Goal: Task Accomplishment & Management: Complete application form

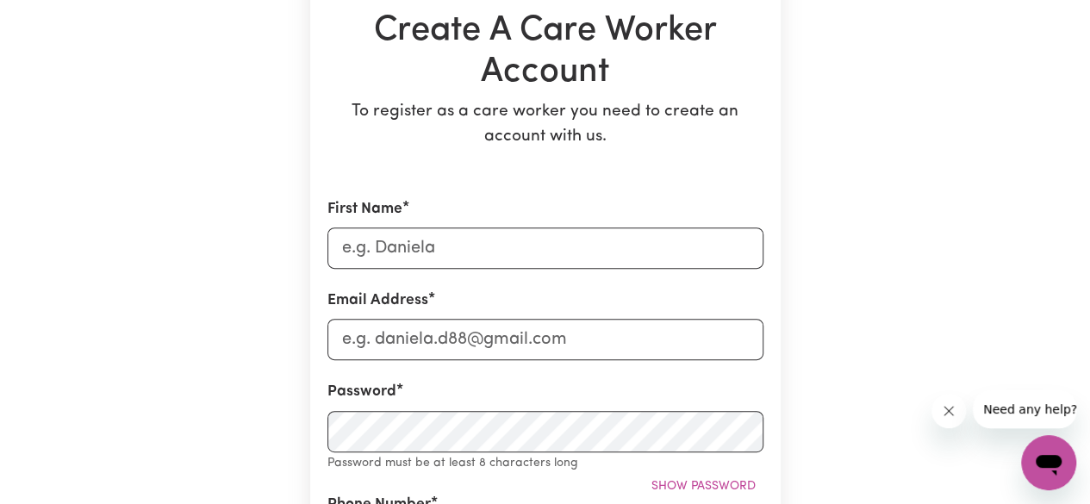
scroll to position [184, 0]
click at [426, 248] on input "First Name" at bounding box center [546, 247] width 436 height 41
type input "[PERSON_NAME]"
type input "[EMAIL_ADDRESS][DOMAIN_NAME]"
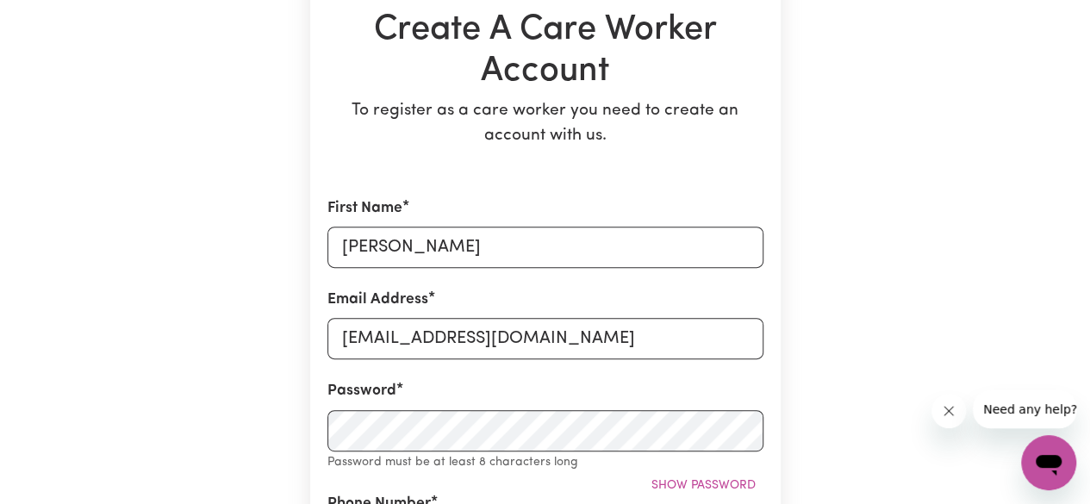
type input "0451398819"
type input "[STREET_ADDRESS][PERSON_NAME]"
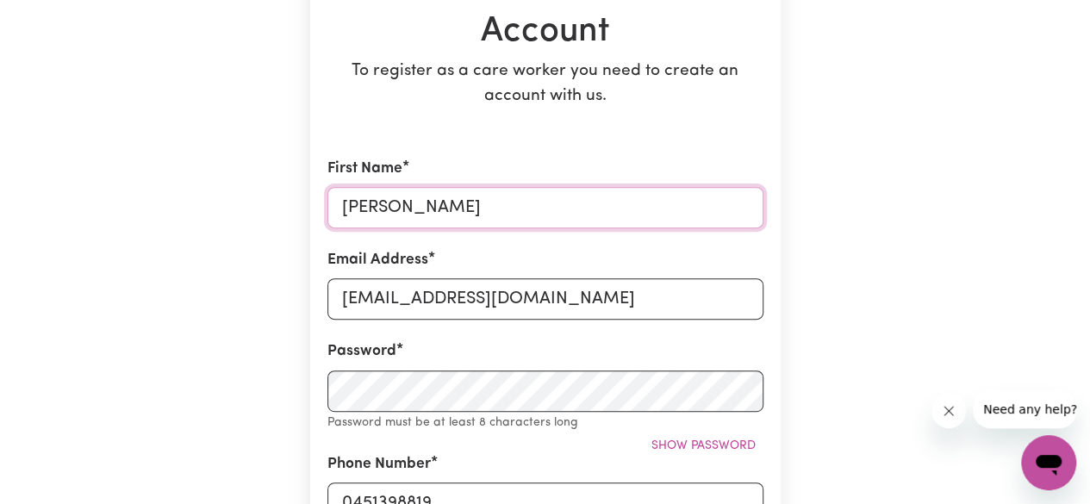
scroll to position [224, 0]
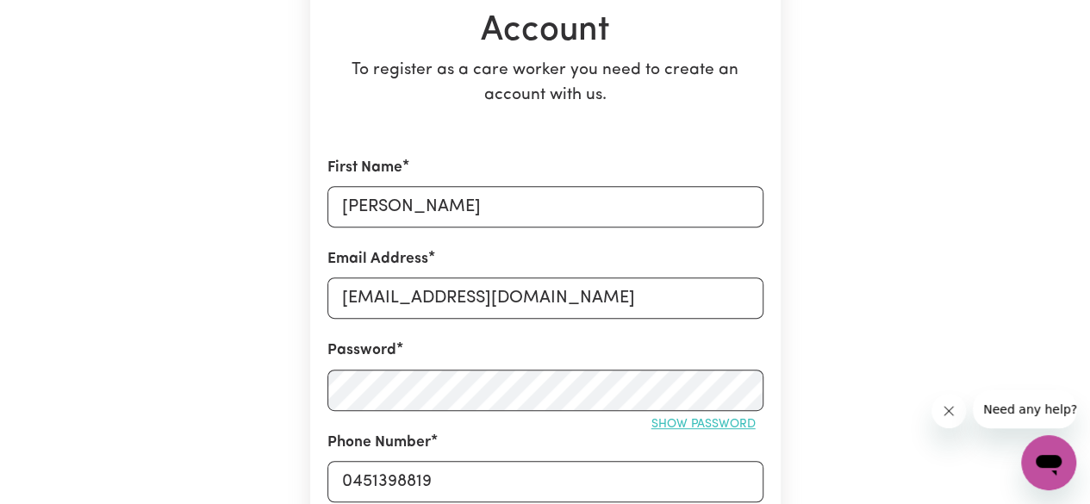
click at [668, 419] on span "Show password" at bounding box center [704, 424] width 104 height 13
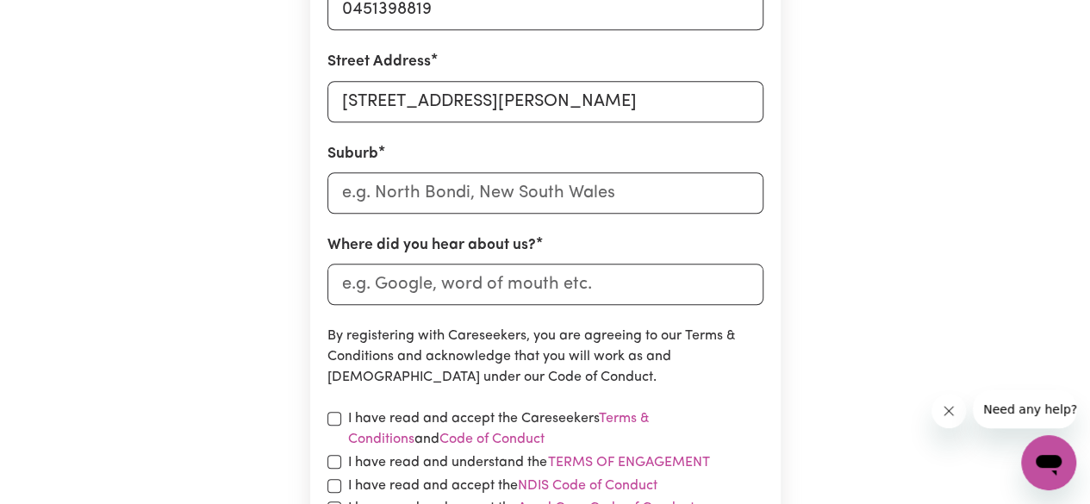
scroll to position [698, 0]
click at [479, 193] on input "text" at bounding box center [546, 191] width 436 height 41
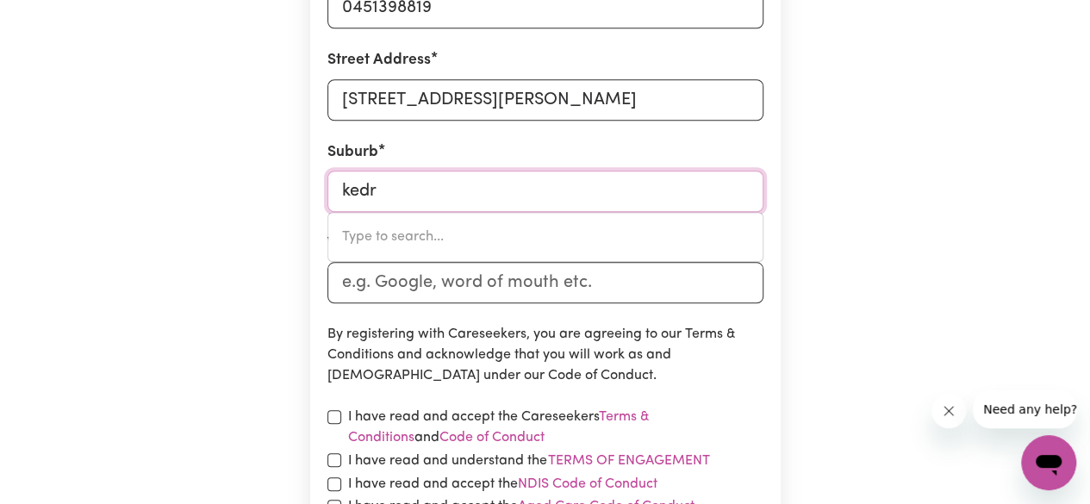
type input "kedro"
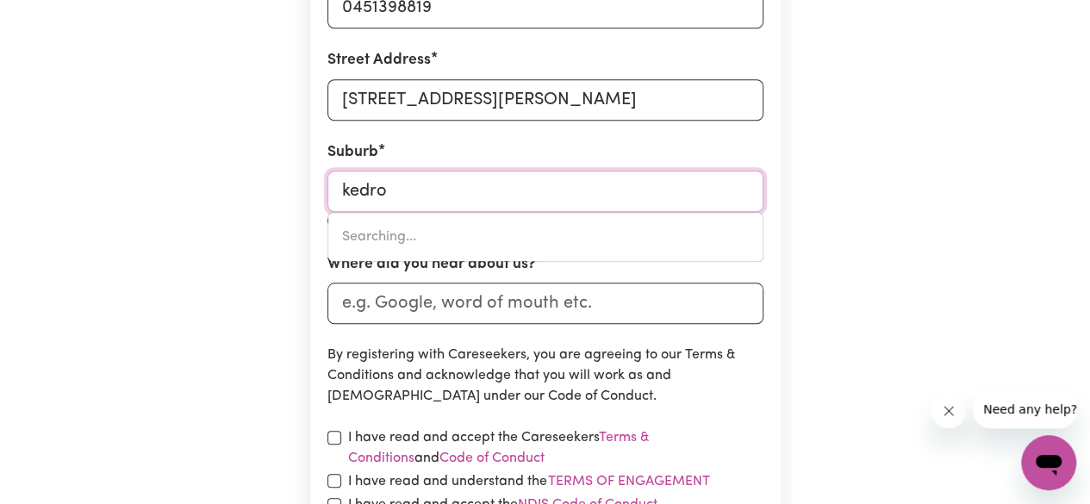
type input "kedroN, [GEOGRAPHIC_DATA], 4031"
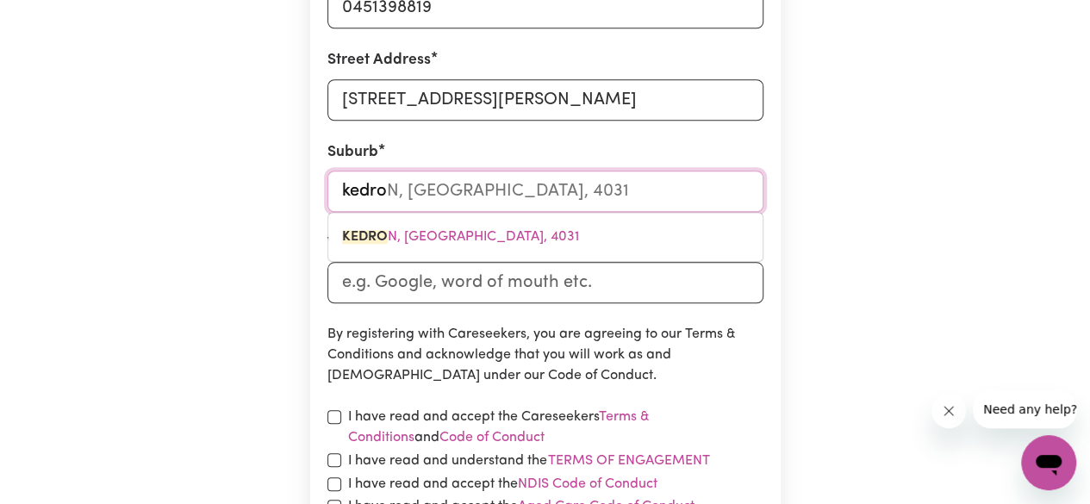
type input "kedron"
type input "kedron, [GEOGRAPHIC_DATA], 4031"
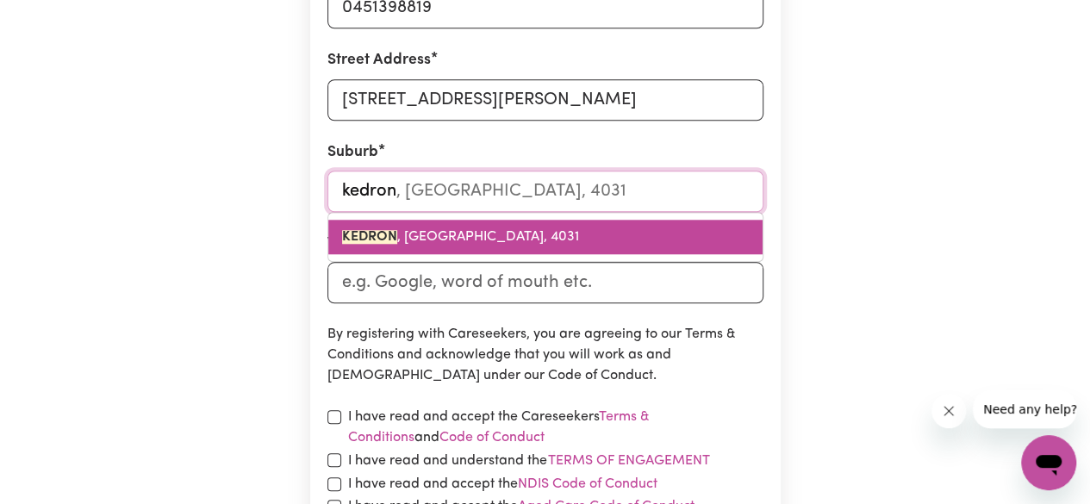
click at [510, 235] on span "KEDRON , [GEOGRAPHIC_DATA], 4031" at bounding box center [460, 237] width 237 height 14
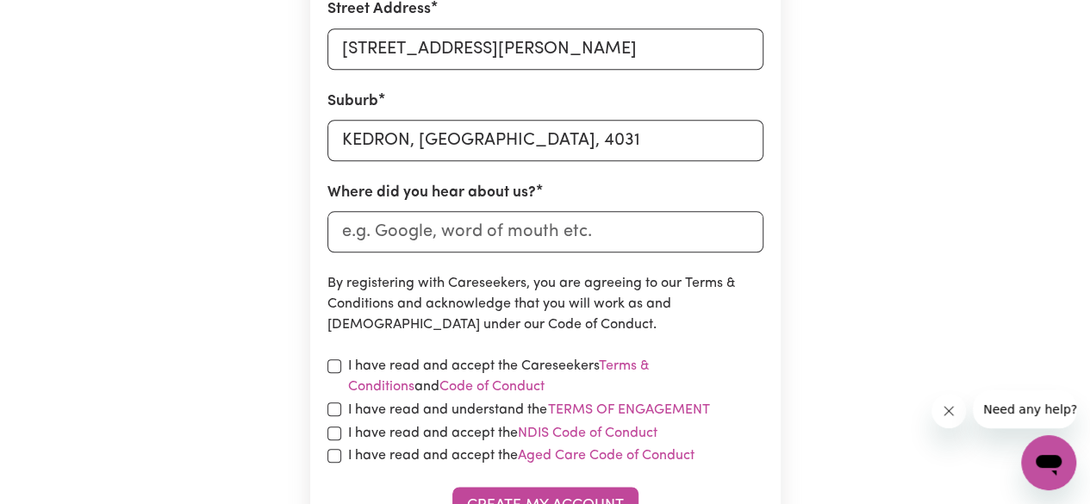
scroll to position [750, 0]
click at [468, 235] on input "Where did you hear about us?" at bounding box center [546, 230] width 436 height 41
type input "indeed"
click at [333, 370] on input "checkbox" at bounding box center [335, 366] width 14 height 14
checkbox input "true"
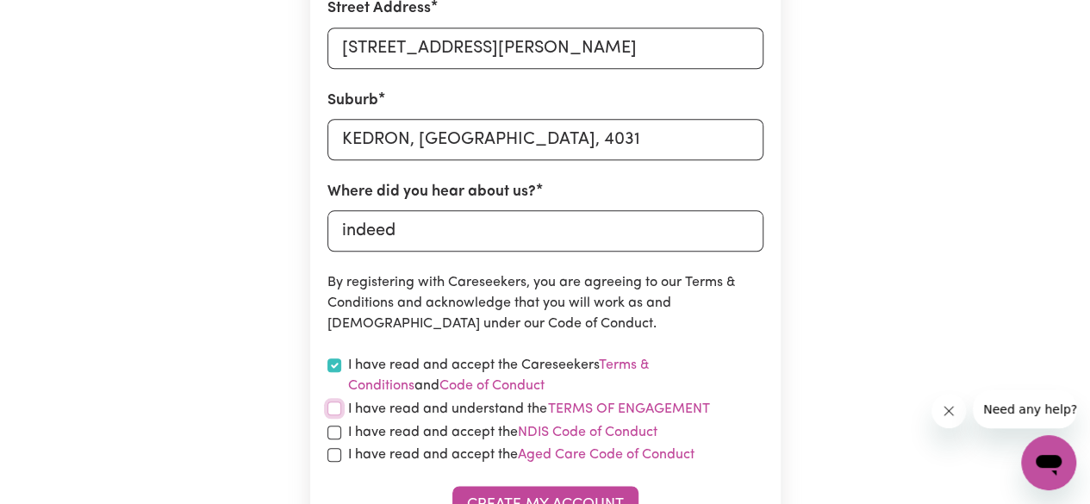
click at [333, 415] on input "checkbox" at bounding box center [335, 409] width 14 height 14
checkbox input "true"
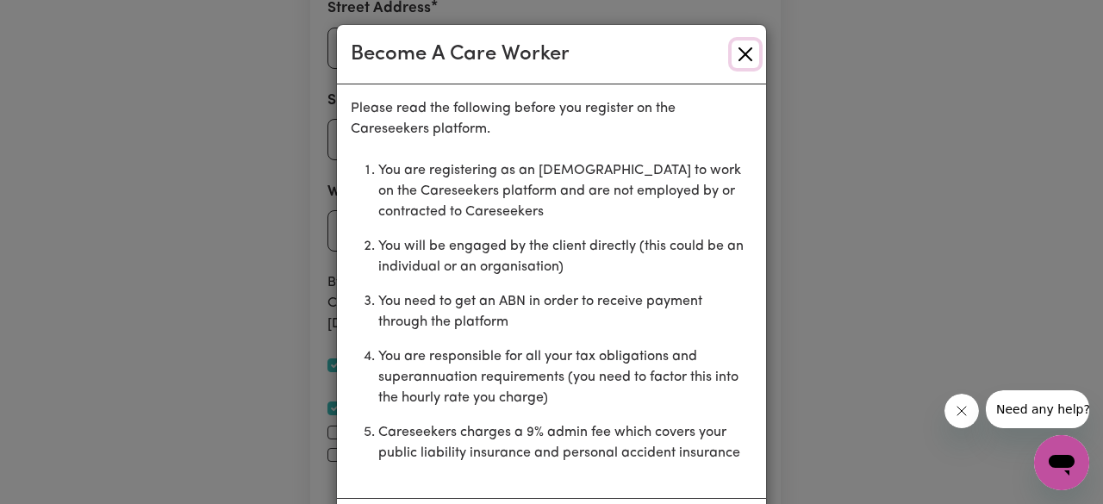
click at [737, 46] on button "Close" at bounding box center [746, 55] width 28 height 28
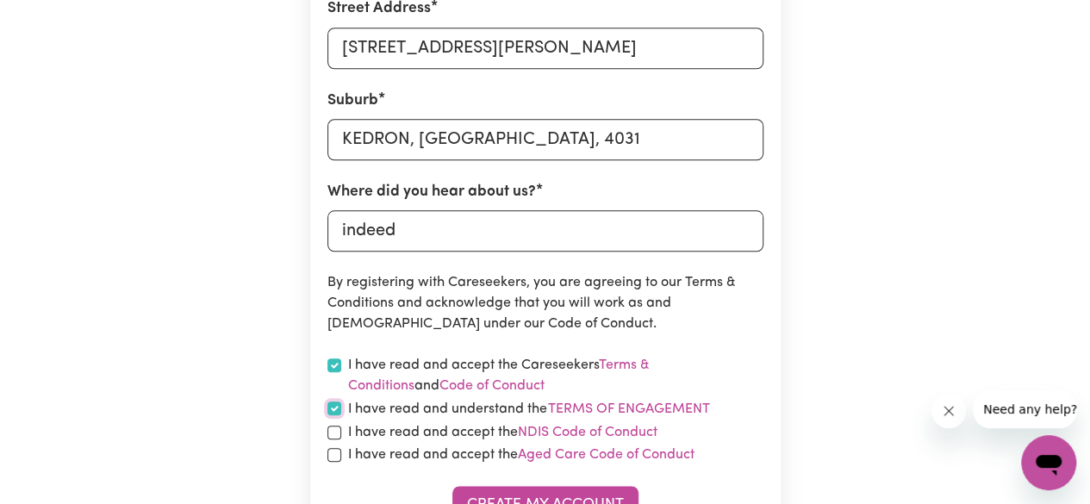
scroll to position [955, 0]
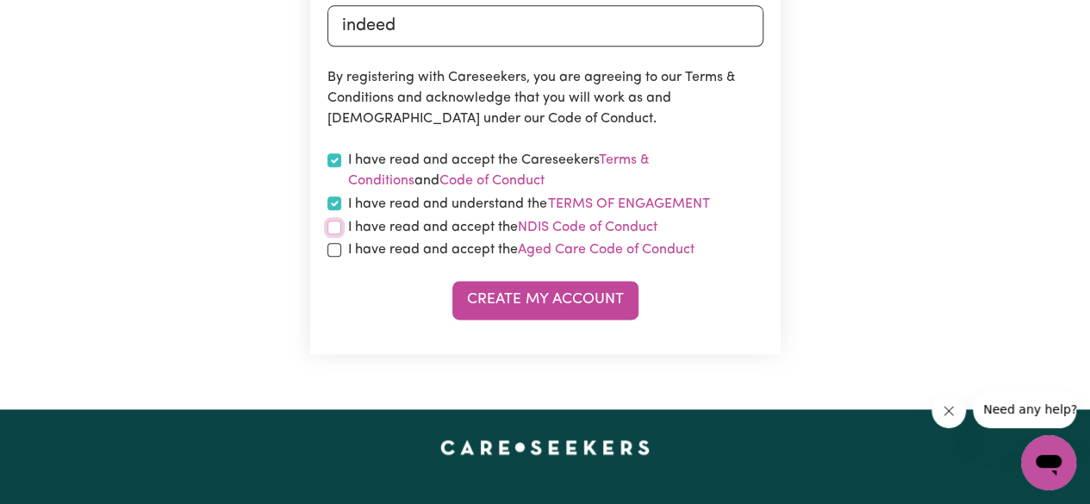
click at [334, 230] on input "checkbox" at bounding box center [335, 228] width 14 height 14
checkbox input "true"
click at [333, 252] on input "checkbox" at bounding box center [335, 250] width 14 height 14
checkbox input "true"
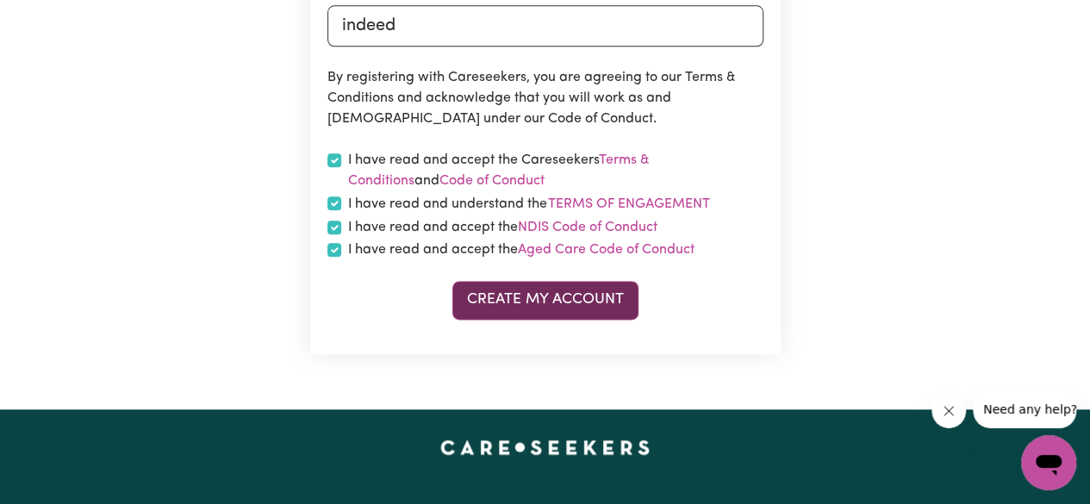
click at [483, 307] on button "Create My Account" at bounding box center [546, 300] width 186 height 38
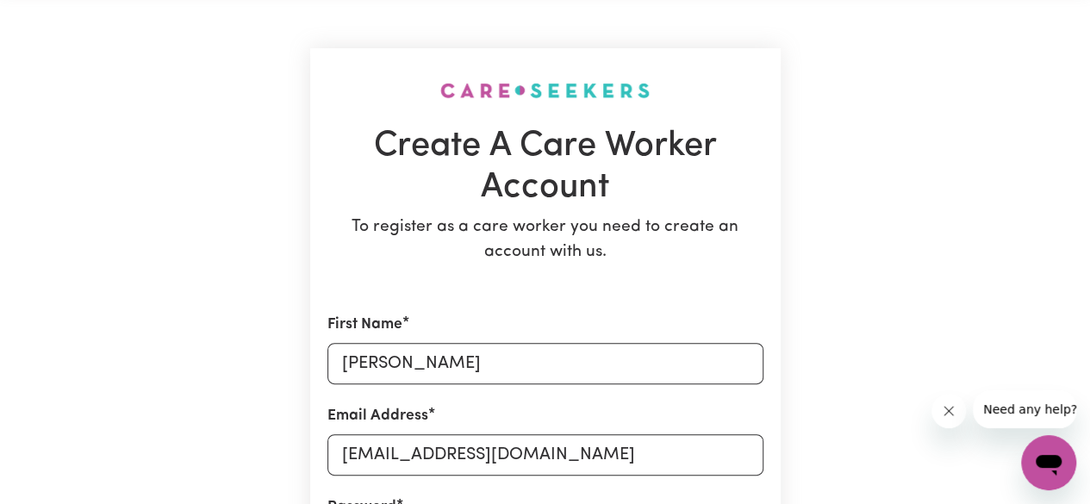
scroll to position [0, 0]
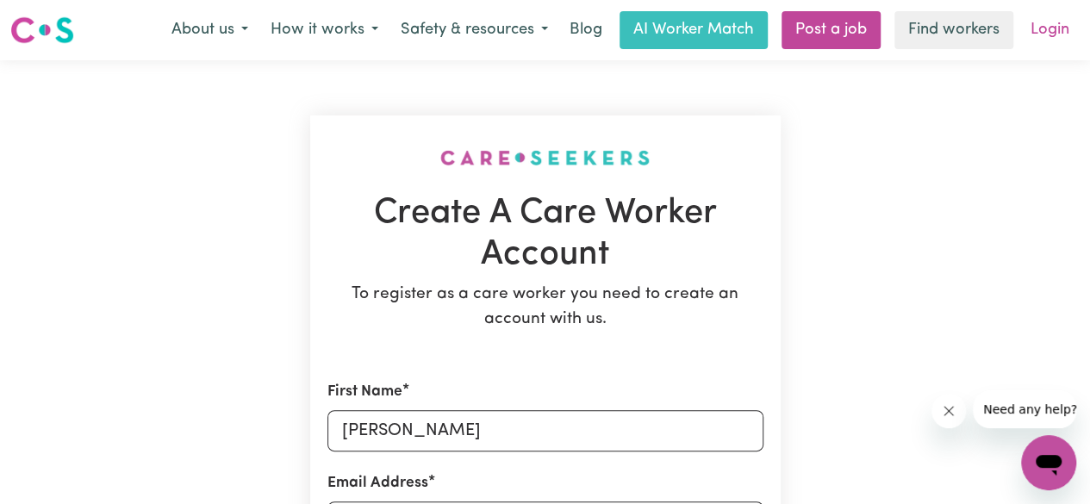
click at [1053, 25] on link "Login" at bounding box center [1050, 30] width 59 height 38
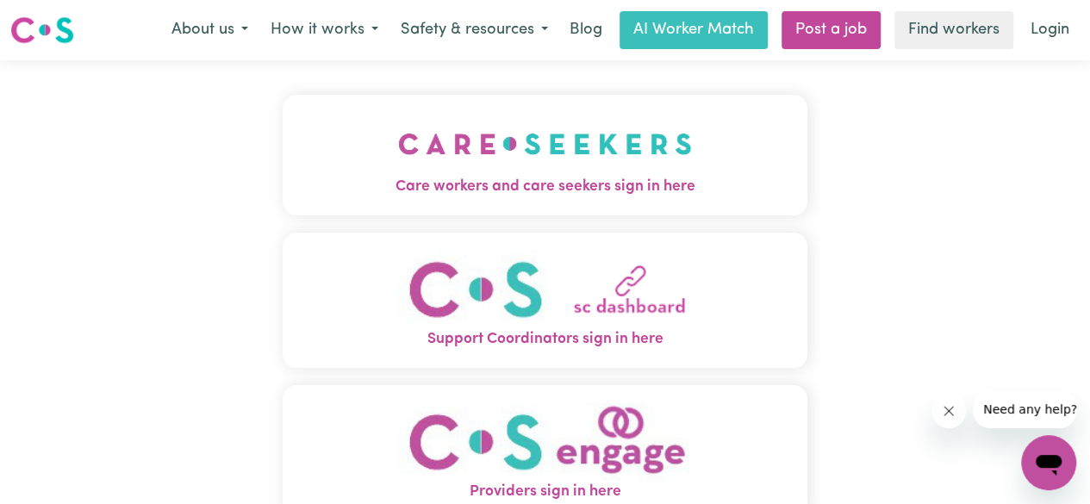
click at [578, 172] on img "Care workers and care seekers sign in here" at bounding box center [545, 144] width 294 height 64
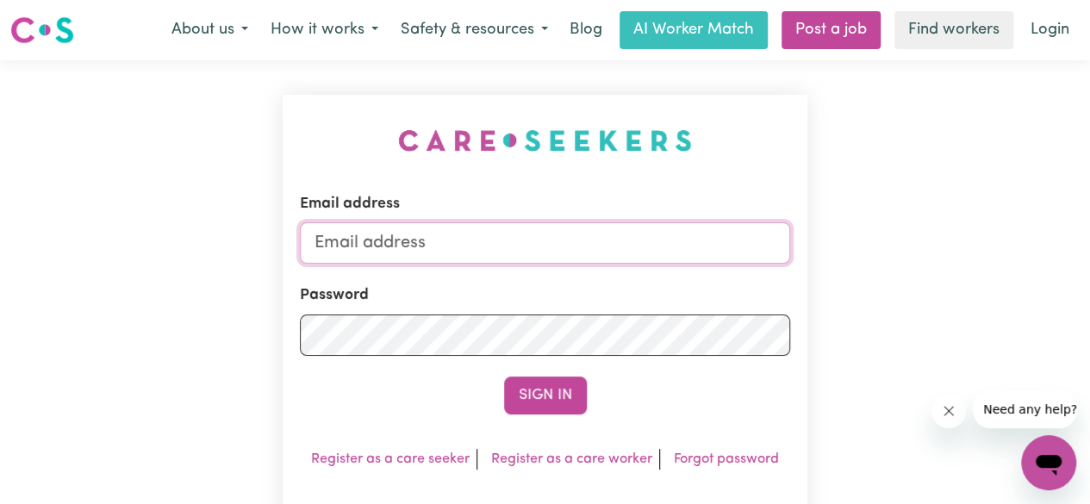
click at [444, 251] on input "Email address" at bounding box center [545, 242] width 490 height 41
type input "[EMAIL_ADDRESS][DOMAIN_NAME]"
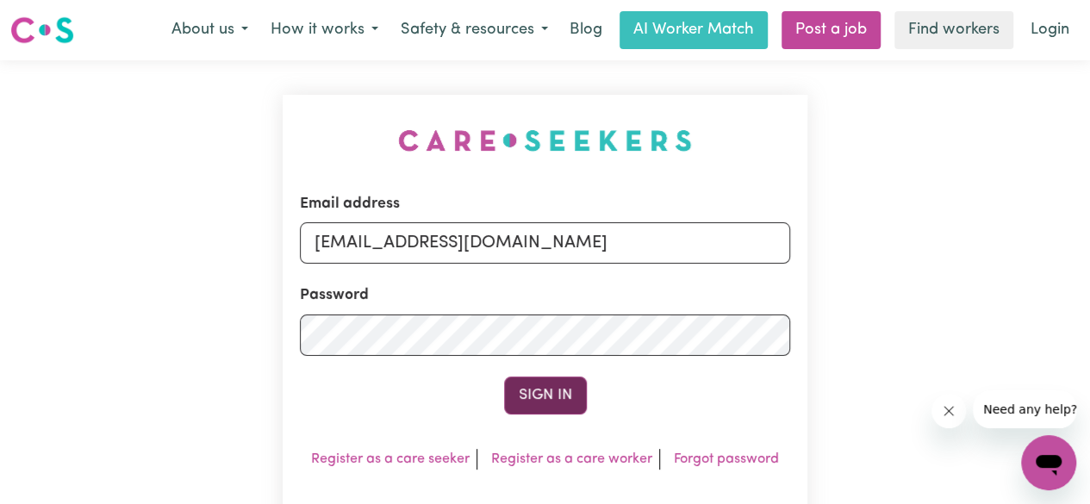
click at [515, 405] on button "Sign In" at bounding box center [545, 396] width 83 height 38
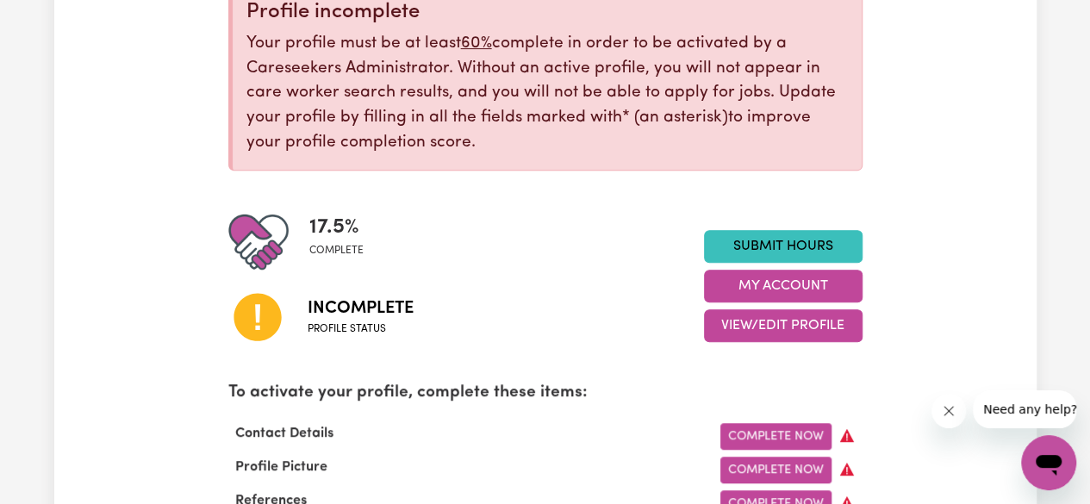
scroll to position [364, 0]
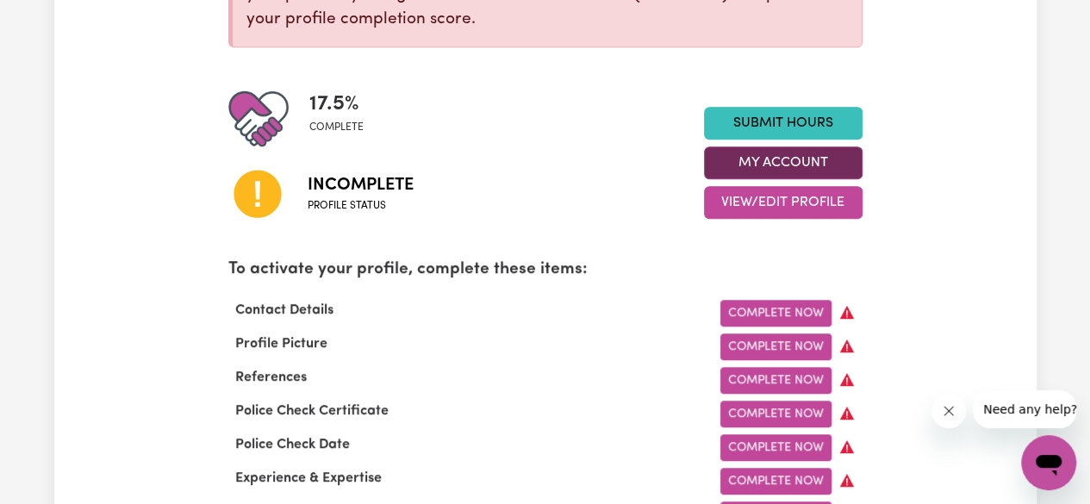
click at [742, 167] on button "My Account" at bounding box center [783, 163] width 159 height 33
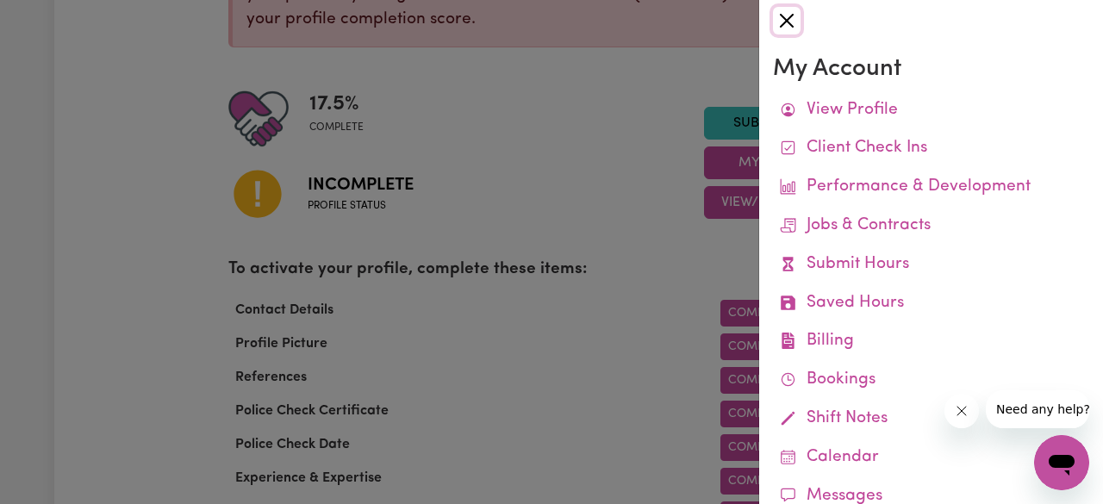
click at [795, 10] on button "Close" at bounding box center [787, 21] width 28 height 28
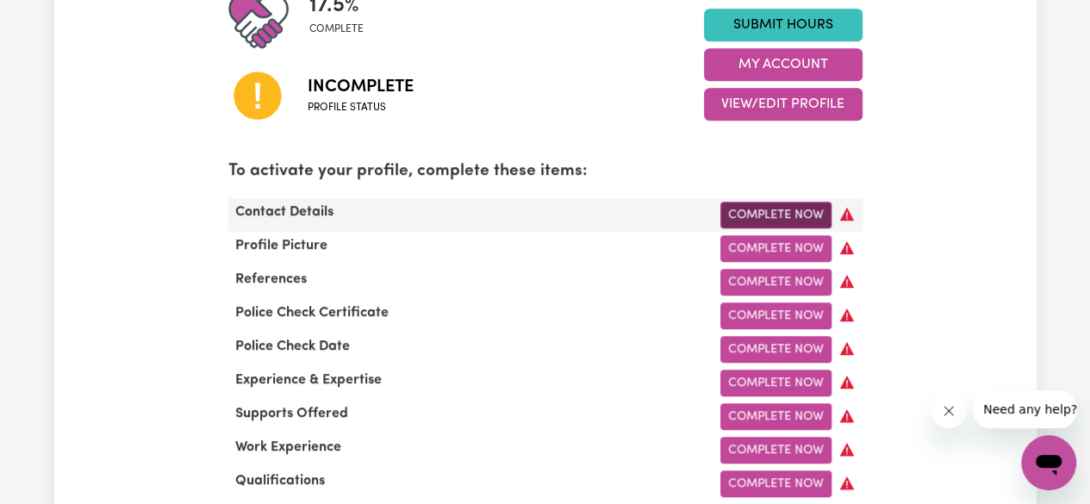
scroll to position [463, 0]
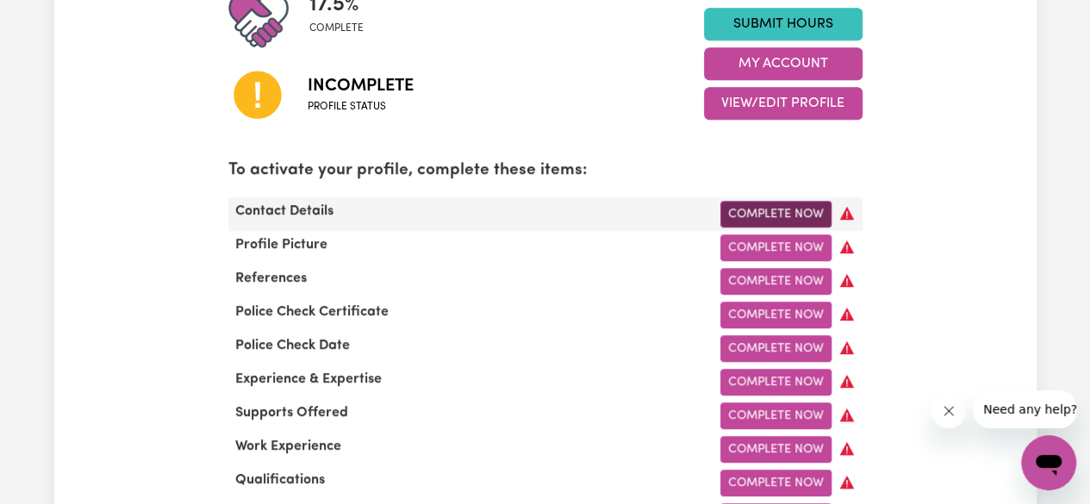
click at [746, 211] on link "Complete Now" at bounding box center [776, 214] width 111 height 27
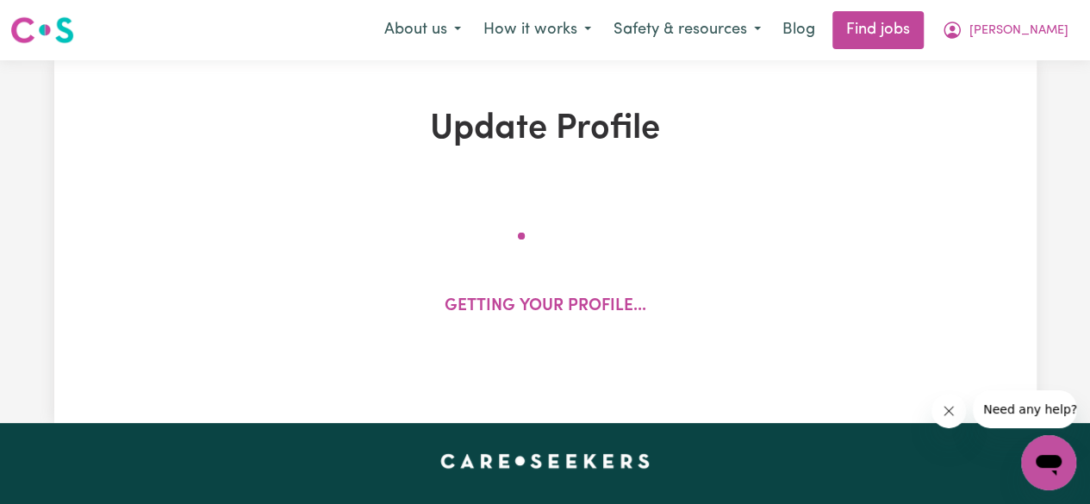
select select "Studying a healthcare related degree or qualification"
select select "37"
select select "58"
select select "50"
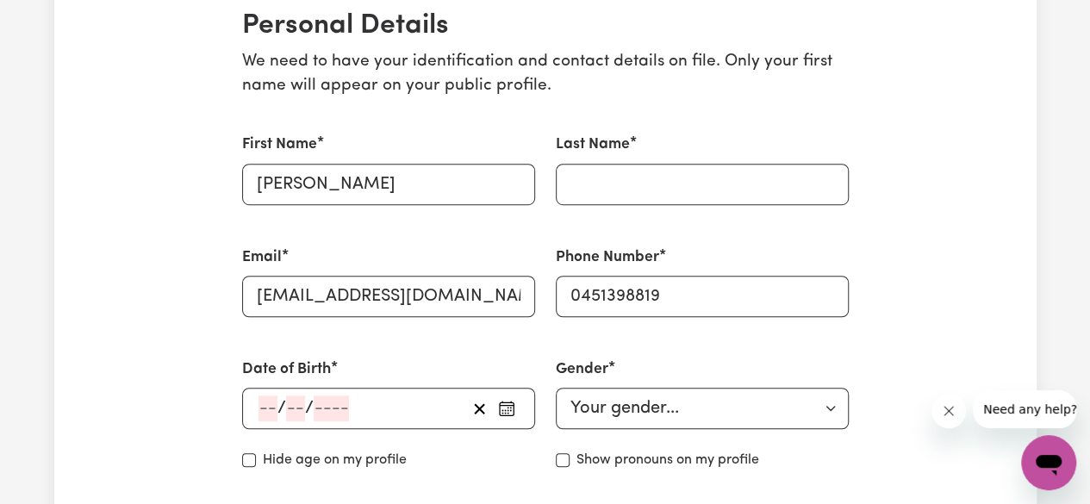
scroll to position [420, 0]
click at [612, 168] on input "Last Name" at bounding box center [702, 183] width 293 height 41
type input "Thapa"
click at [507, 415] on icon "button" at bounding box center [506, 407] width 17 height 17
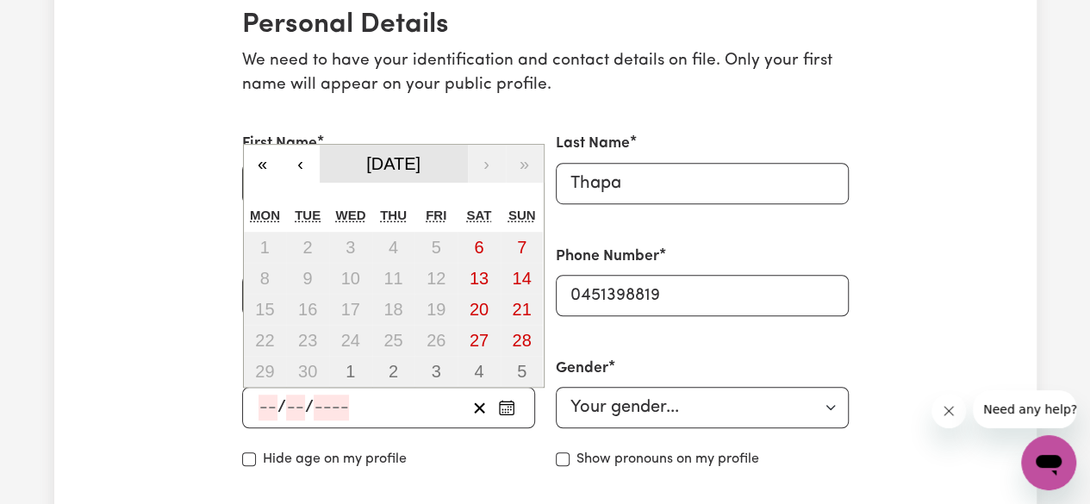
click at [424, 152] on button "[DATE]" at bounding box center [394, 164] width 148 height 38
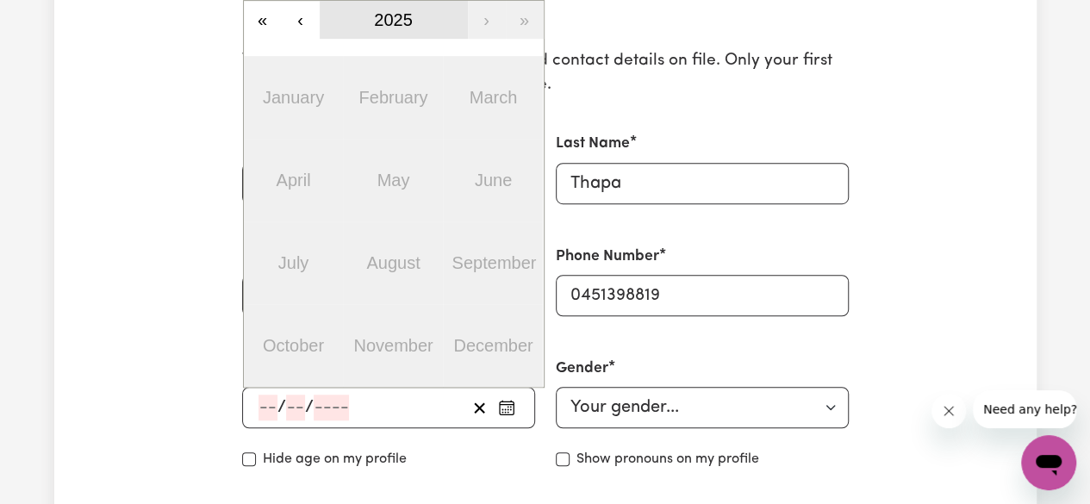
click at [424, 23] on button "2025" at bounding box center [394, 20] width 148 height 38
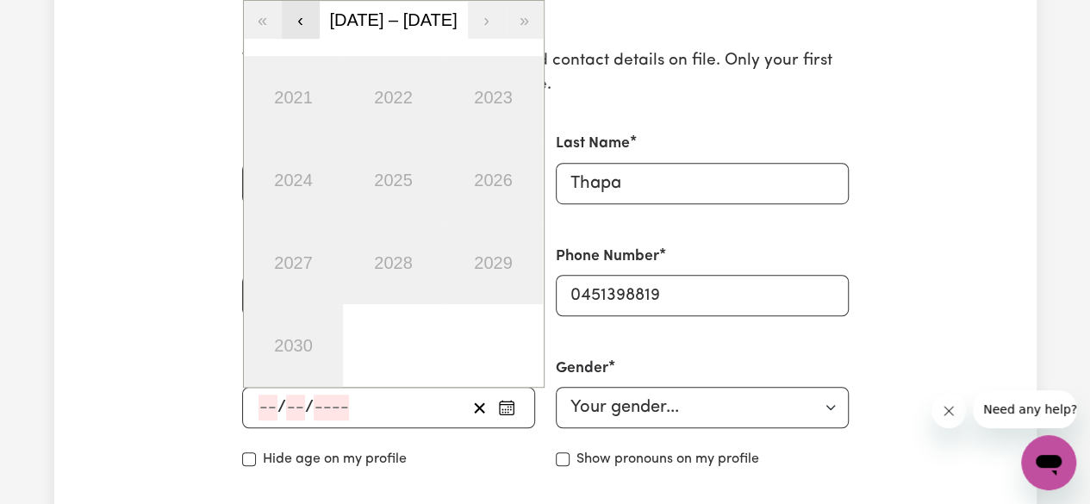
click at [295, 22] on button "‹" at bounding box center [301, 20] width 38 height 38
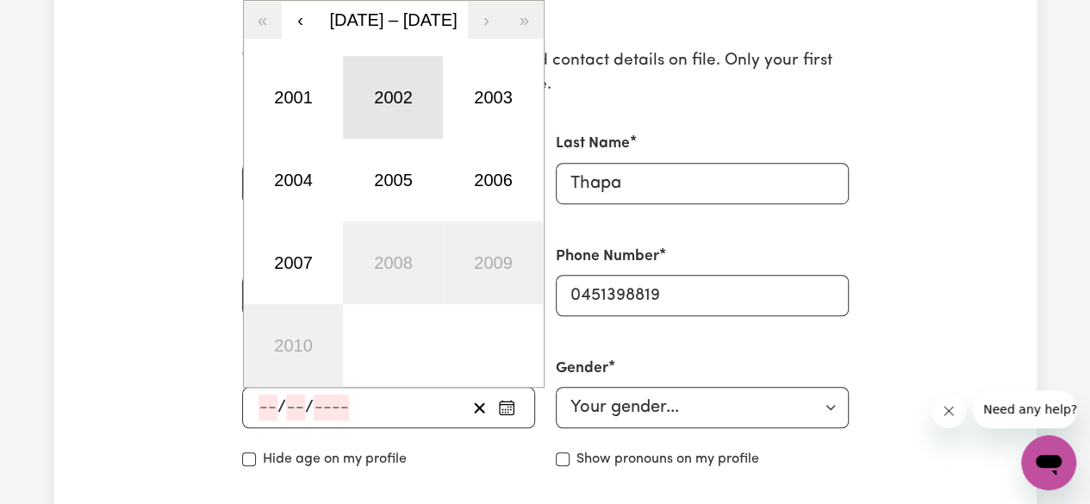
click at [378, 91] on button "2002" at bounding box center [393, 97] width 100 height 83
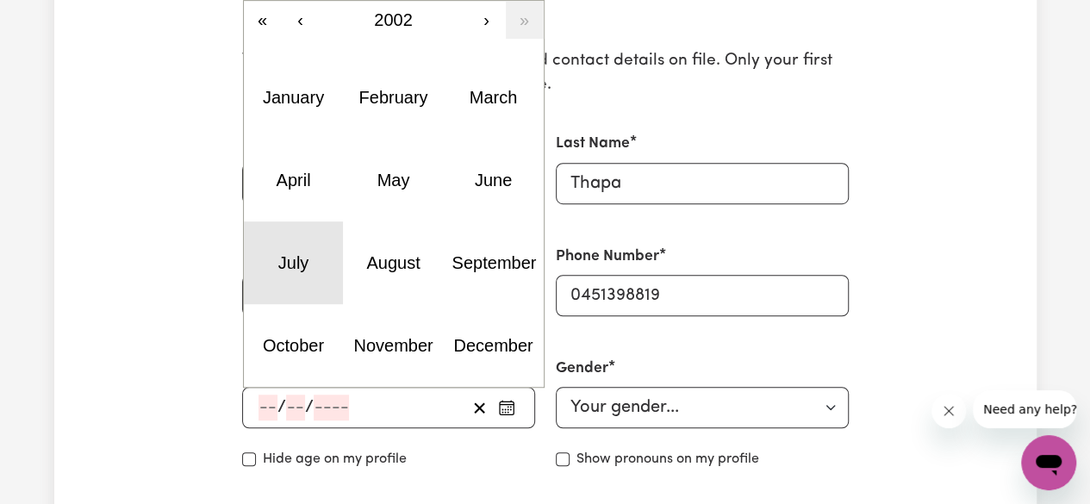
click at [307, 254] on abbr "July" at bounding box center [293, 262] width 31 height 19
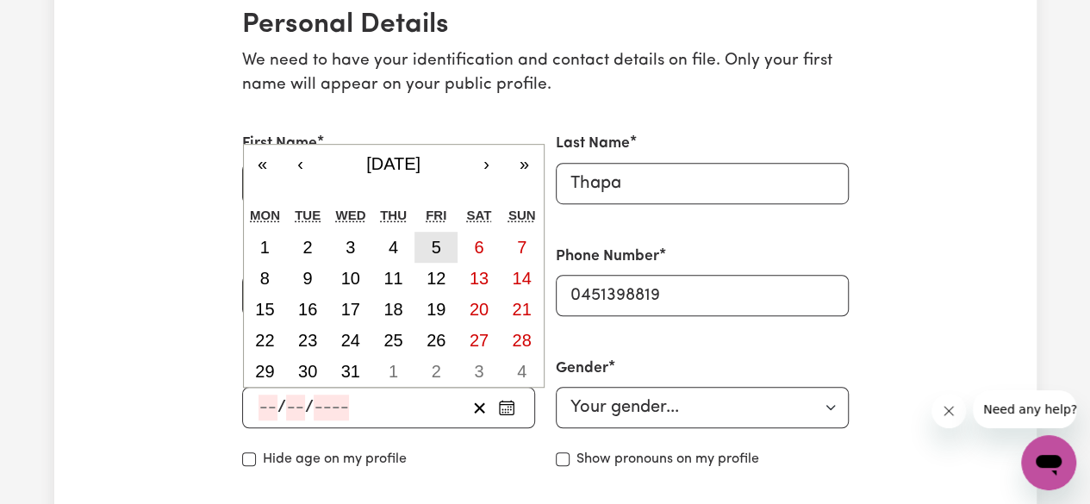
click at [423, 241] on button "5" at bounding box center [436, 247] width 43 height 31
type input "[DATE]"
type input "5"
type input "7"
type input "2002"
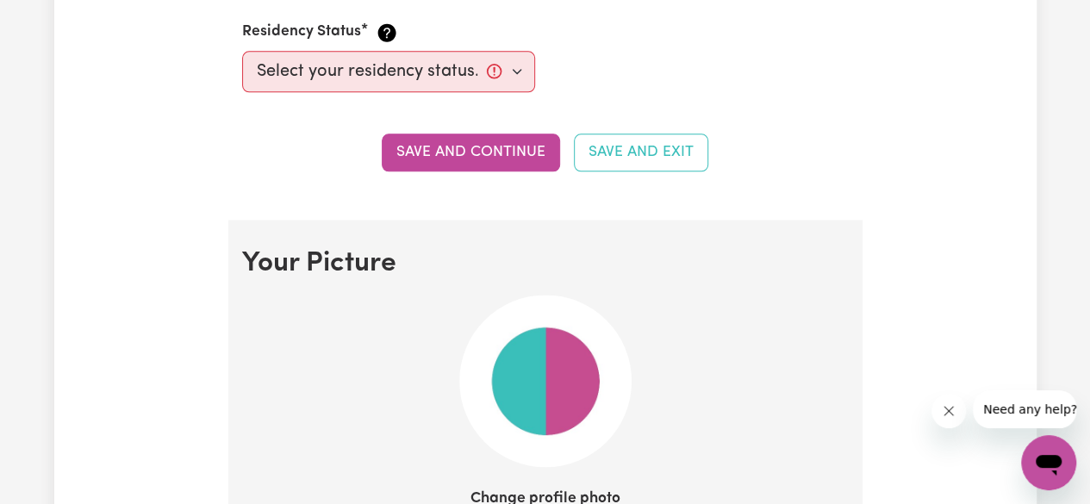
scroll to position [1024, 0]
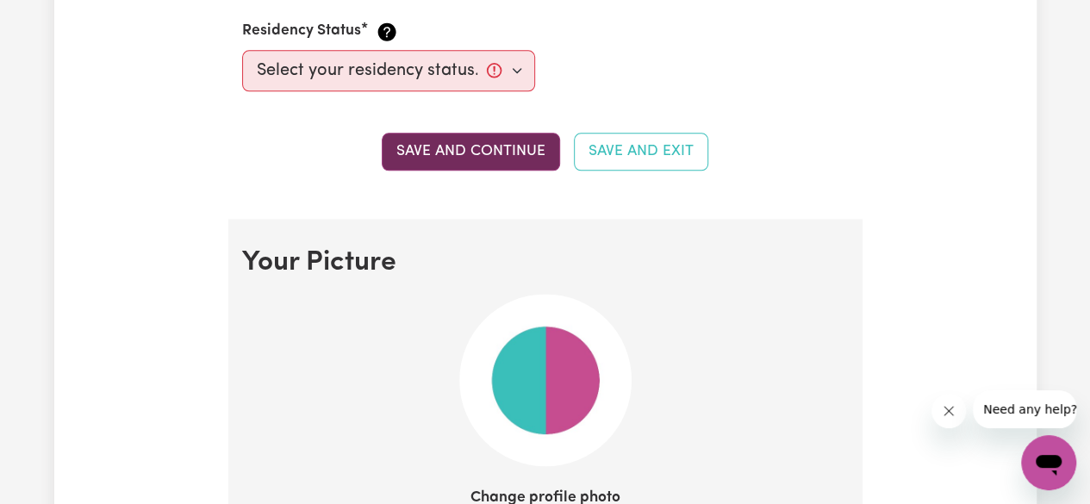
click at [484, 153] on button "Save and continue" at bounding box center [471, 152] width 178 height 38
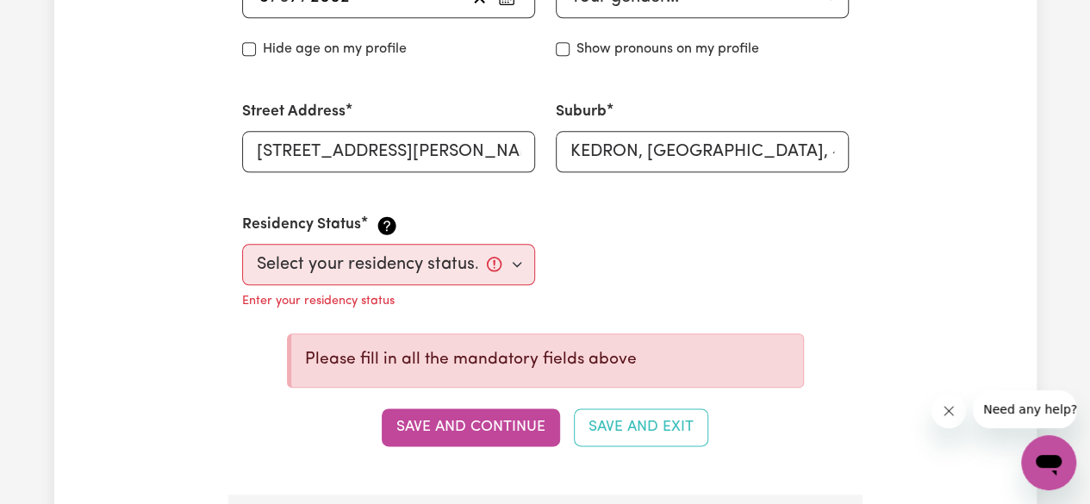
scroll to position [834, 0]
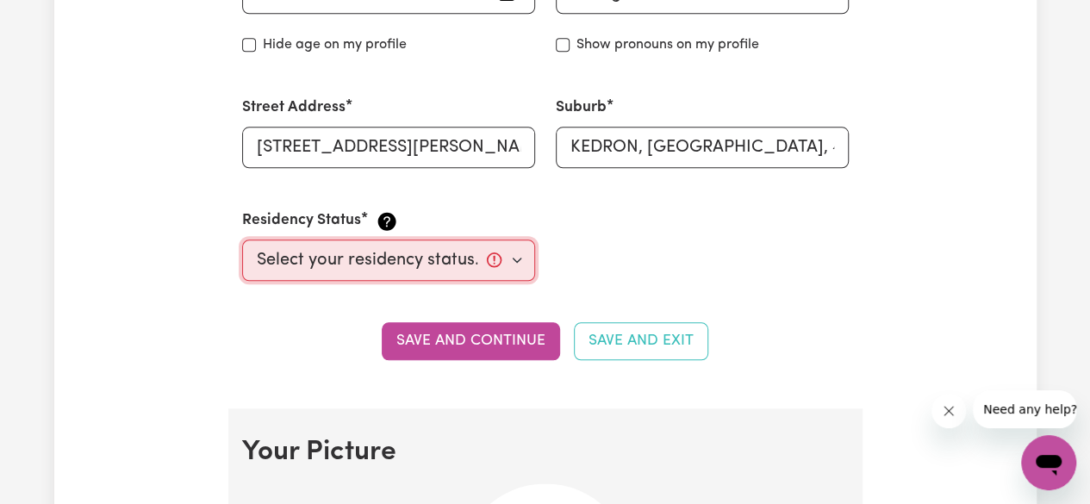
click at [445, 253] on select "Select your residency status... [DEMOGRAPHIC_DATA] citizen Australian PR [DEMOG…" at bounding box center [388, 260] width 293 height 41
select select "Student Visa"
click at [242, 240] on select "Select your residency status... [DEMOGRAPHIC_DATA] citizen Australian PR [DEMOG…" at bounding box center [388, 260] width 293 height 41
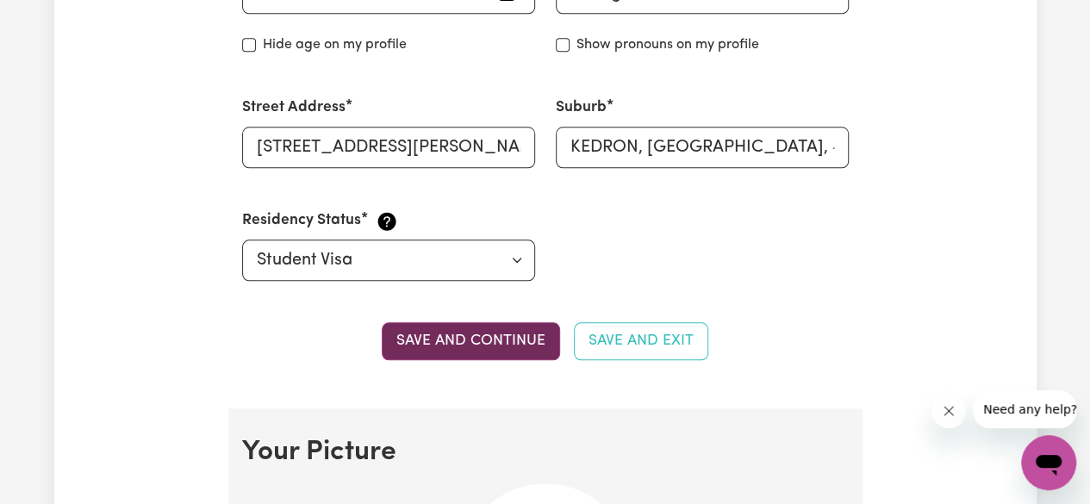
click at [448, 335] on button "Save and continue" at bounding box center [471, 341] width 178 height 38
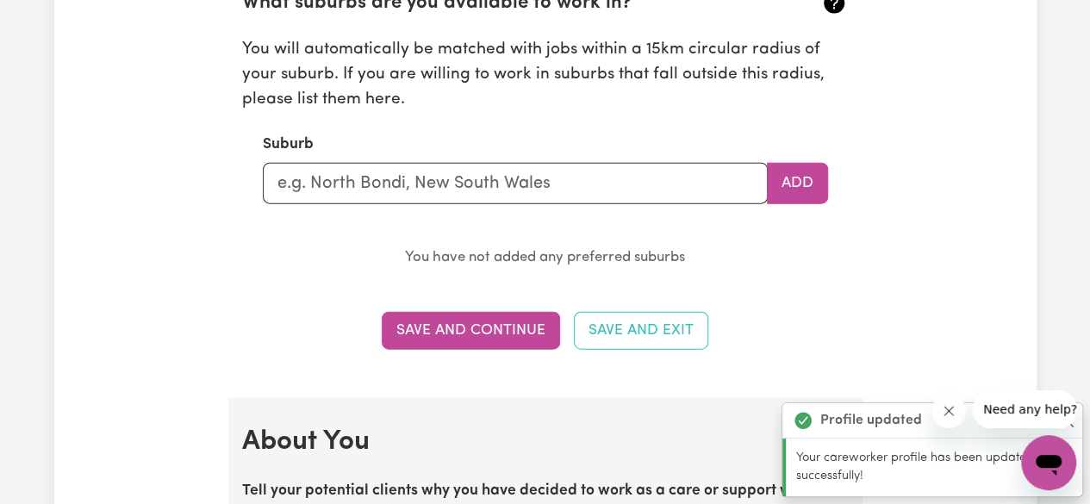
scroll to position [1824, 0]
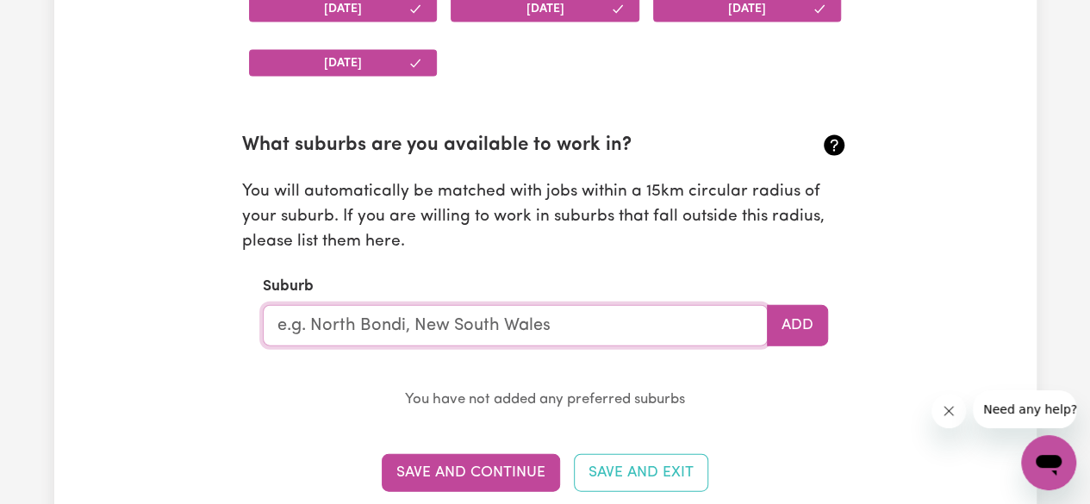
click at [415, 331] on input "text" at bounding box center [515, 325] width 505 height 41
type input "kedr"
type input "kedrON, [GEOGRAPHIC_DATA], 4031"
type input "kedri"
type input "kedr"
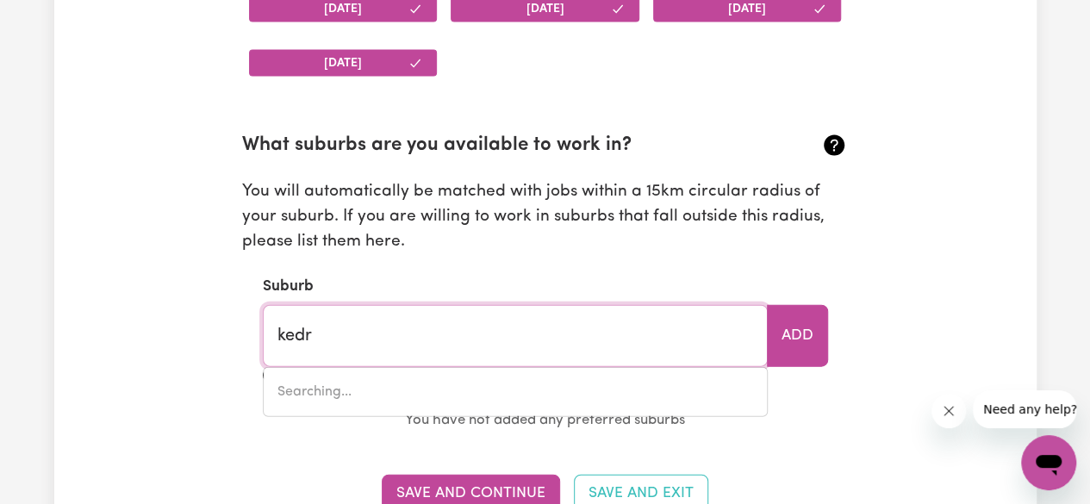
type input "kedrON, [GEOGRAPHIC_DATA], 4031"
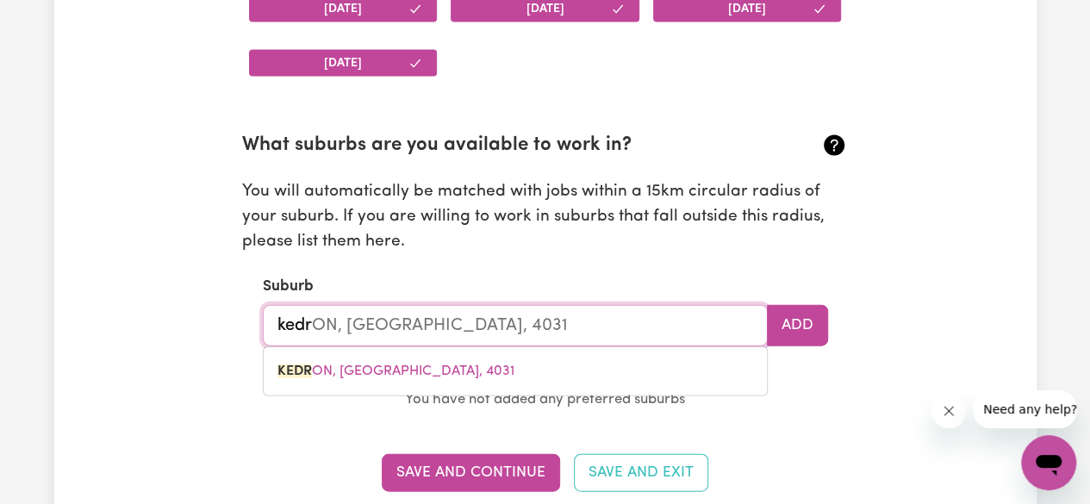
type input "kedro"
type input "kedroN, [GEOGRAPHIC_DATA], 4031"
type input "kedron"
type input "kedron, [GEOGRAPHIC_DATA], 4031"
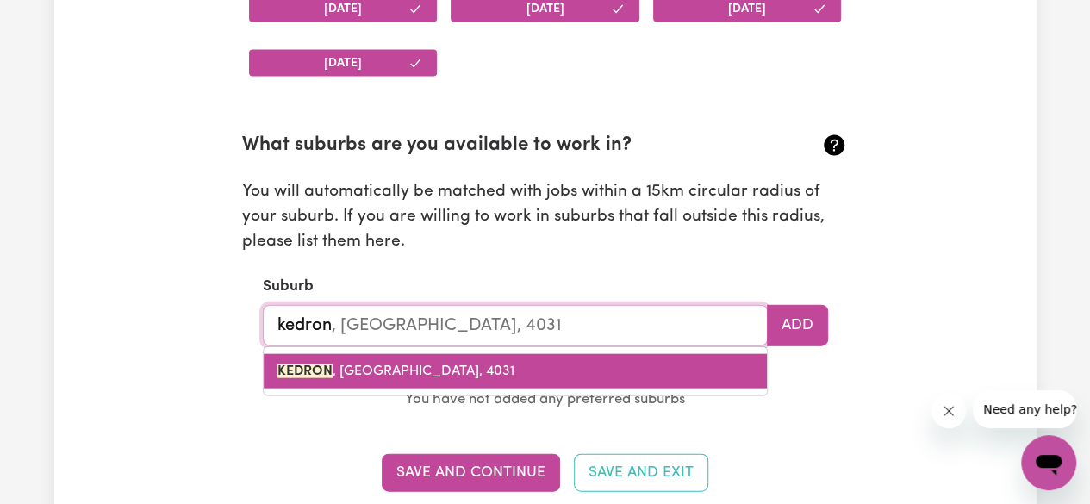
click at [317, 365] on mark "KEDRON" at bounding box center [305, 372] width 55 height 14
type input "KEDRON, [GEOGRAPHIC_DATA], 4031"
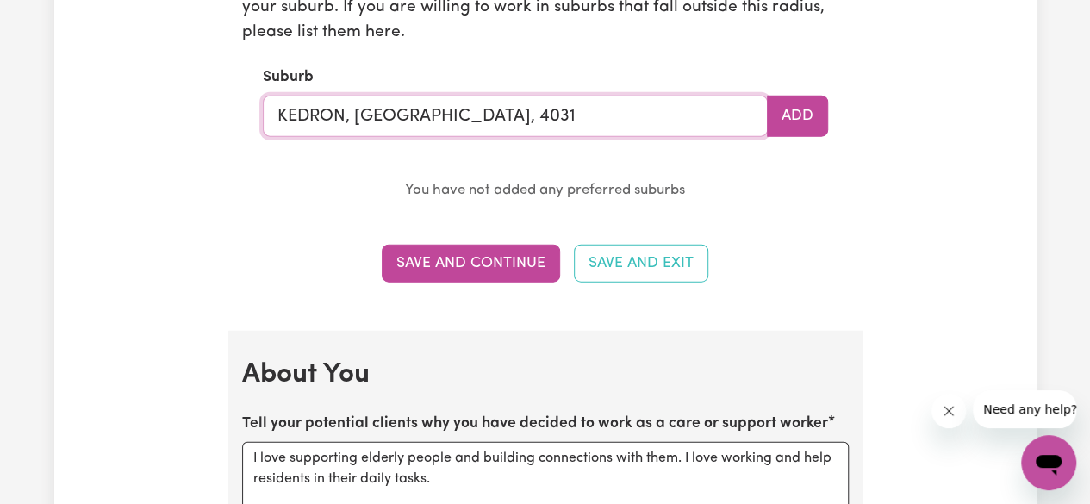
scroll to position [2003, 0]
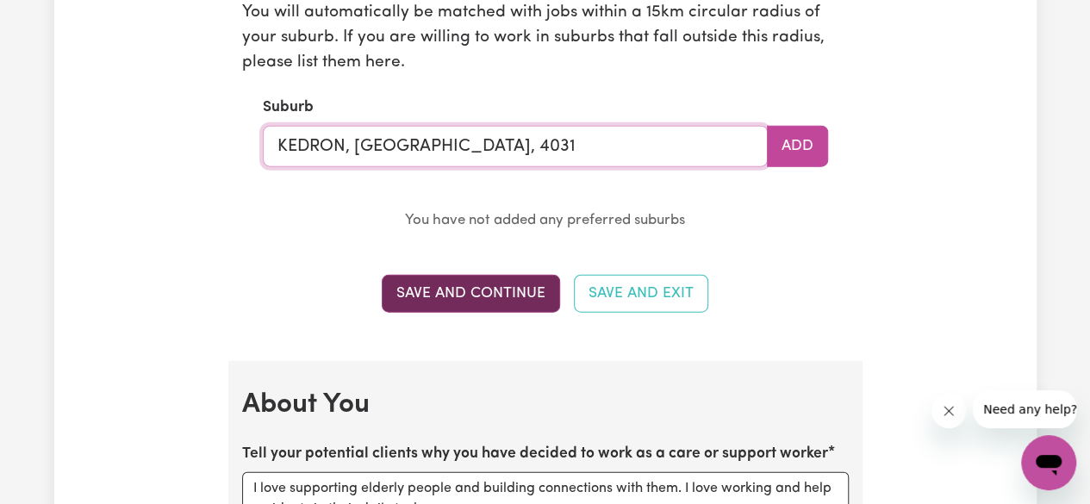
type input "KEDRON, [GEOGRAPHIC_DATA], 4031"
click at [455, 301] on button "Save and Continue" at bounding box center [471, 294] width 178 height 38
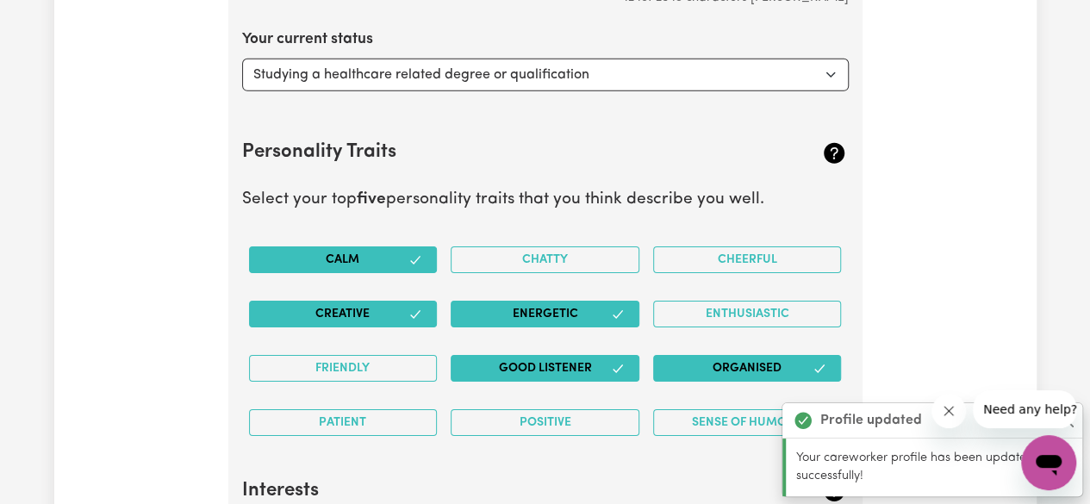
scroll to position [2664, 0]
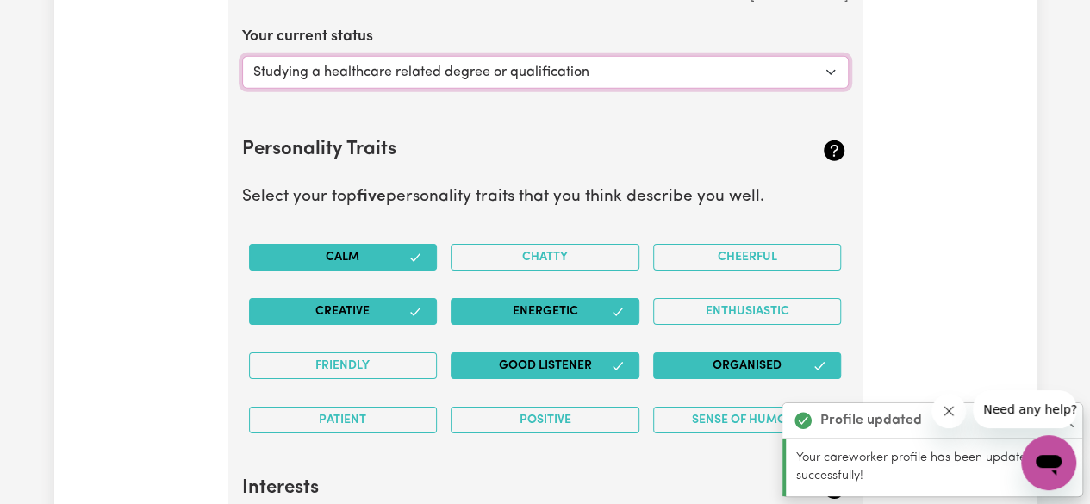
click at [497, 60] on select "Select... Studying a healthcare related degree or qualification Studying a non-…" at bounding box center [545, 72] width 607 height 33
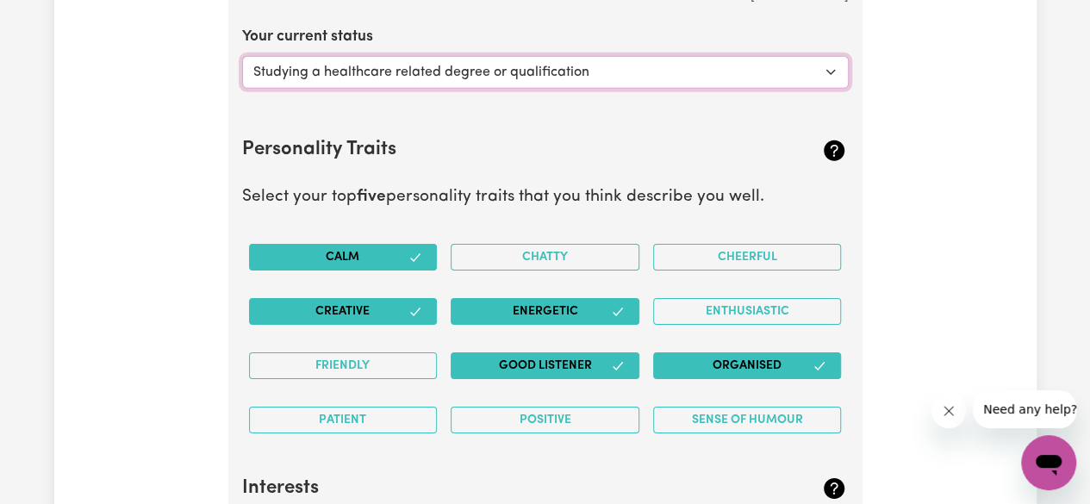
select select "Studying a non-healthcare related degree or qualification"
click at [242, 56] on select "Select... Studying a healthcare related degree or qualification Studying a non-…" at bounding box center [545, 72] width 607 height 33
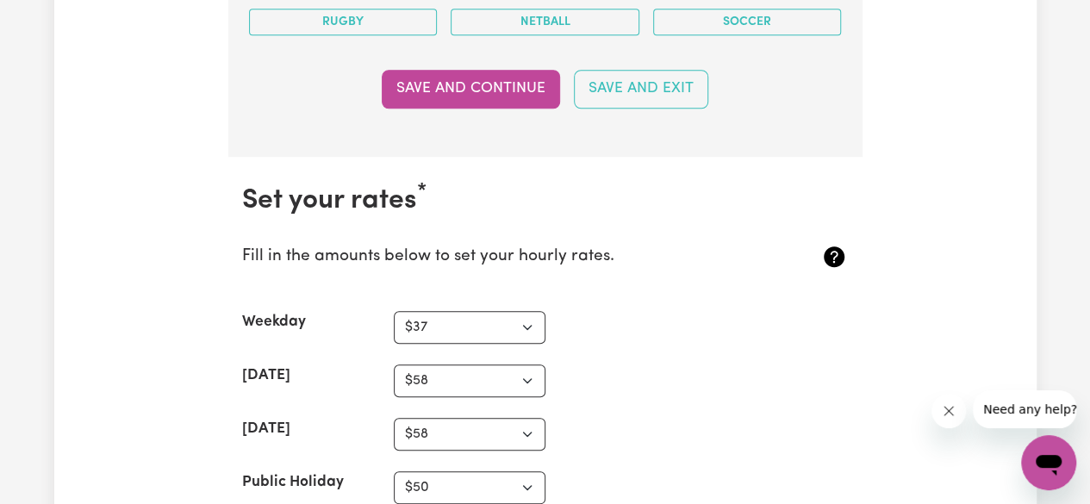
scroll to position [3890, 0]
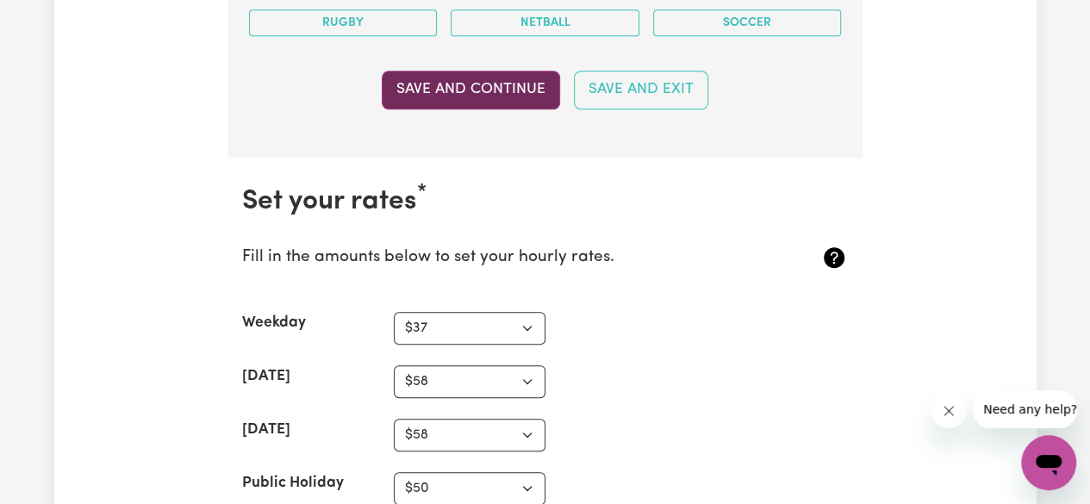
click at [447, 80] on button "Save and Continue" at bounding box center [471, 90] width 178 height 38
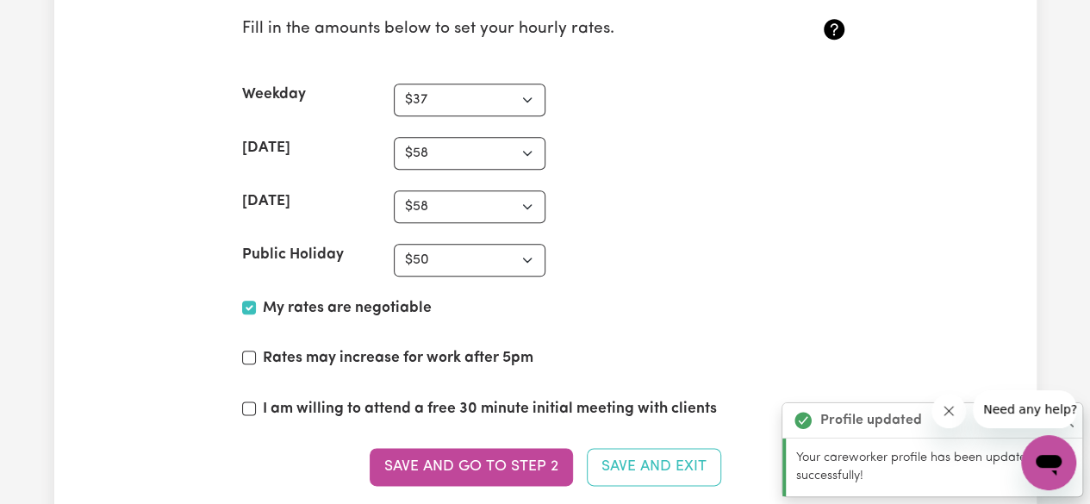
scroll to position [4124, 0]
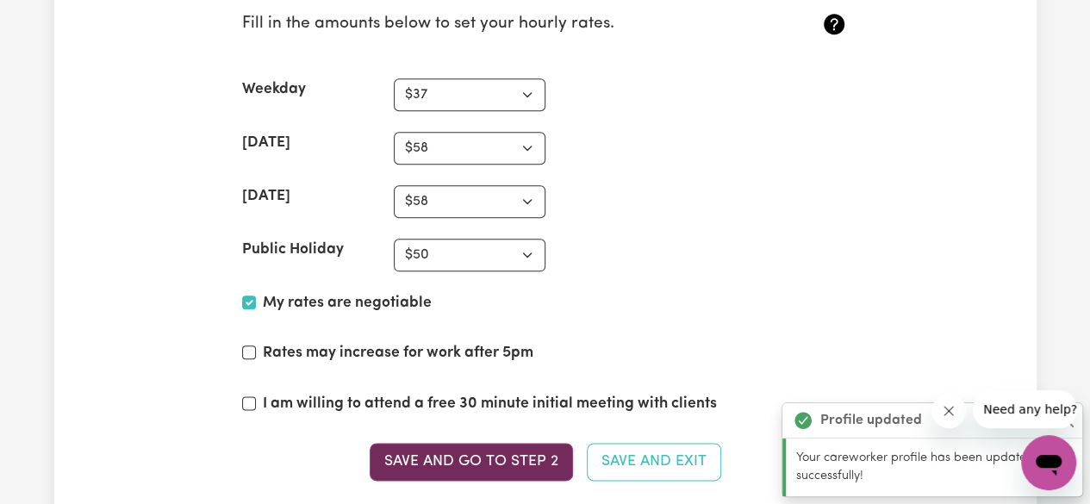
click at [445, 447] on button "Save and go to Step 2" at bounding box center [471, 462] width 203 height 38
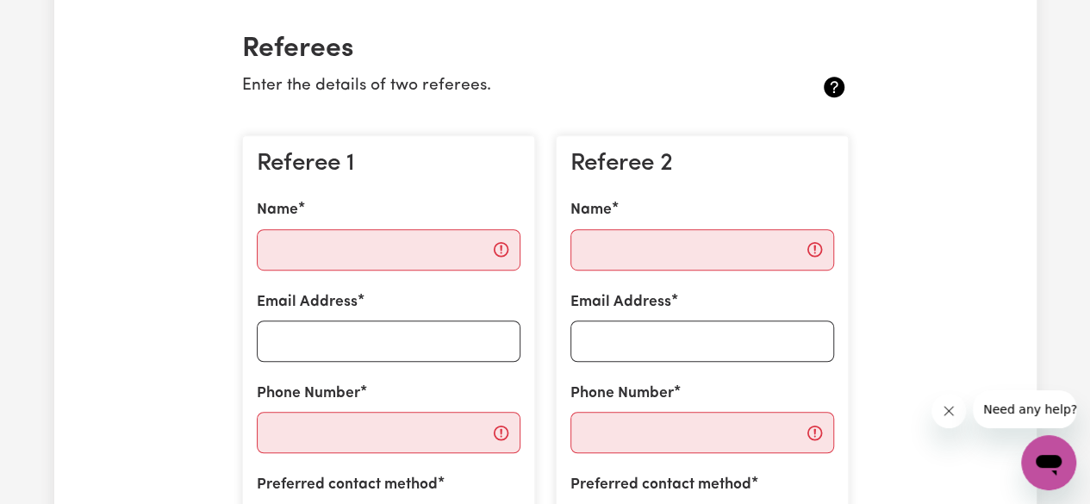
scroll to position [412, 0]
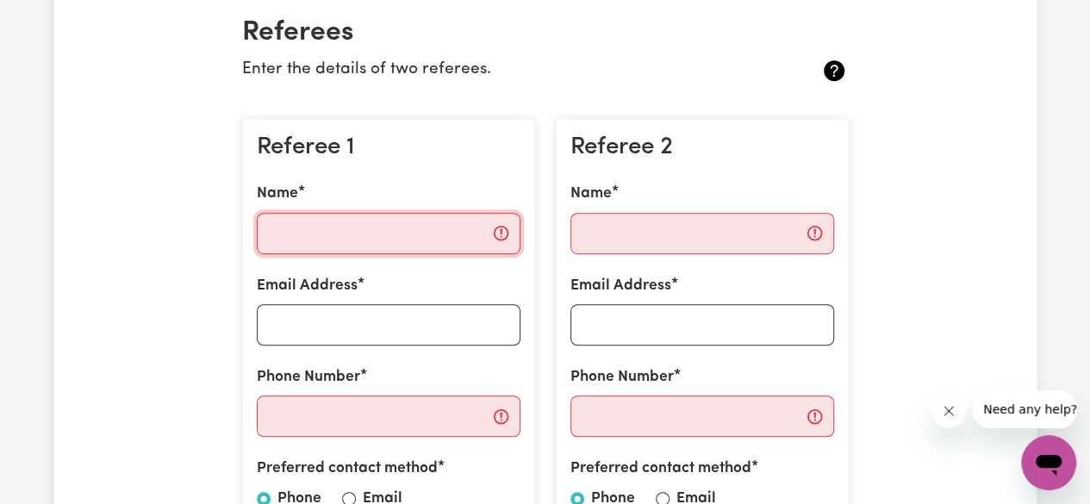
click at [390, 233] on input "Name" at bounding box center [389, 233] width 264 height 41
type input "M"
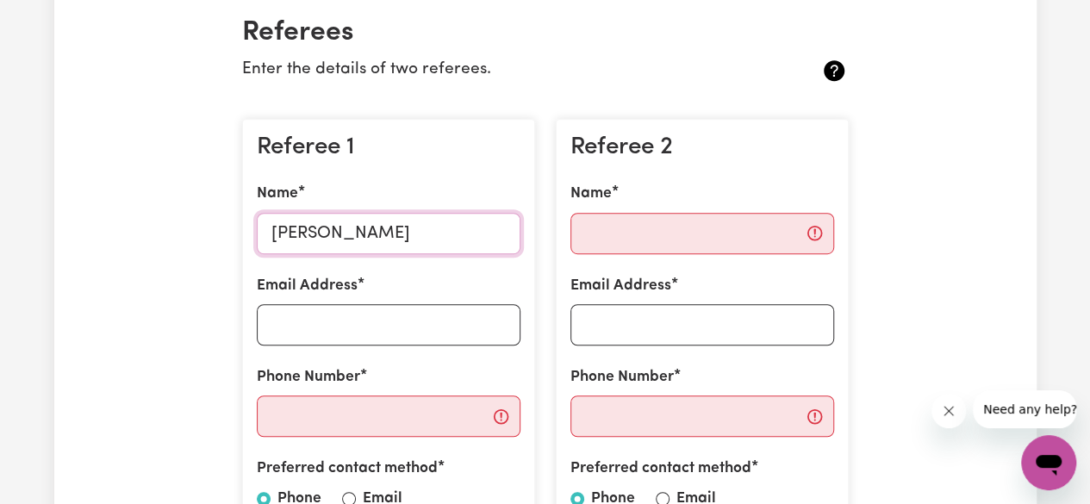
type input "[PERSON_NAME]"
click at [376, 322] on input "Email Address" at bounding box center [389, 324] width 264 height 41
type input "[EMAIL_ADDRESS][DOMAIN_NAME]"
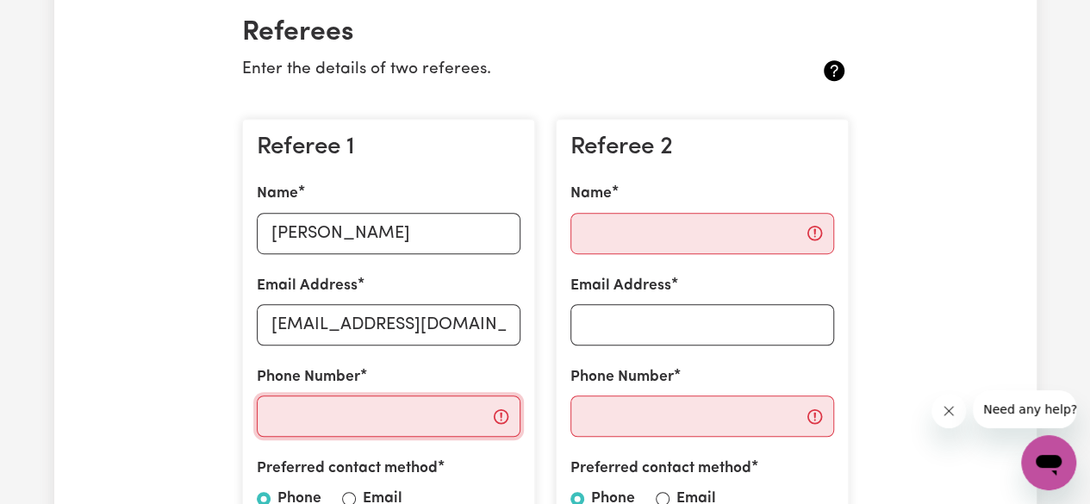
type input "0451398819"
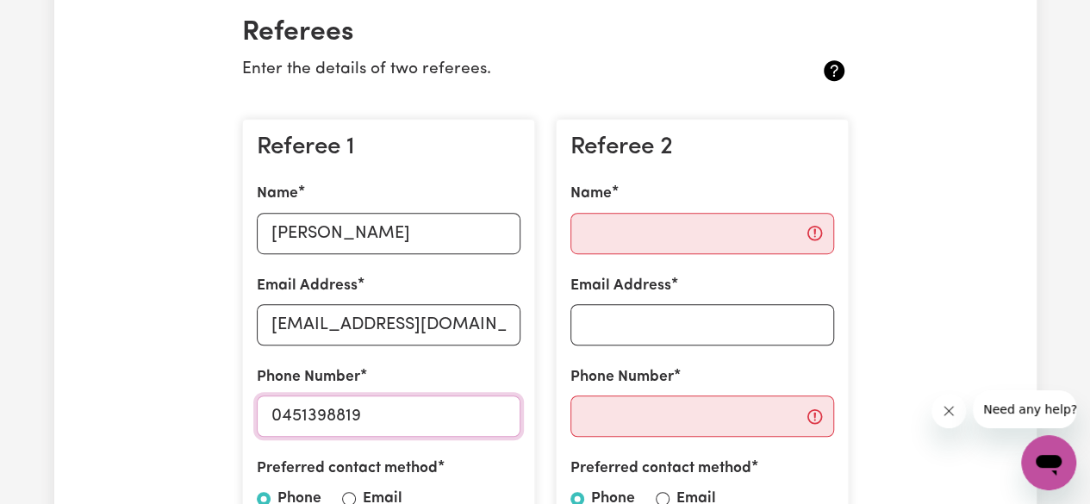
click at [384, 418] on input "0451398819" at bounding box center [389, 416] width 264 height 41
click at [512, 323] on input "[EMAIL_ADDRESS][DOMAIN_NAME]" at bounding box center [389, 324] width 264 height 41
drag, startPoint x: 512, startPoint y: 323, endPoint x: 218, endPoint y: 339, distance: 294.3
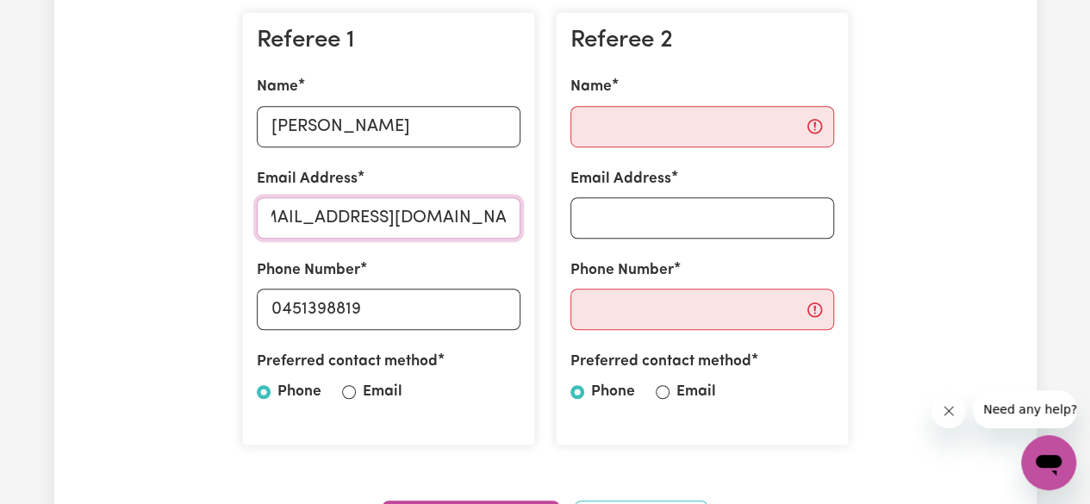
type input "[EMAIL_ADDRESS][DOMAIN_NAME]"
drag, startPoint x: 367, startPoint y: 313, endPoint x: 245, endPoint y: 322, distance: 122.7
click at [245, 322] on div "Referee 1 Name [PERSON_NAME] Email Address [EMAIL_ADDRESS][DOMAIN_NAME] Phone N…" at bounding box center [388, 229] width 293 height 434
type input "0404648570"
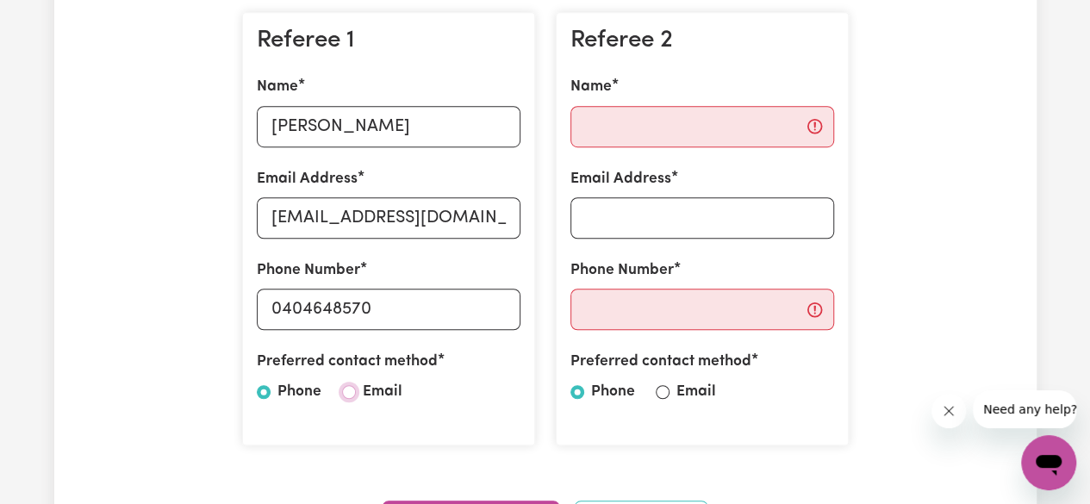
click at [348, 391] on input "Email" at bounding box center [349, 392] width 14 height 14
radio input "true"
click at [259, 392] on input "Phone" at bounding box center [264, 392] width 14 height 14
radio input "true"
click at [609, 135] on input "Name" at bounding box center [703, 126] width 264 height 41
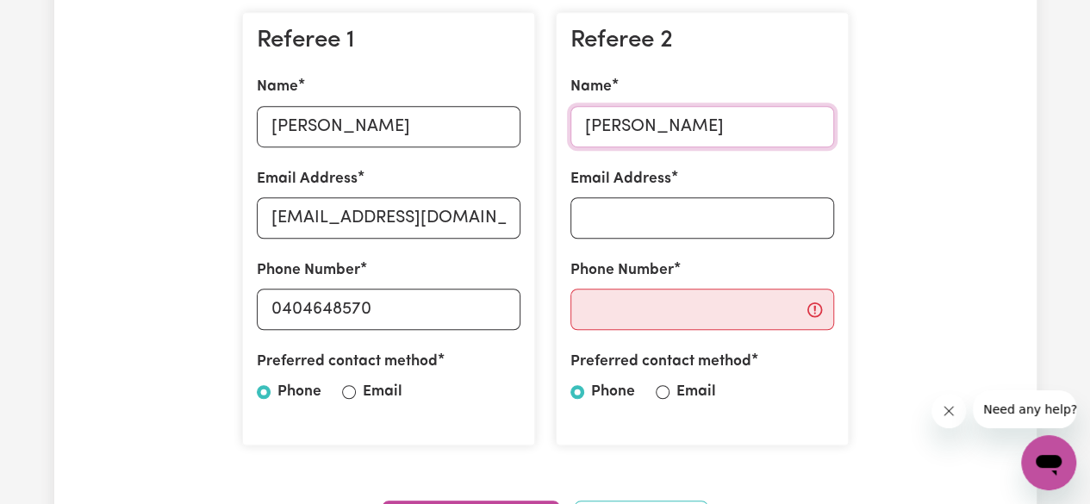
type input "[PERSON_NAME]"
click at [609, 216] on input "Email Address" at bounding box center [703, 217] width 264 height 41
type input "[EMAIL_ADDRESS][DOMAIN_NAME]"
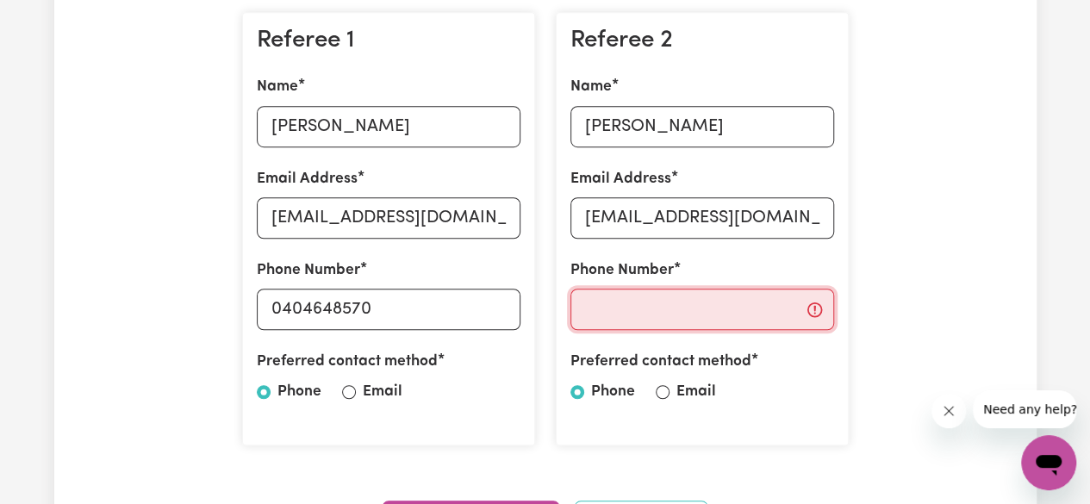
click at [603, 317] on input "Phone Number" at bounding box center [703, 309] width 264 height 41
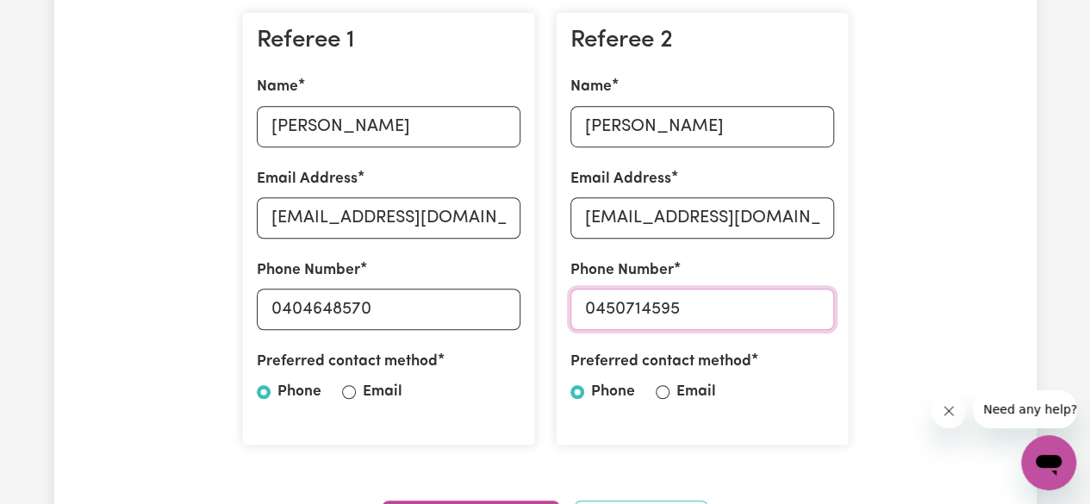
type input "0450714595"
drag, startPoint x: 419, startPoint y: 125, endPoint x: 240, endPoint y: 134, distance: 179.5
click at [240, 134] on div "Referee 1 Name [PERSON_NAME] Email Address [EMAIL_ADDRESS][DOMAIN_NAME] Phone N…" at bounding box center [389, 229] width 314 height 462
type input "[PERSON_NAME]"
drag, startPoint x: 505, startPoint y: 220, endPoint x: 191, endPoint y: 212, distance: 313.9
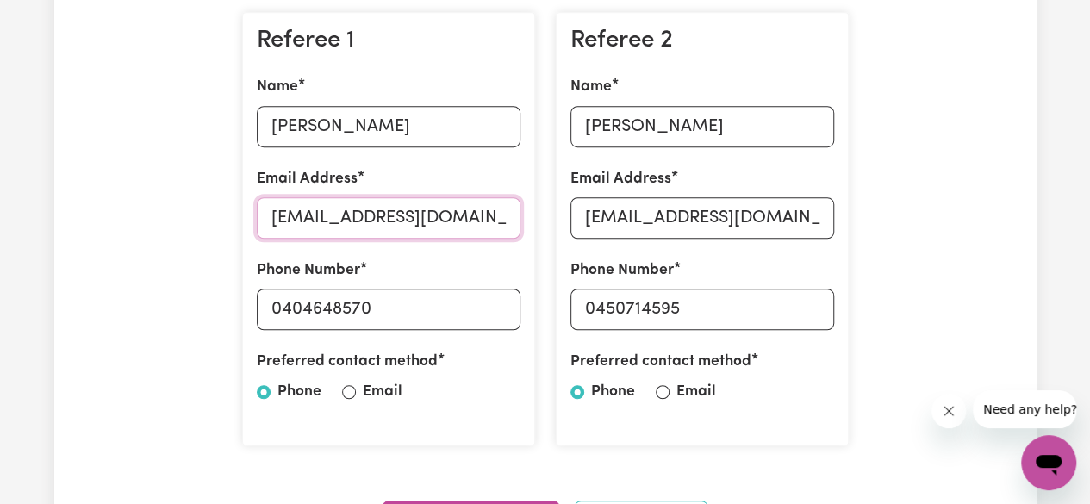
type input "o"
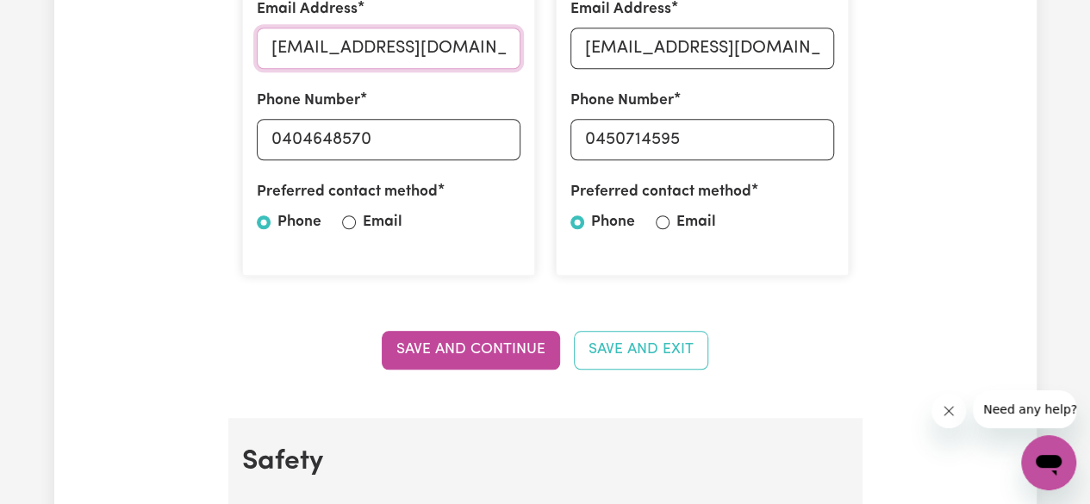
scroll to position [690, 0]
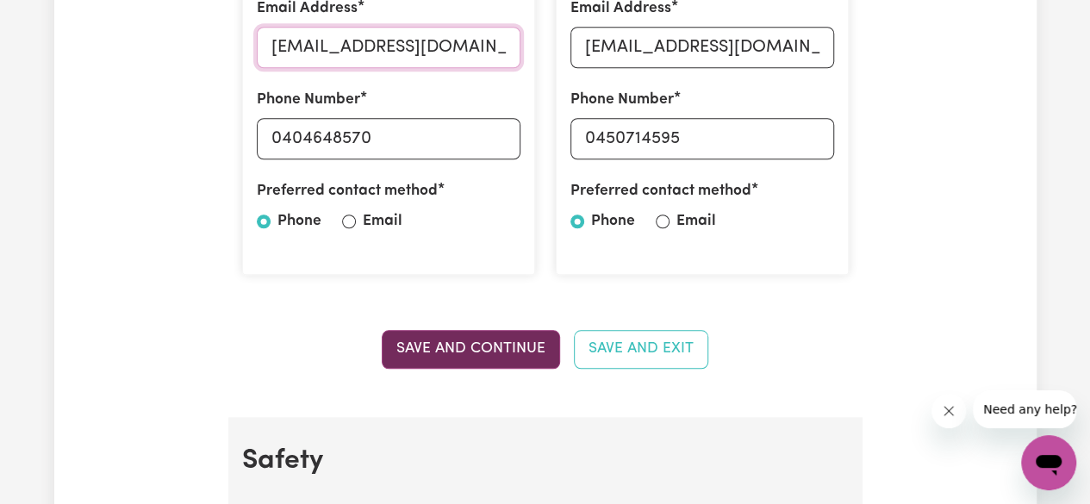
type input "[EMAIL_ADDRESS][DOMAIN_NAME]"
click at [452, 344] on button "Save and Continue" at bounding box center [471, 349] width 178 height 38
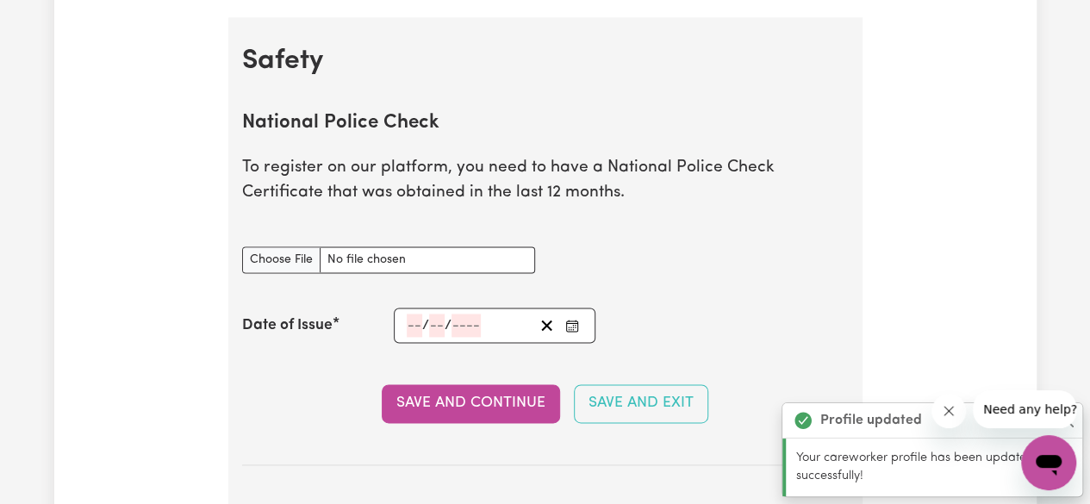
scroll to position [1105, 0]
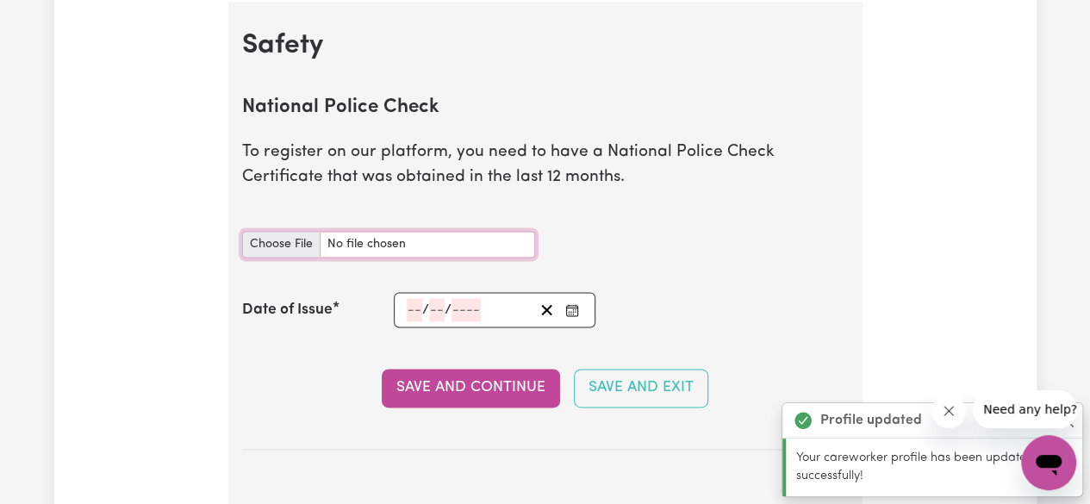
click at [297, 239] on input "National Police Check document" at bounding box center [388, 244] width 293 height 27
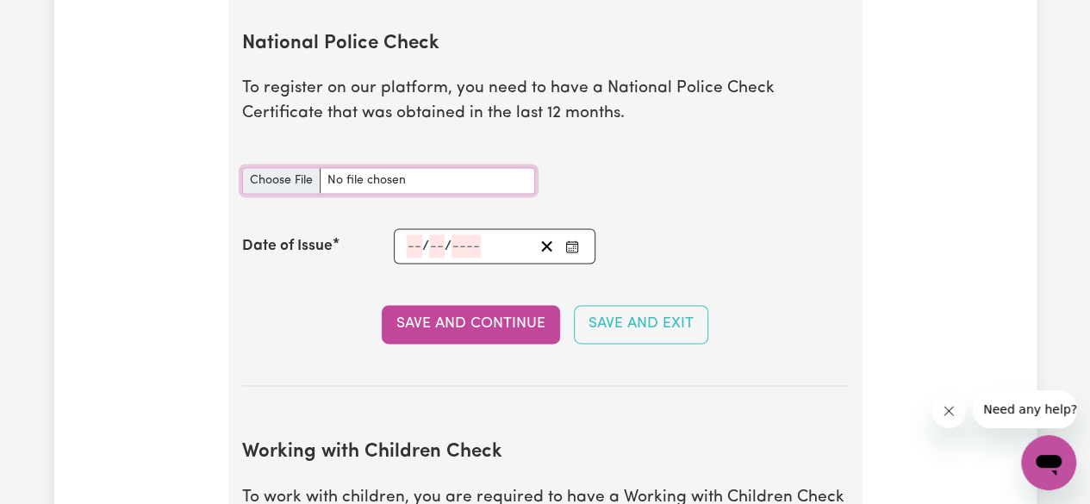
scroll to position [1171, 0]
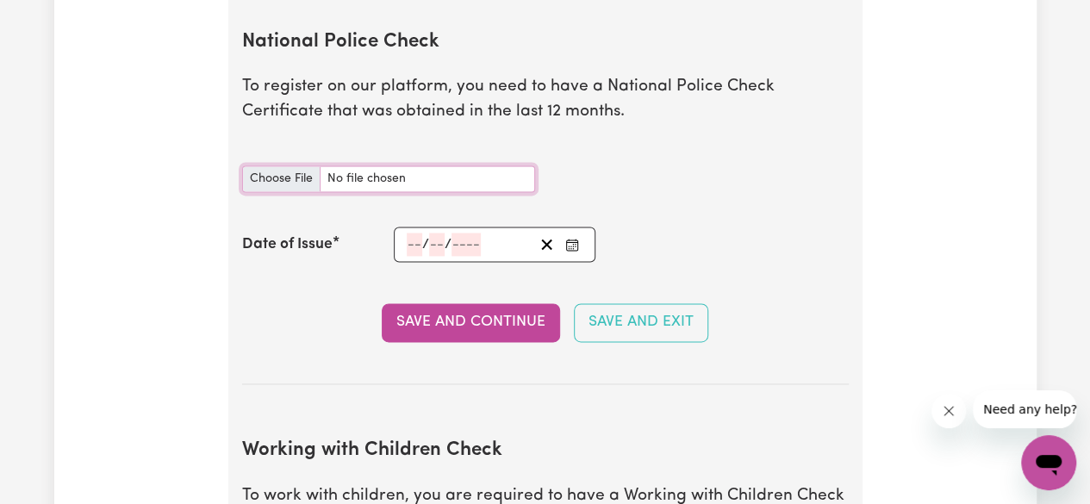
click at [284, 178] on input "National Police Check document" at bounding box center [388, 179] width 293 height 27
type input "C:\fakepath\14924421PC_BIBHA.pdf"
click at [473, 247] on input "number" at bounding box center [466, 244] width 29 height 23
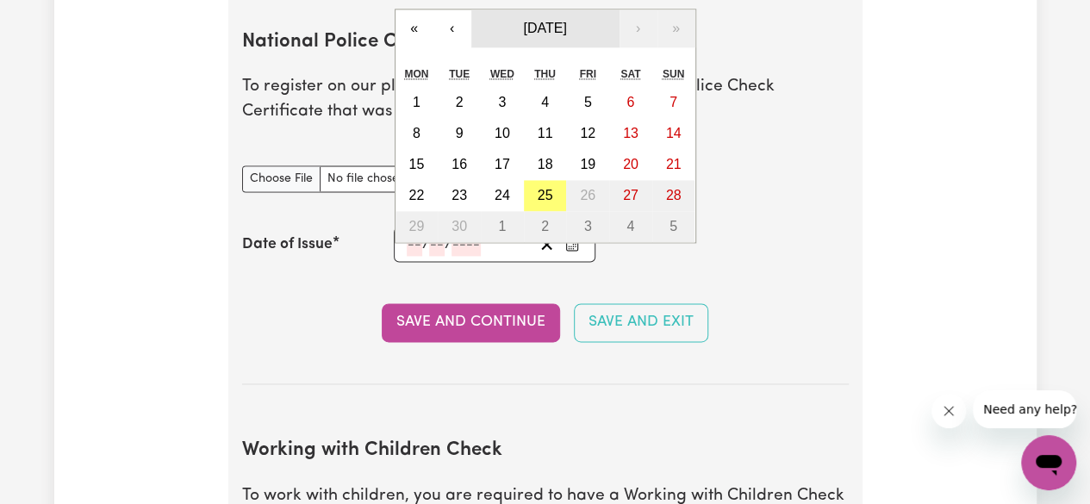
click at [562, 21] on span "[DATE]" at bounding box center [544, 28] width 43 height 15
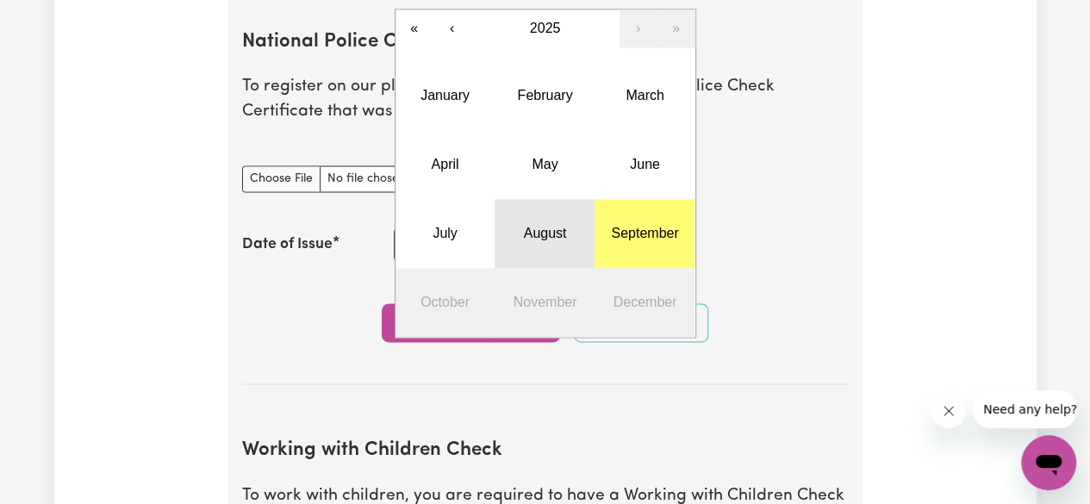
click at [540, 234] on abbr "August" at bounding box center [545, 233] width 43 height 15
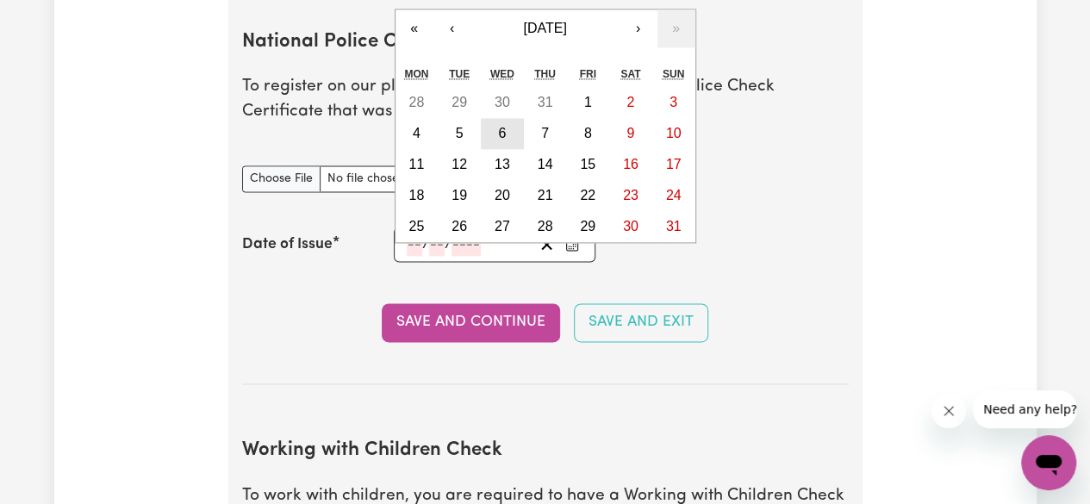
click at [509, 132] on button "6" at bounding box center [502, 133] width 43 height 31
type input "[DATE]"
type input "6"
type input "8"
type input "2025"
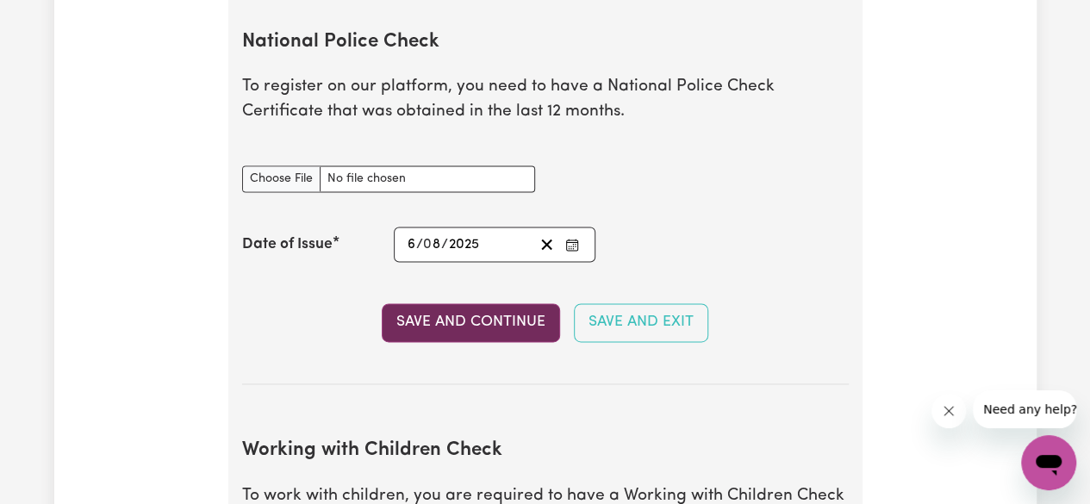
click at [471, 319] on button "Save and Continue" at bounding box center [471, 322] width 178 height 38
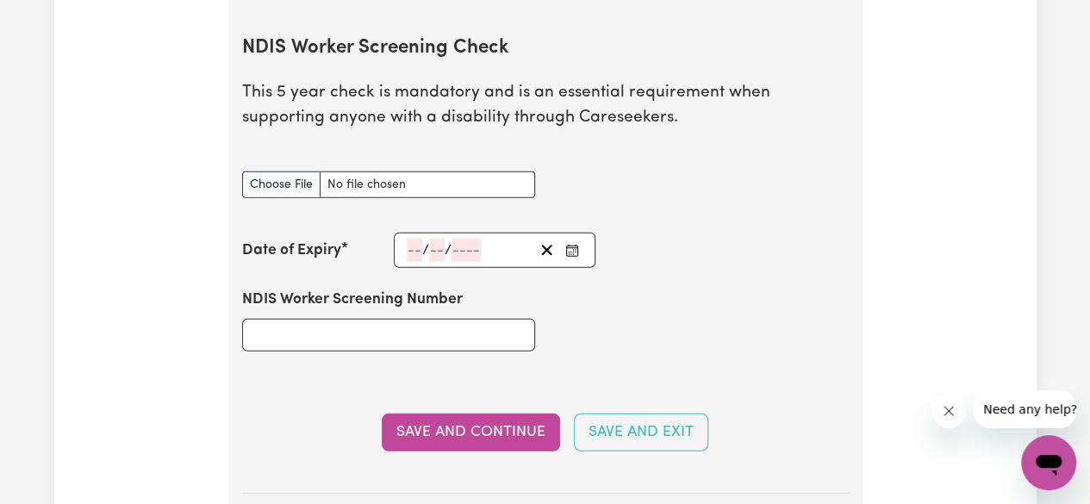
scroll to position [2183, 0]
click at [295, 179] on input "NDIS Worker Screening Check document" at bounding box center [388, 184] width 293 height 27
type input "C:\fakepath\CamScanner [DATE] 16.14_1.JPG"
click at [574, 243] on icon "Enter the Date of Expiry of your NDIS Worker Screening Check" at bounding box center [572, 250] width 14 height 14
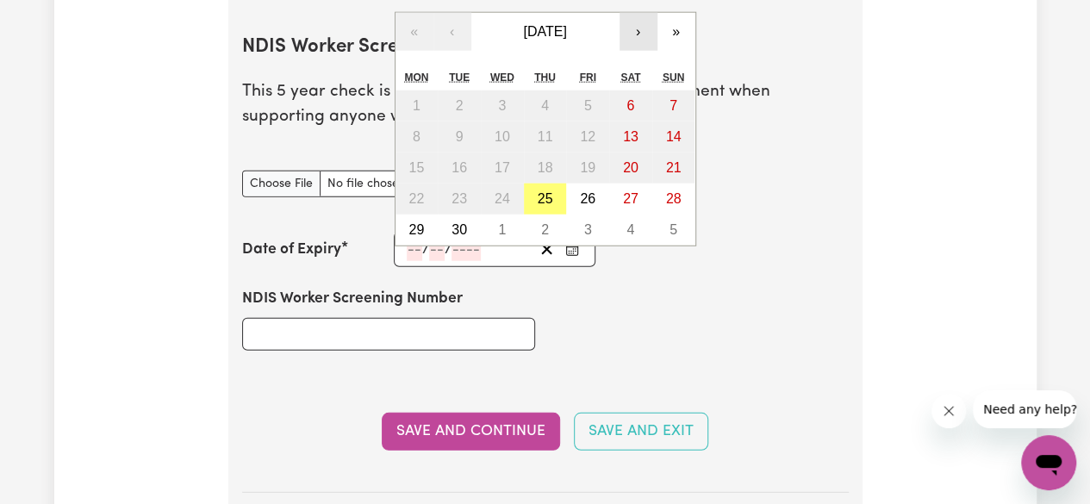
click at [631, 21] on button "›" at bounding box center [639, 32] width 38 height 38
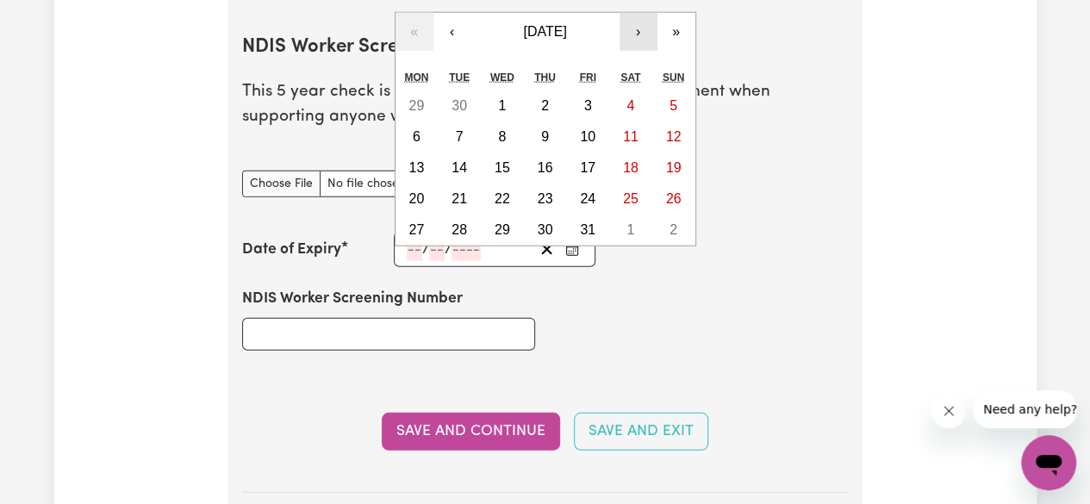
click at [631, 21] on button "›" at bounding box center [639, 32] width 38 height 38
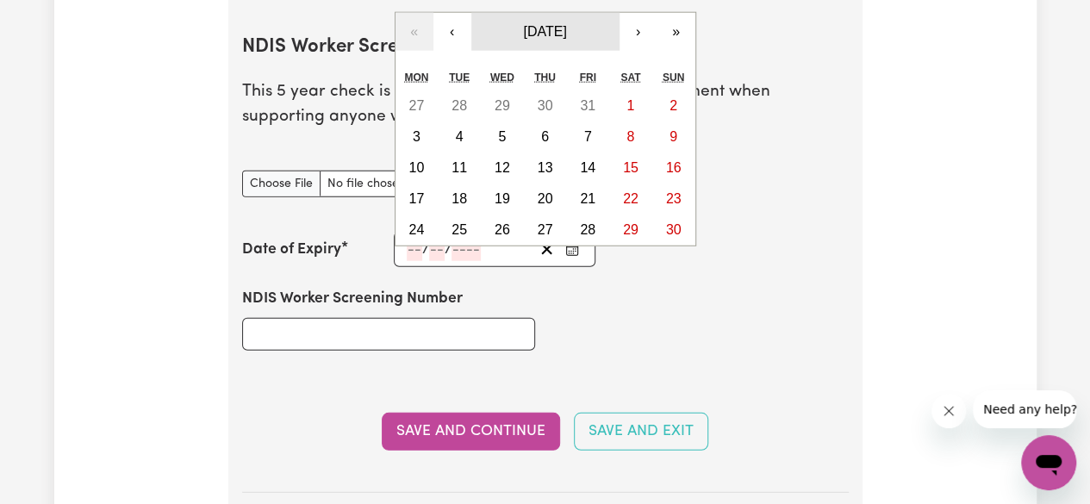
click at [575, 16] on button "[DATE]" at bounding box center [546, 32] width 148 height 38
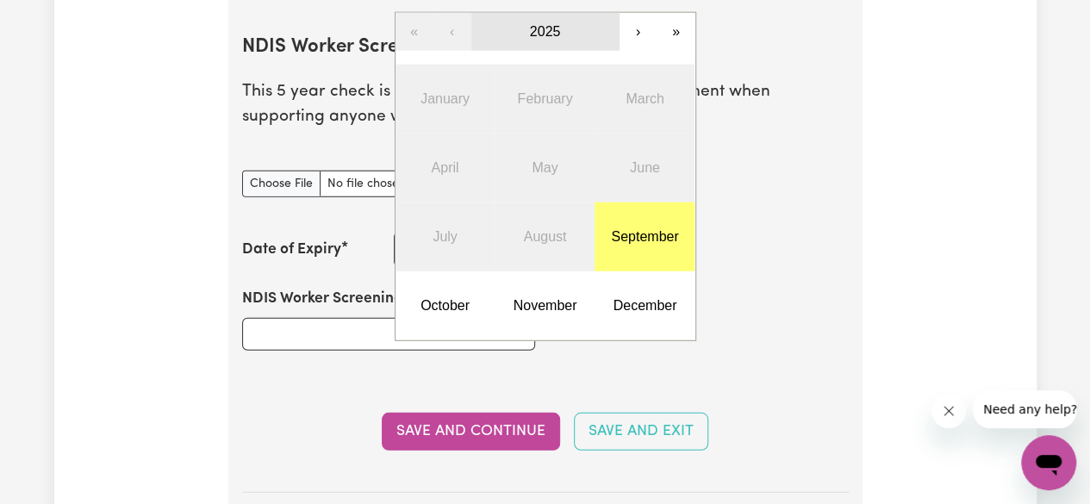
click at [548, 28] on span "2025" at bounding box center [545, 31] width 31 height 15
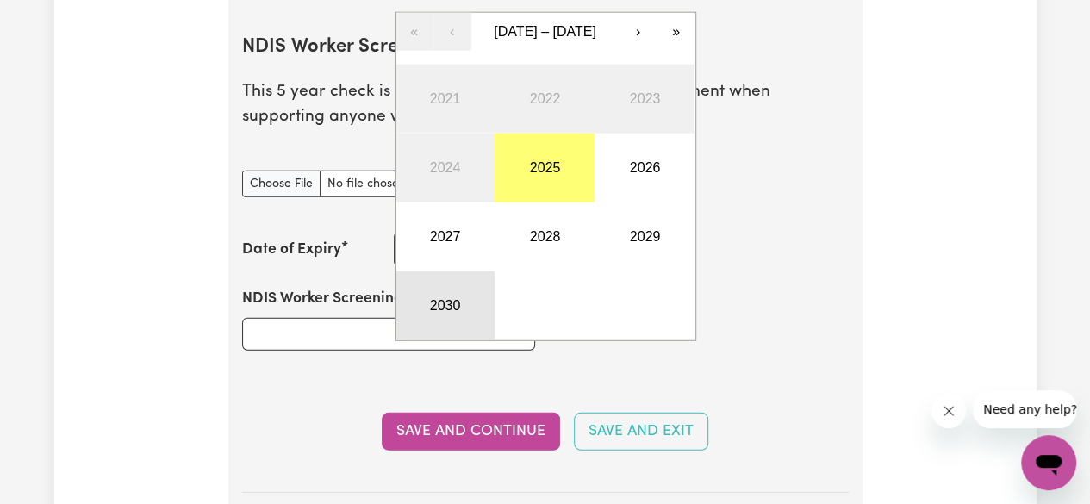
click at [467, 316] on button "2030" at bounding box center [446, 306] width 100 height 69
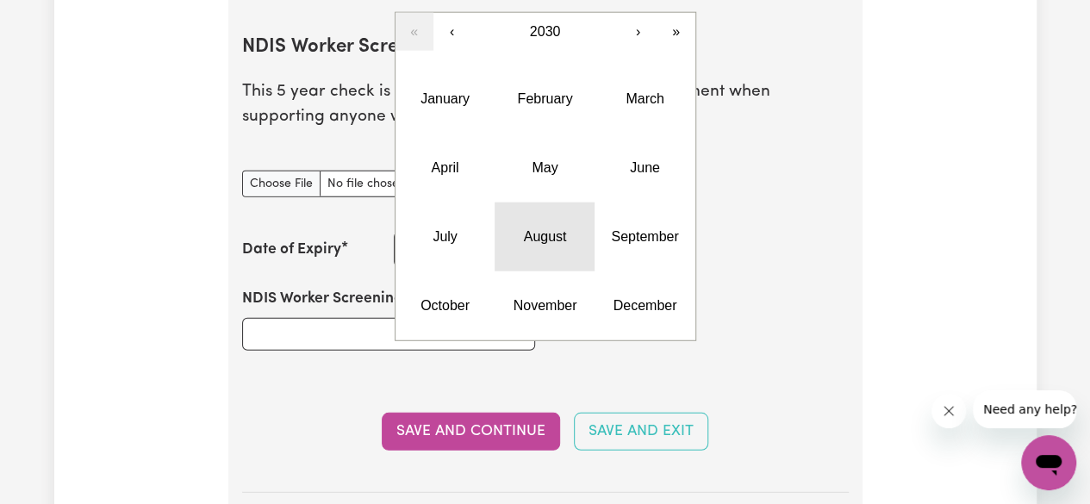
click at [548, 229] on abbr "August" at bounding box center [545, 236] width 43 height 15
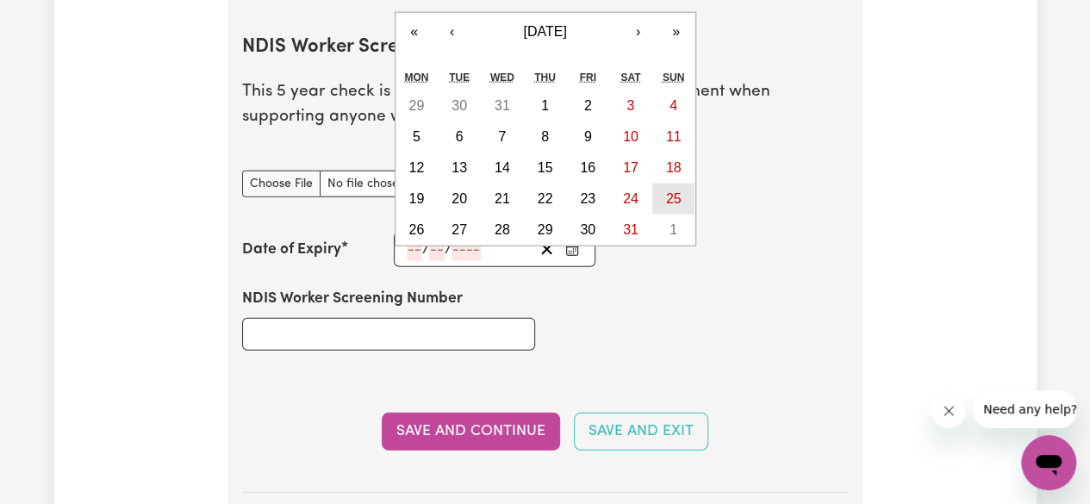
click at [676, 191] on abbr "25" at bounding box center [674, 198] width 16 height 15
type input "[DATE]"
type input "25"
type input "8"
type input "2030"
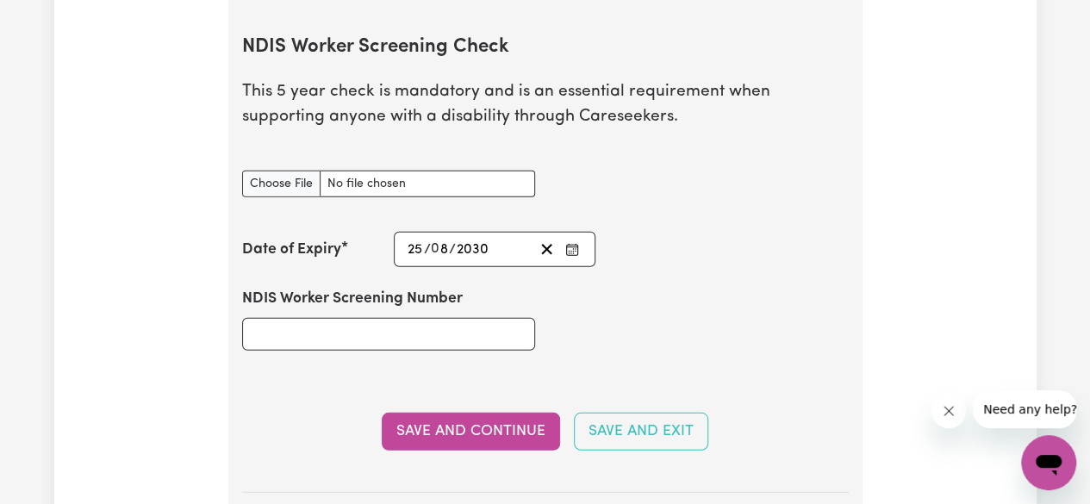
scroll to position [2263, 0]
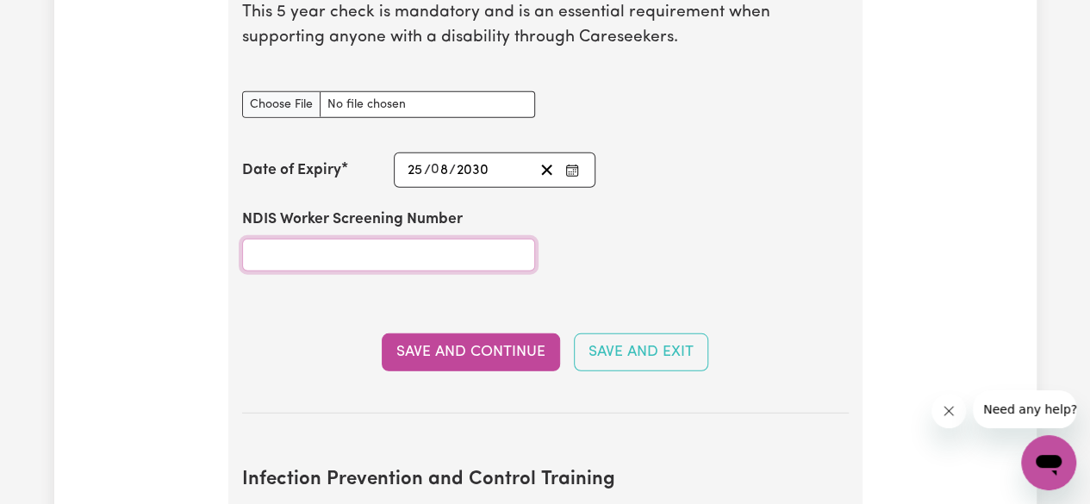
click at [346, 245] on input "NDIS Worker Screening Number" at bounding box center [388, 255] width 293 height 33
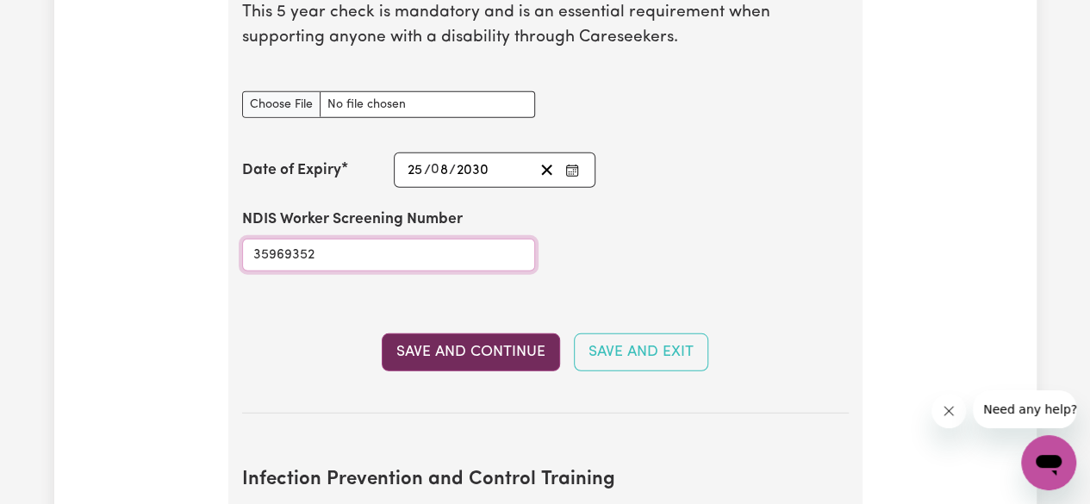
type input "35969352"
click at [444, 347] on button "Save and Continue" at bounding box center [471, 353] width 178 height 38
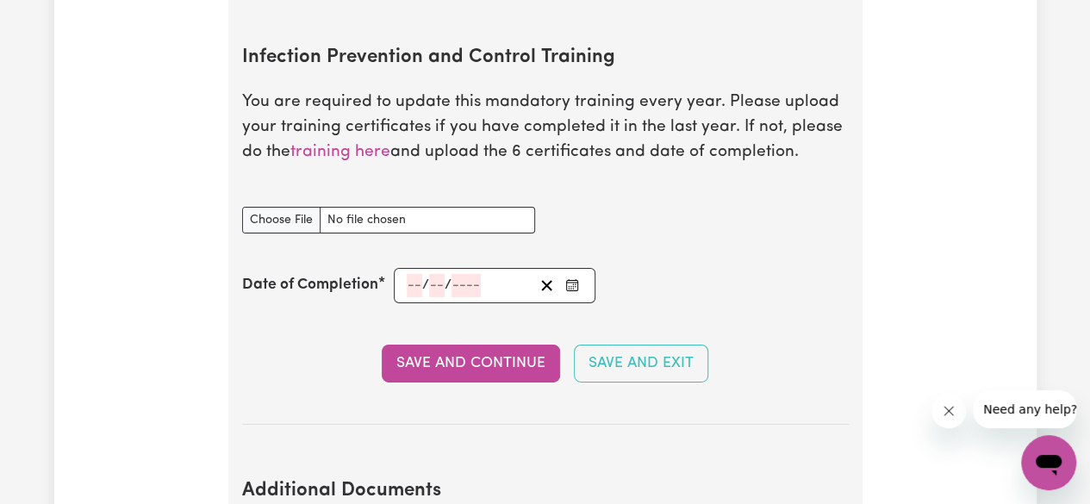
scroll to position [2786, 0]
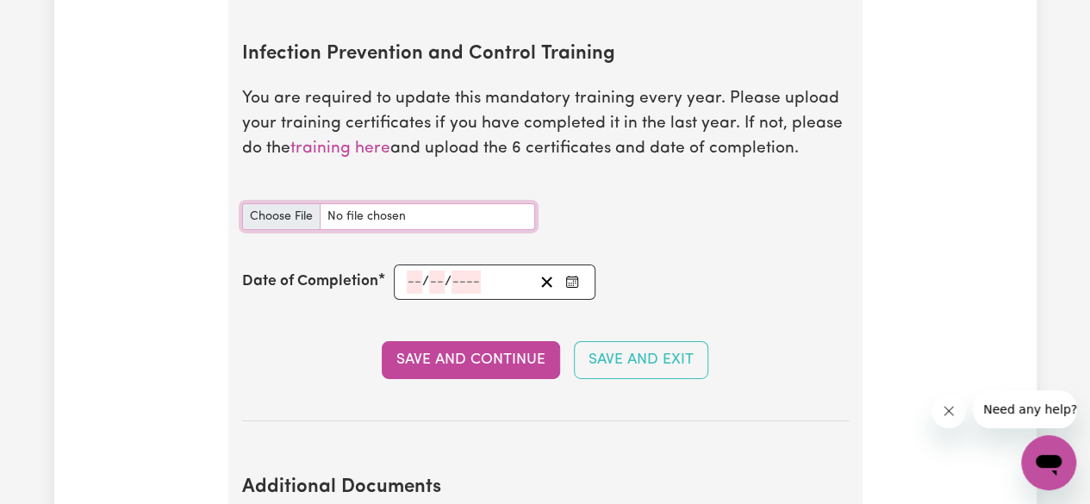
click at [290, 208] on input "Infection Prevention and Control Training document" at bounding box center [388, 216] width 293 height 27
click at [281, 206] on input "Infection Prevention and Control Training document" at bounding box center [388, 216] width 293 height 27
type input "C:\fakepath\CamScanner [DATE] 21.03.pdf"
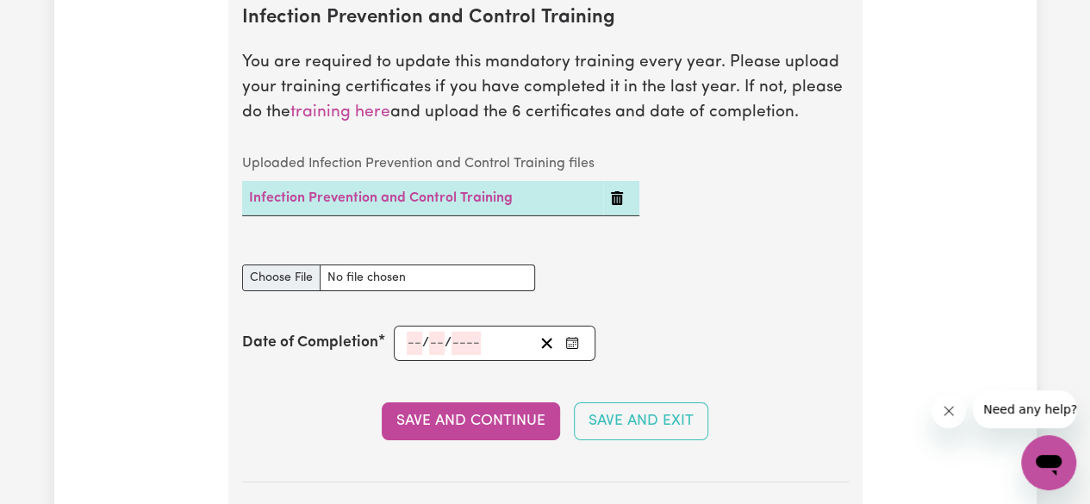
scroll to position [2824, 0]
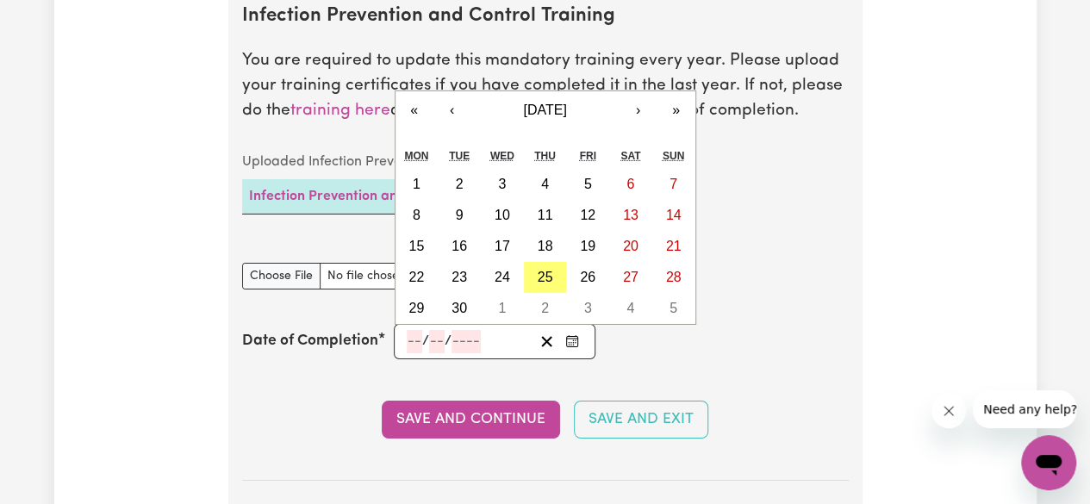
click at [462, 334] on input "number" at bounding box center [466, 341] width 29 height 23
click at [453, 109] on button "‹" at bounding box center [453, 110] width 38 height 38
click at [413, 208] on abbr "4" at bounding box center [417, 215] width 8 height 15
type input "[DATE]"
type input "4"
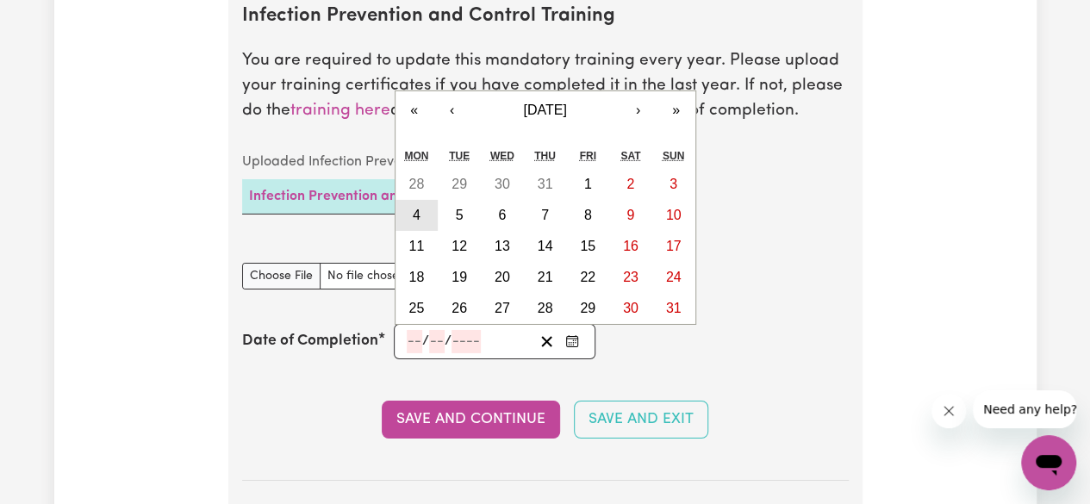
type input "8"
type input "2025"
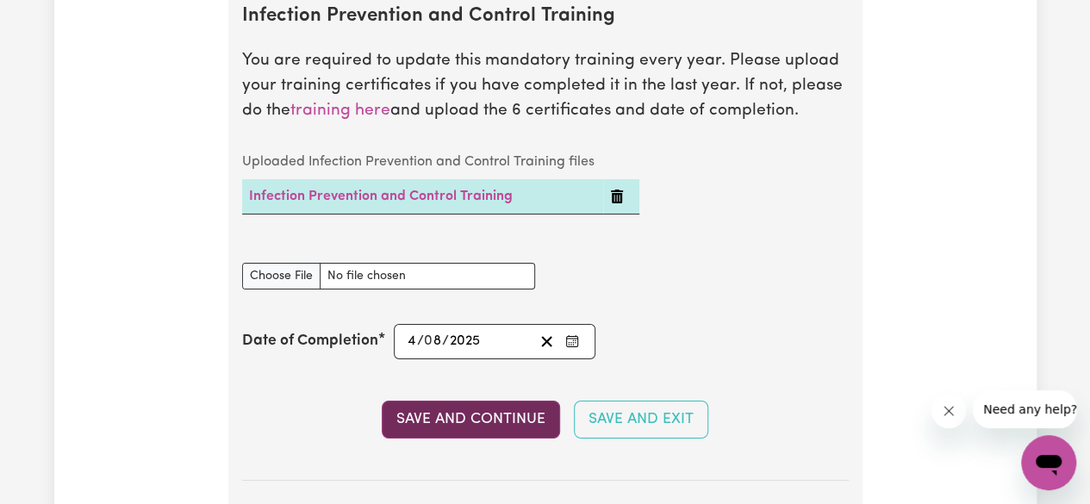
click at [436, 413] on button "Save and Continue" at bounding box center [471, 420] width 178 height 38
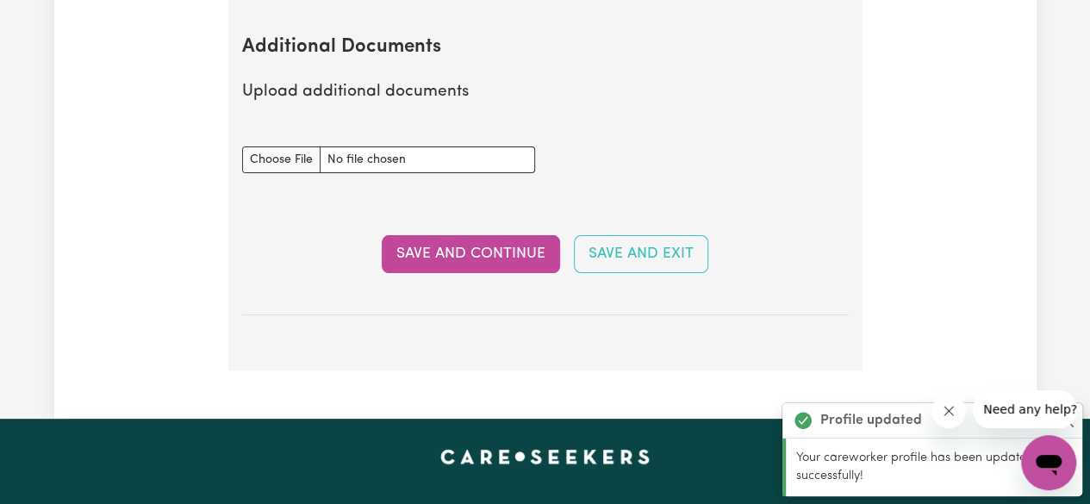
scroll to position [3326, 0]
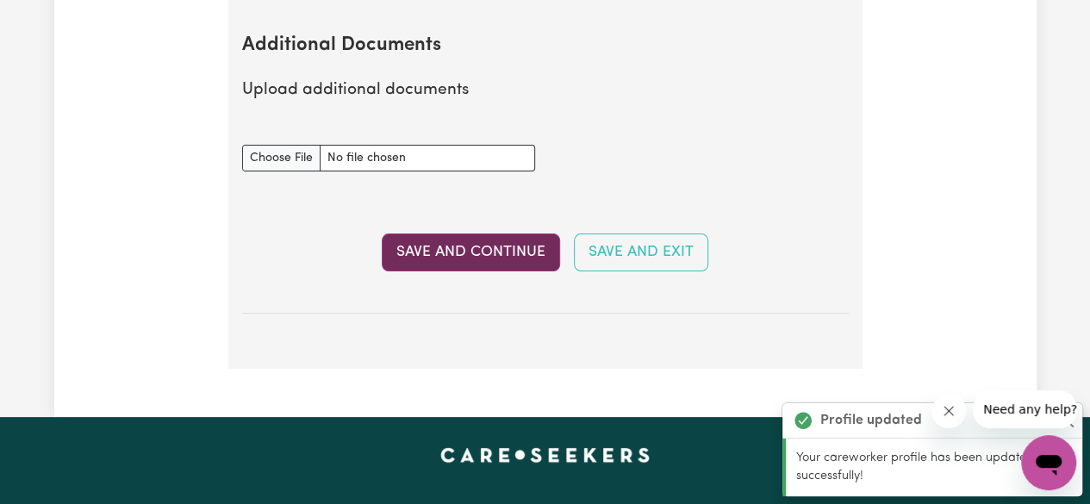
click at [457, 247] on button "Save and Continue" at bounding box center [471, 253] width 178 height 38
select select "Certificate III (Individual Support)"
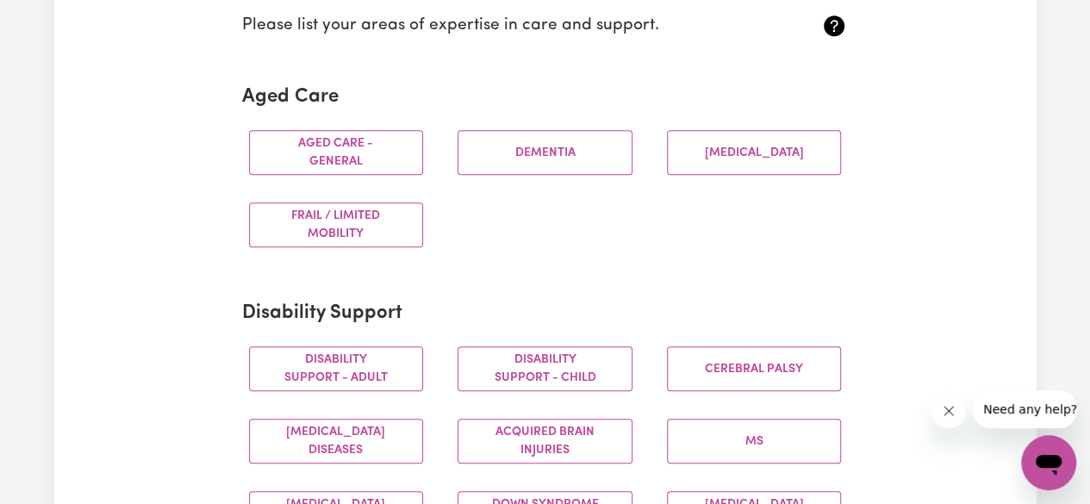
scroll to position [480, 0]
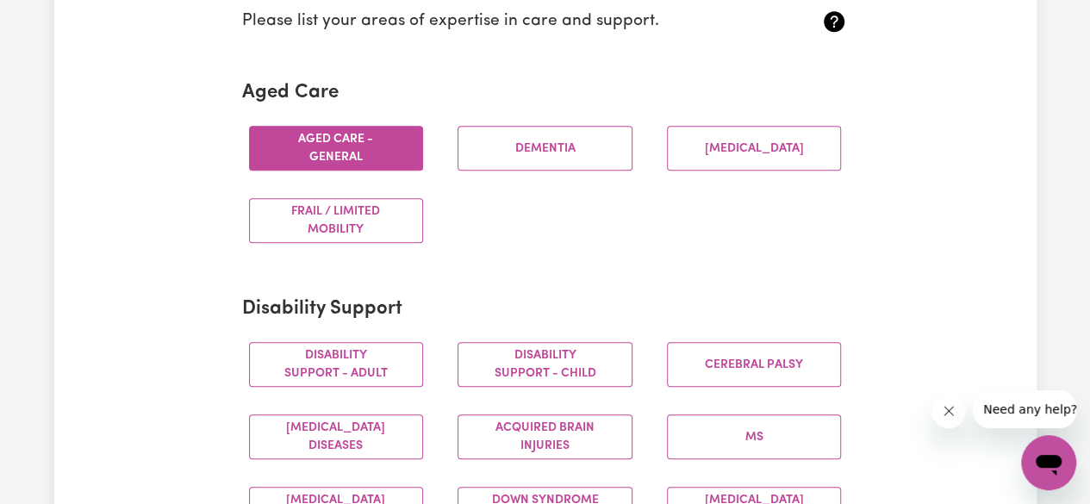
click at [353, 145] on button "Aged care - General" at bounding box center [336, 148] width 175 height 45
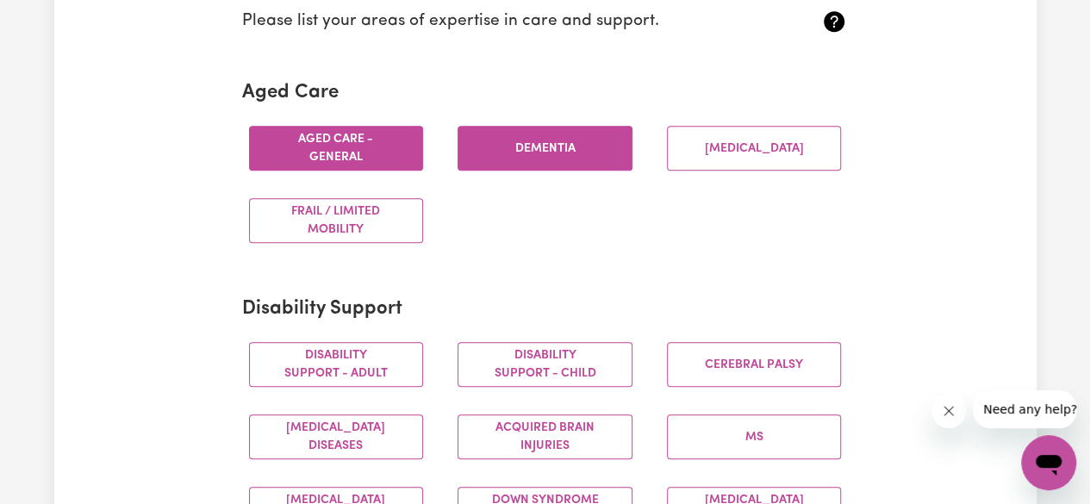
click at [502, 146] on button "Dementia" at bounding box center [545, 148] width 175 height 45
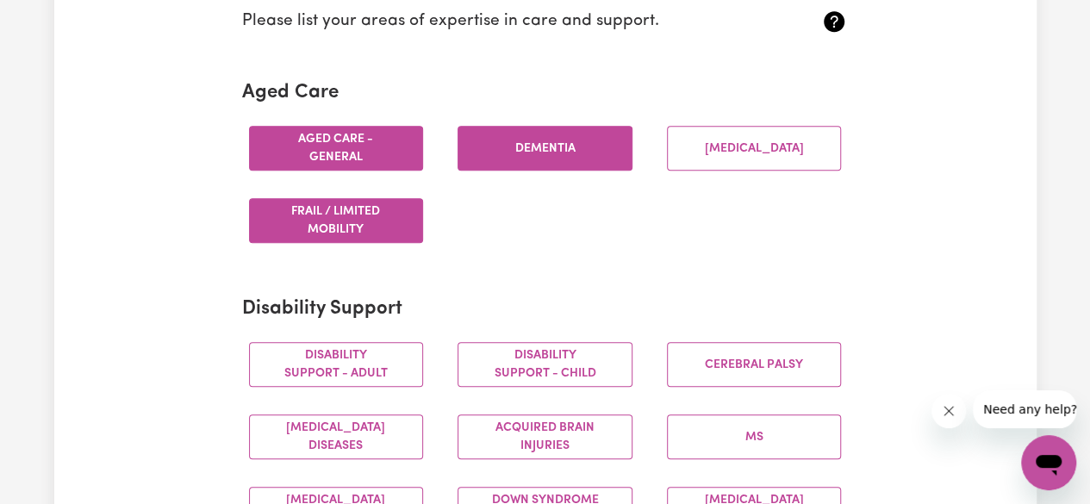
click at [340, 215] on button "Frail / limited mobility" at bounding box center [336, 220] width 175 height 45
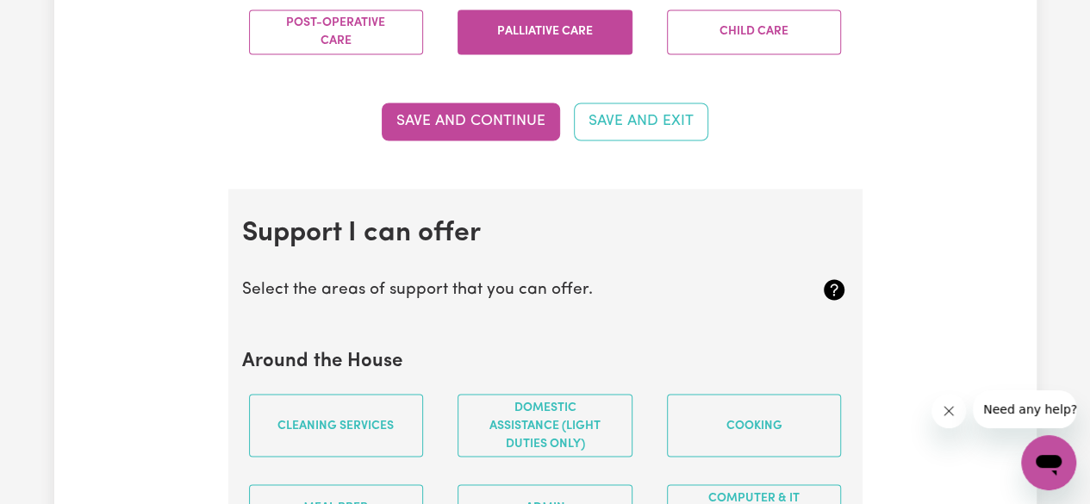
scroll to position [1427, 0]
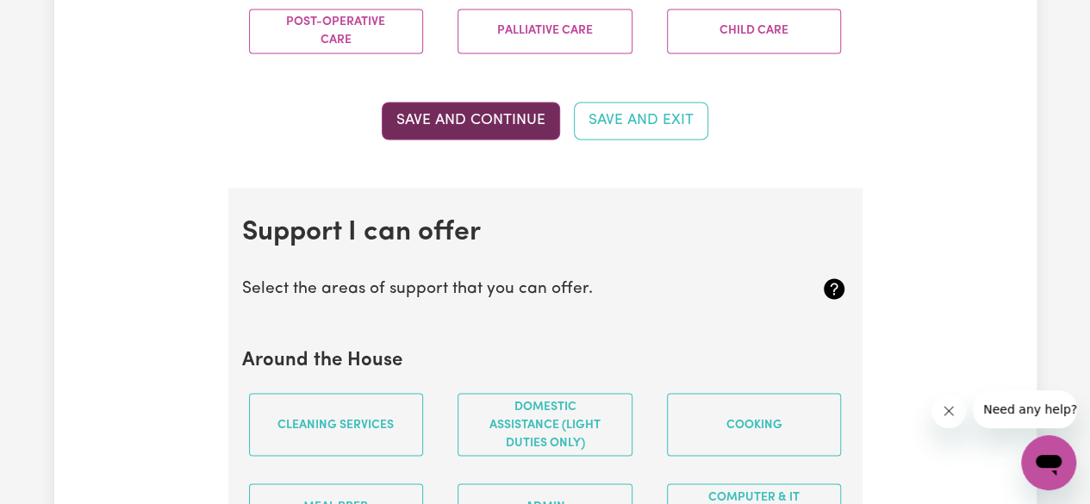
click at [474, 127] on button "Save and Continue" at bounding box center [471, 121] width 178 height 38
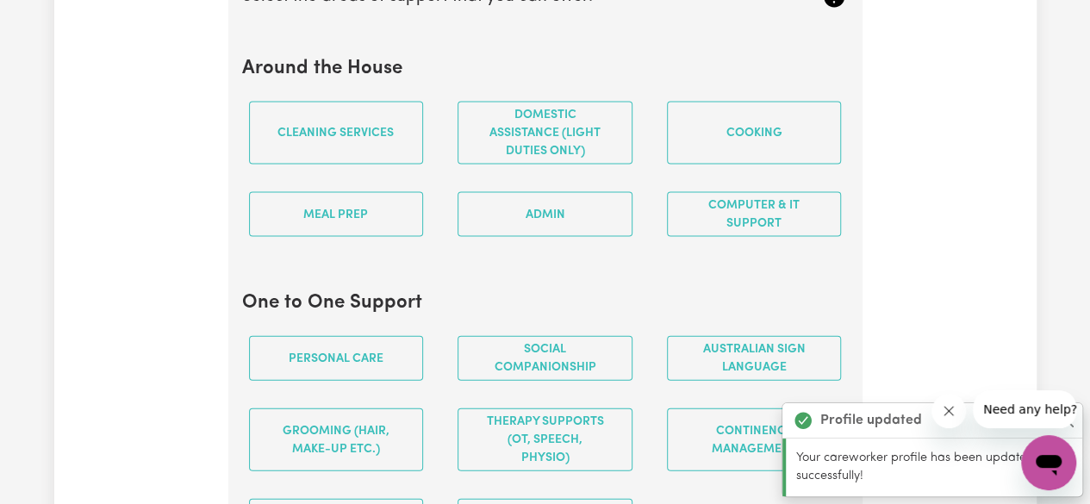
scroll to position [1733, 0]
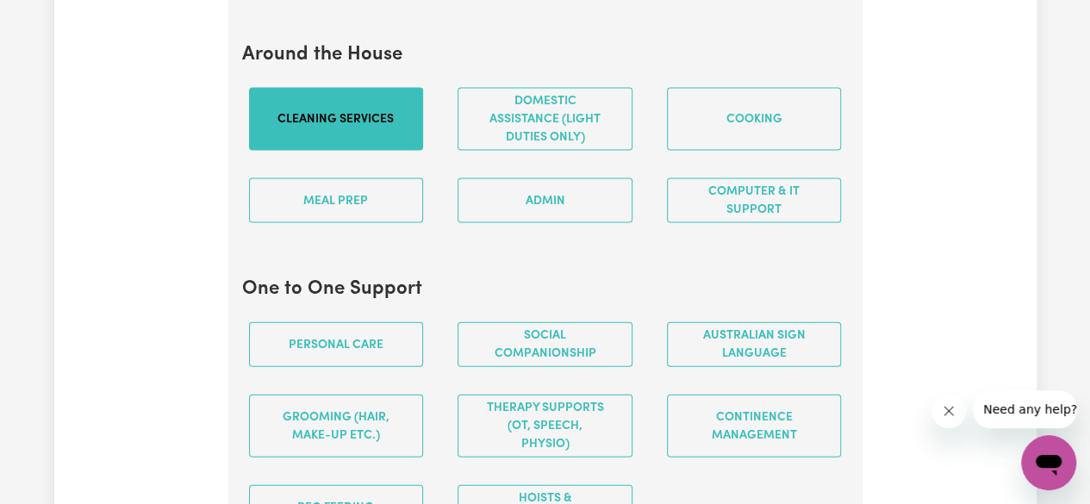
click at [329, 149] on button "Cleaning services" at bounding box center [336, 119] width 175 height 63
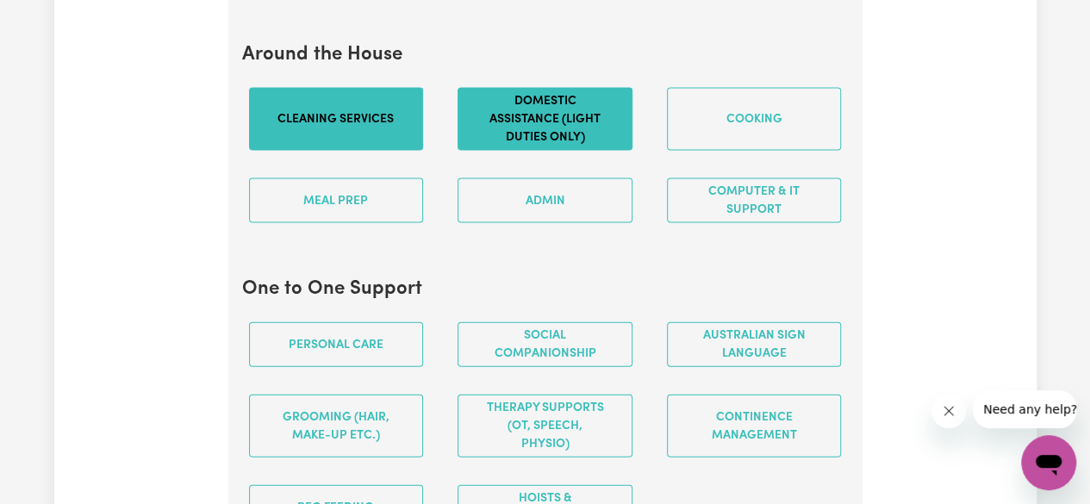
click at [495, 138] on button "Domestic assistance (light duties only)" at bounding box center [545, 119] width 175 height 63
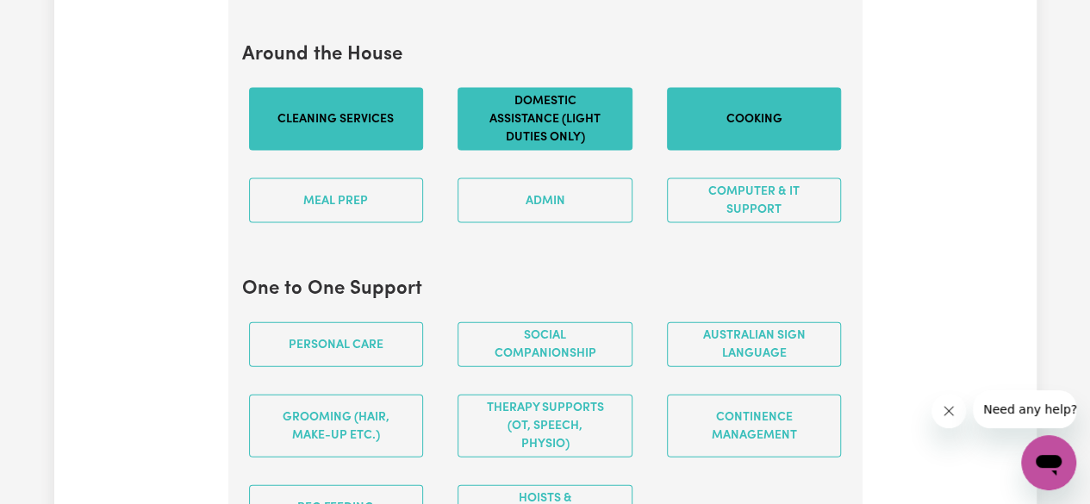
click at [724, 127] on button "Cooking" at bounding box center [754, 119] width 175 height 63
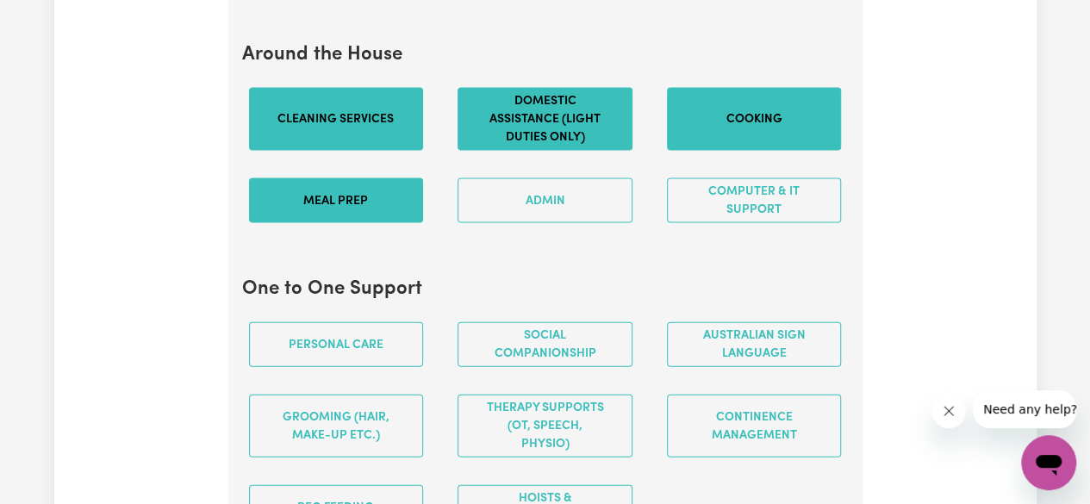
click at [362, 200] on button "Meal prep" at bounding box center [336, 200] width 175 height 45
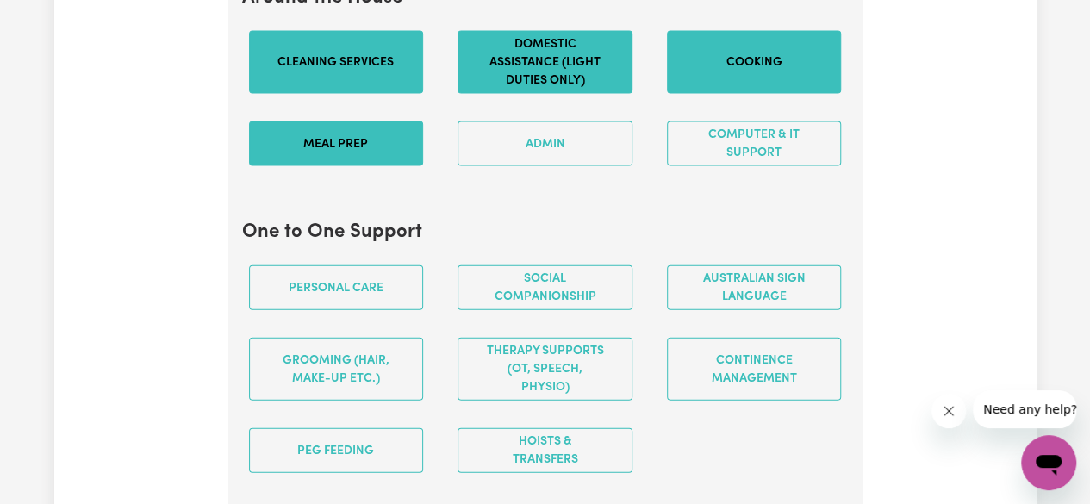
scroll to position [1853, 0]
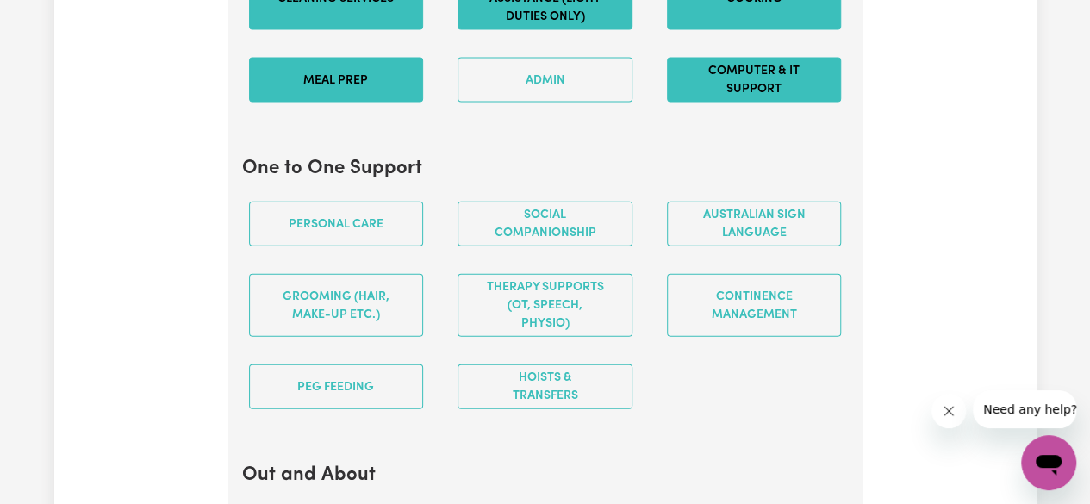
click at [793, 87] on button "Computer & IT Support" at bounding box center [754, 80] width 175 height 45
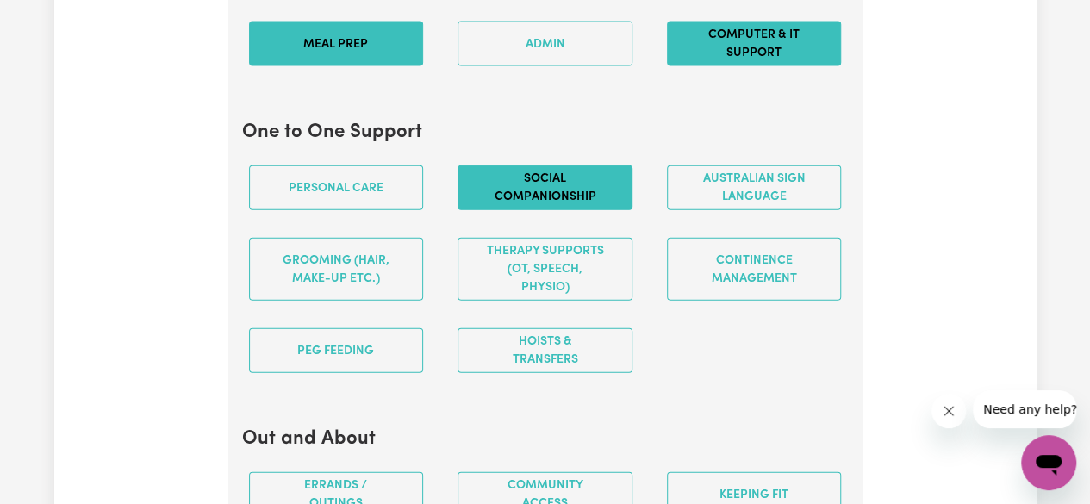
scroll to position [1917, 0]
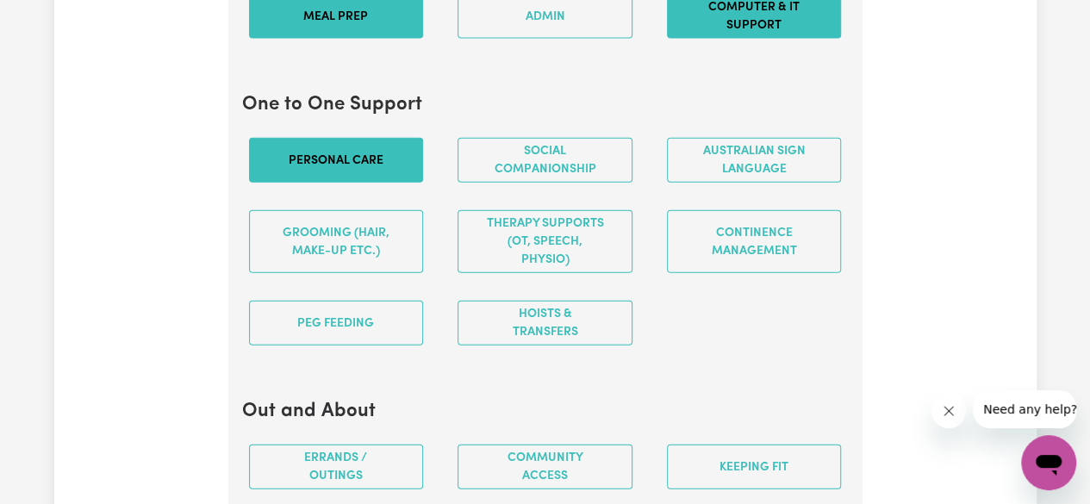
click at [328, 168] on button "Personal care" at bounding box center [336, 160] width 175 height 45
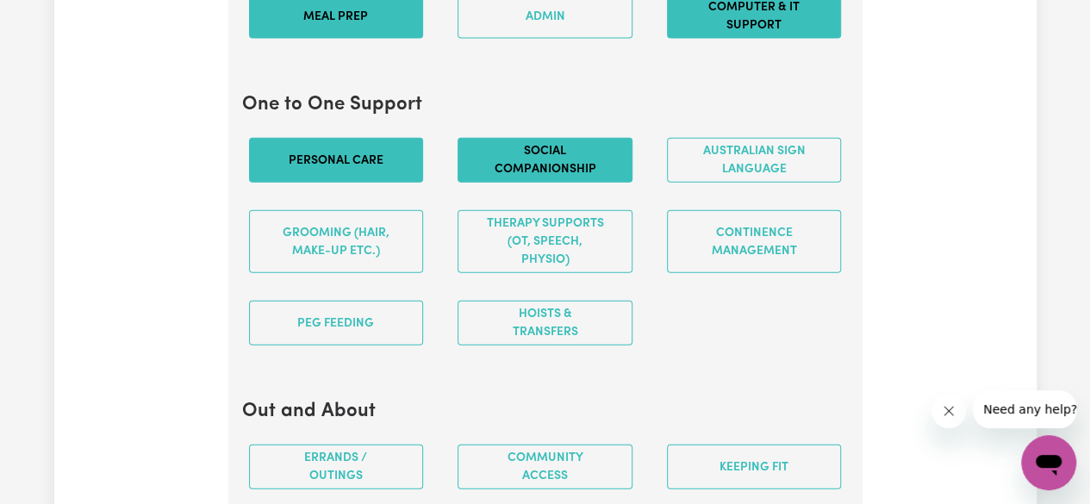
click at [491, 173] on button "Social companionship" at bounding box center [545, 160] width 175 height 45
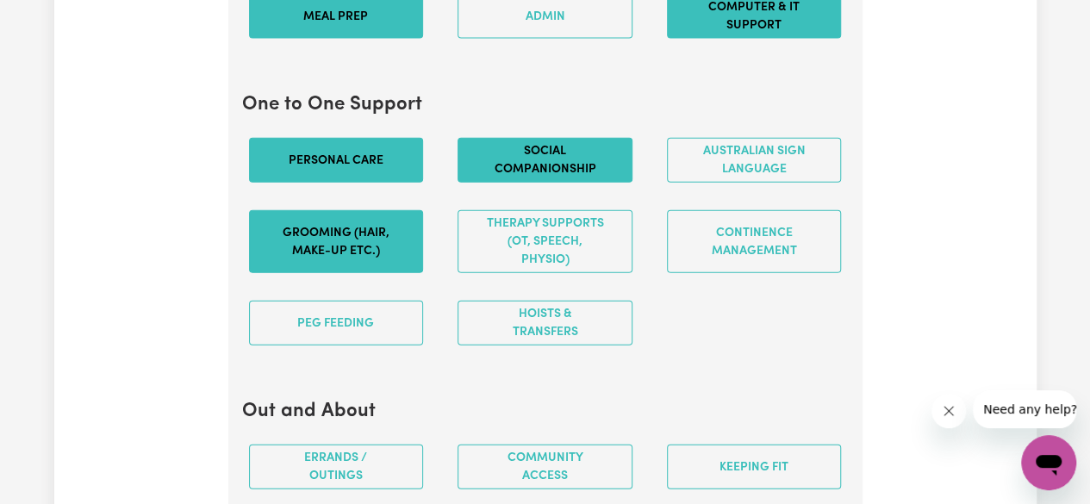
click at [352, 241] on button "Grooming (hair, make-up etc.)" at bounding box center [336, 241] width 175 height 63
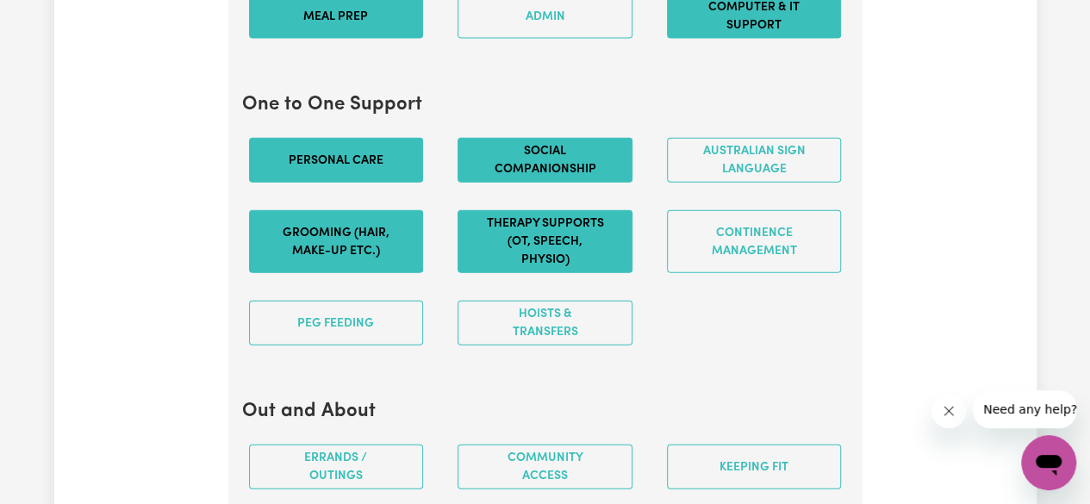
click at [559, 249] on button "Therapy Supports (OT, speech, physio)" at bounding box center [545, 241] width 175 height 63
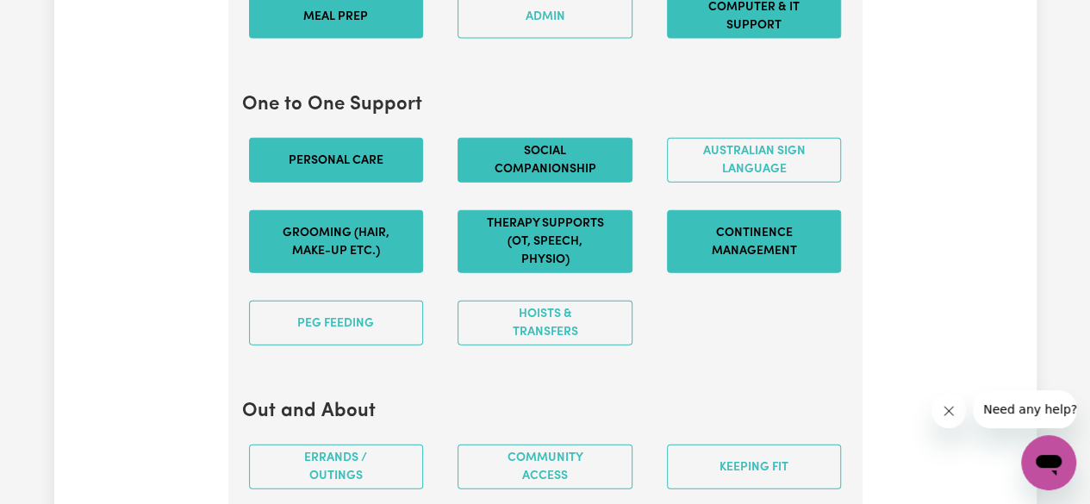
click at [725, 270] on button "Continence management" at bounding box center [754, 241] width 175 height 63
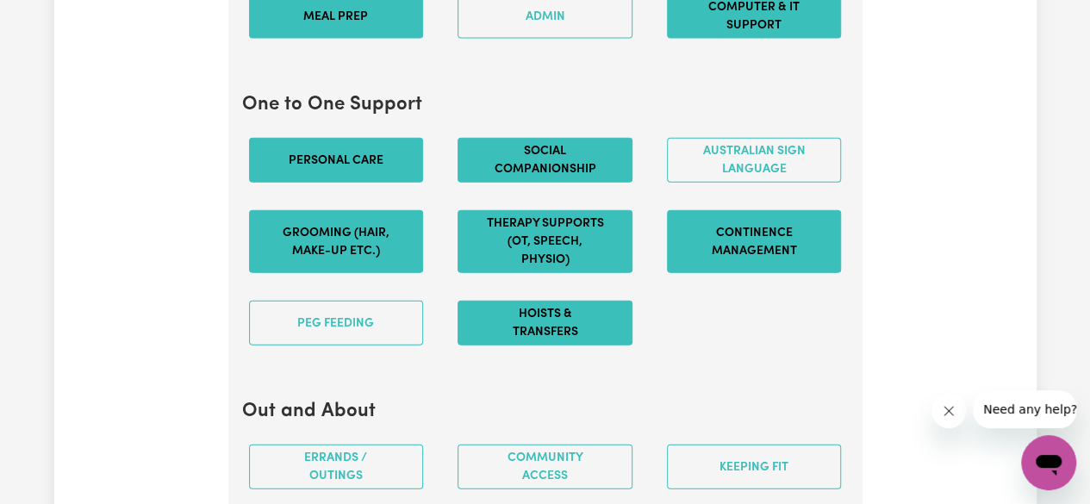
click at [526, 334] on button "Hoists & transfers" at bounding box center [545, 323] width 175 height 45
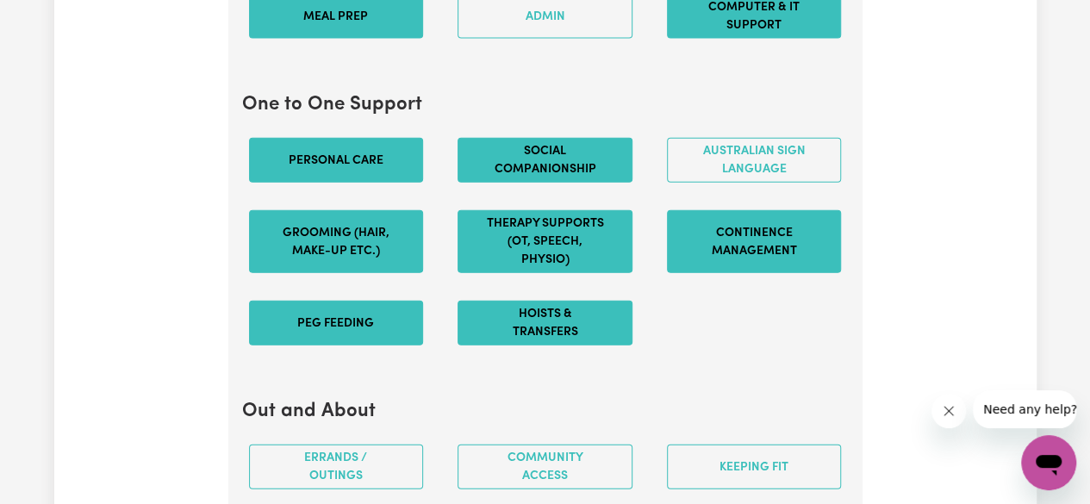
click at [348, 321] on button "PEG feeding" at bounding box center [336, 323] width 175 height 45
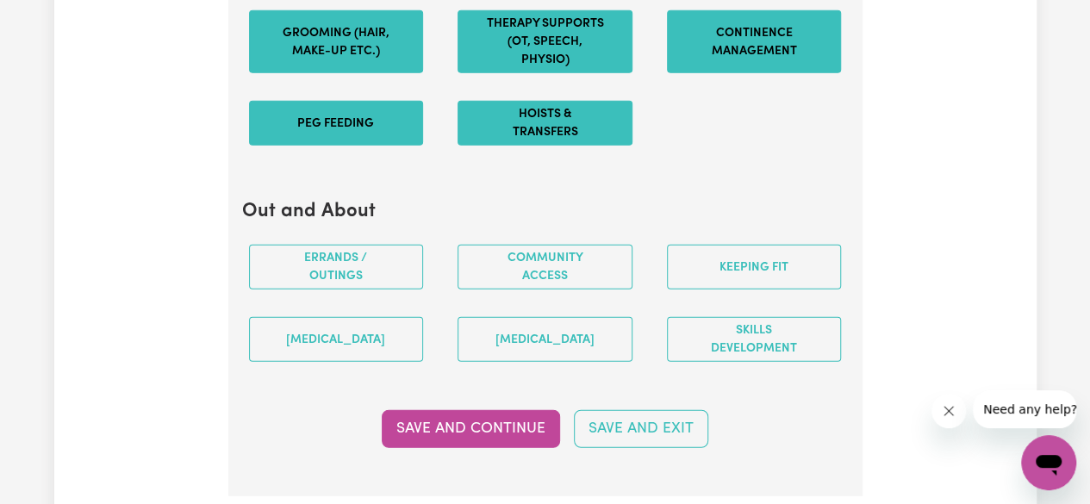
scroll to position [2158, 0]
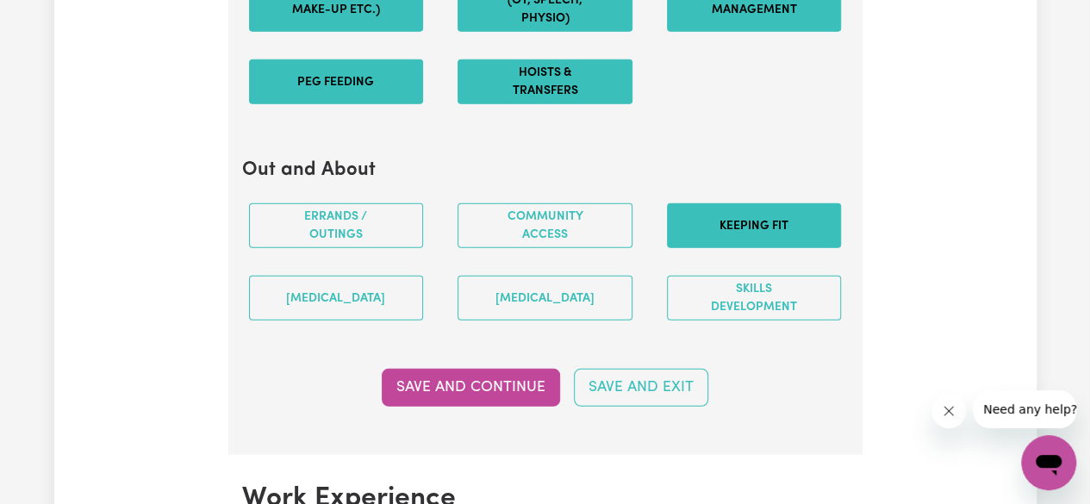
click at [714, 230] on button "Keeping fit" at bounding box center [754, 225] width 175 height 45
click at [565, 278] on div "[MEDICAL_DATA]" at bounding box center [544, 298] width 209 height 72
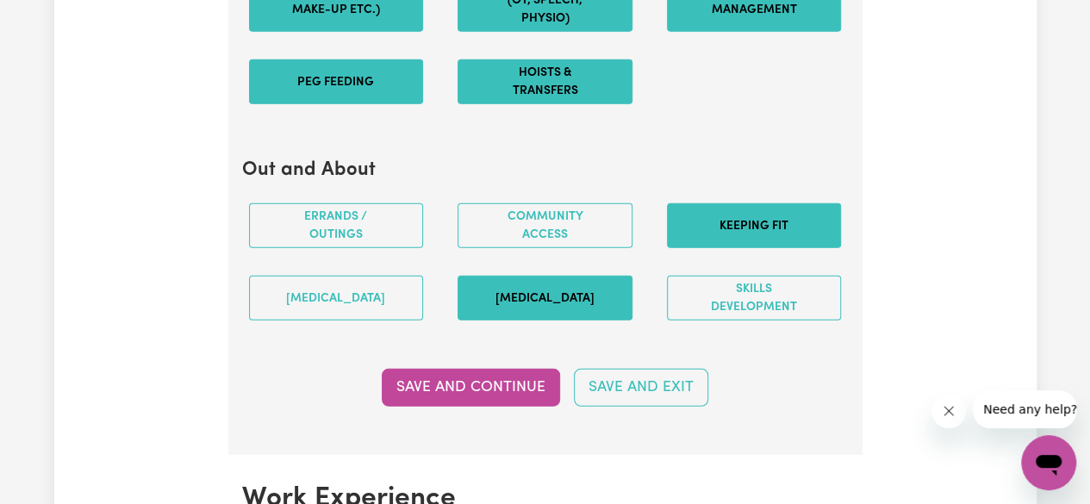
click at [509, 308] on button "[MEDICAL_DATA]" at bounding box center [545, 298] width 175 height 45
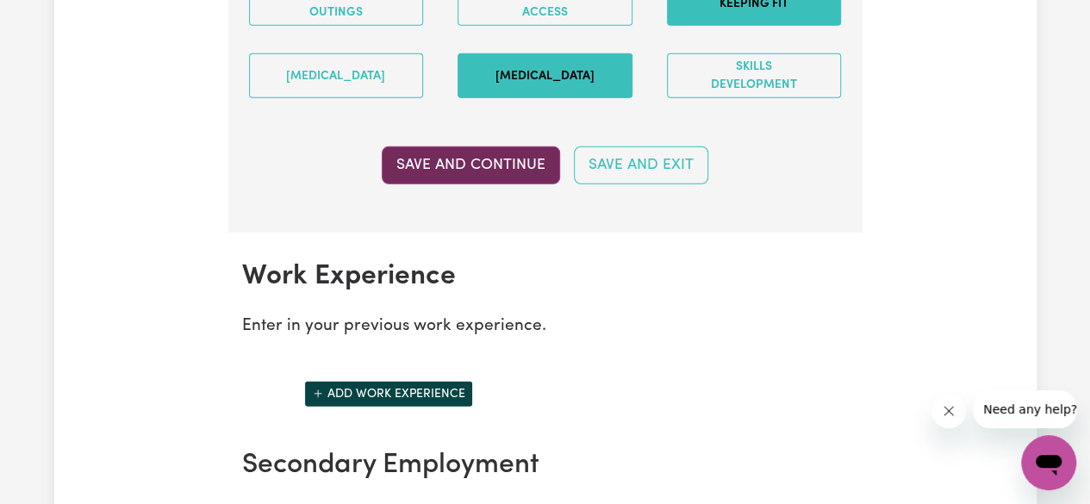
scroll to position [2381, 0]
click at [459, 184] on button "Save and Continue" at bounding box center [471, 166] width 178 height 38
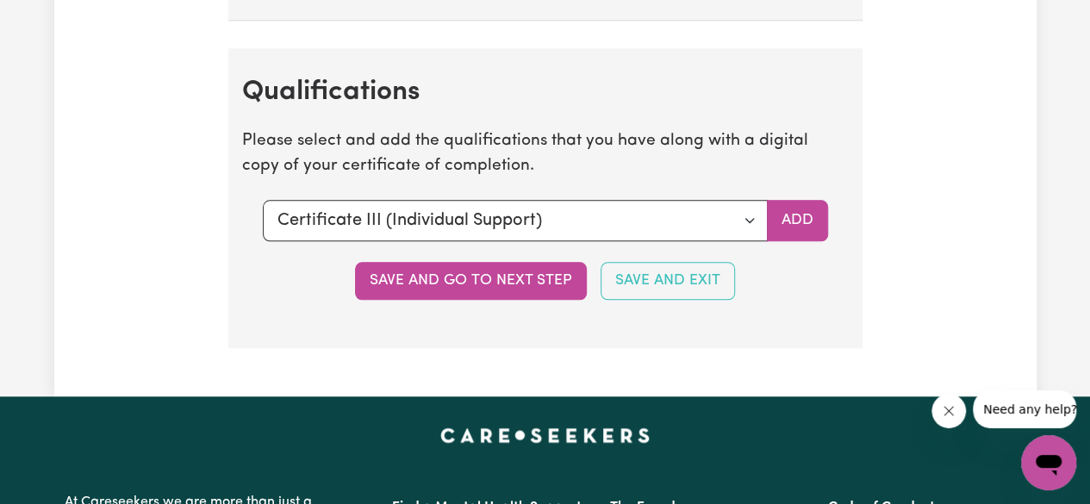
scroll to position [4112, 0]
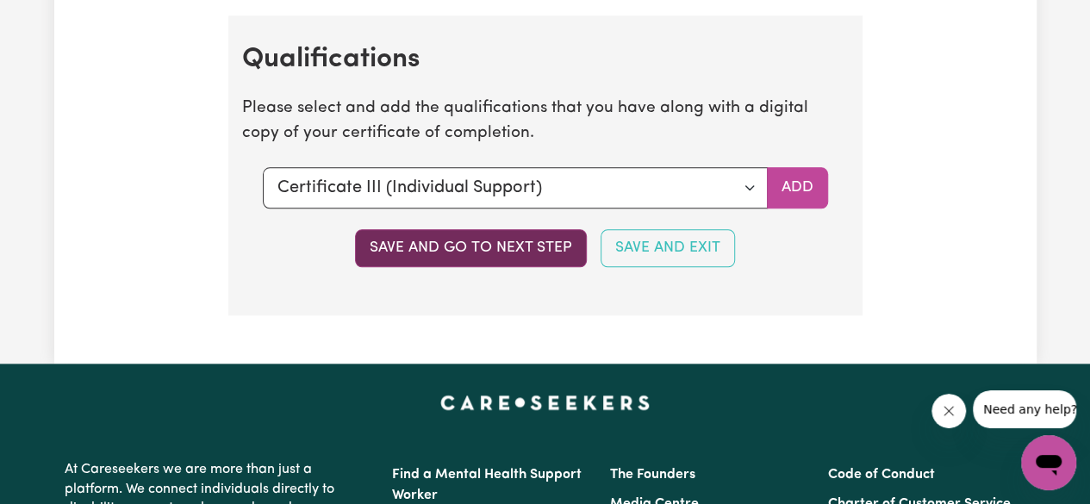
click at [430, 242] on button "Save and go to next step" at bounding box center [471, 248] width 232 height 38
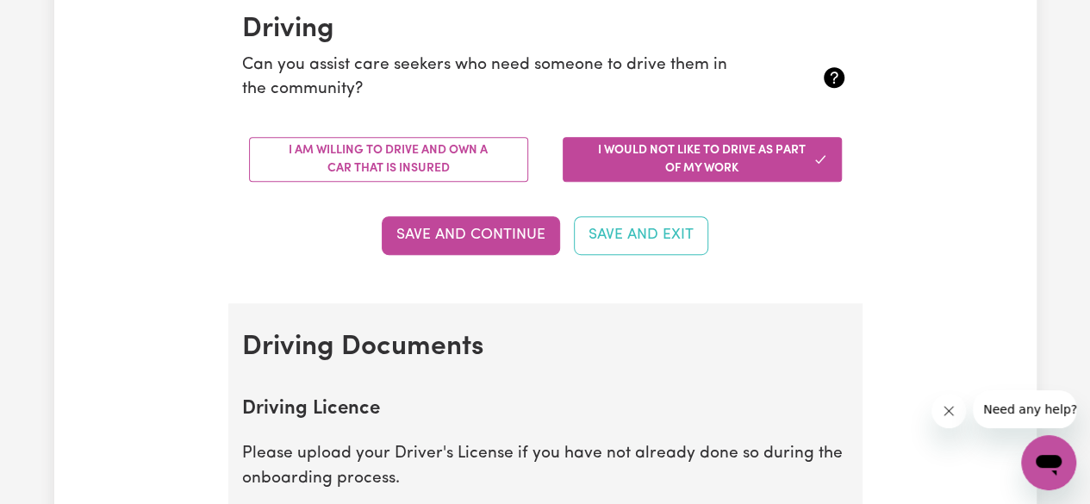
scroll to position [531, 0]
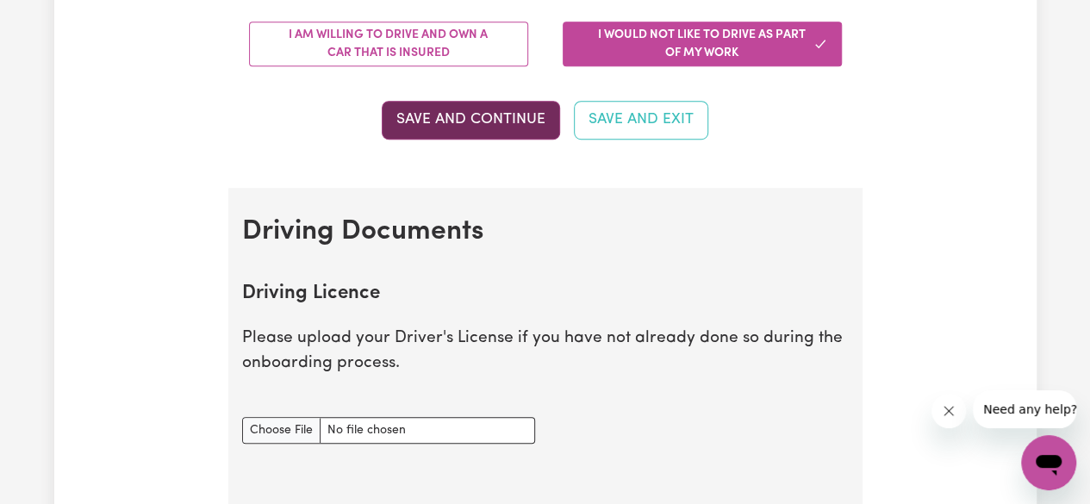
click at [453, 121] on button "Save and Continue" at bounding box center [471, 120] width 178 height 38
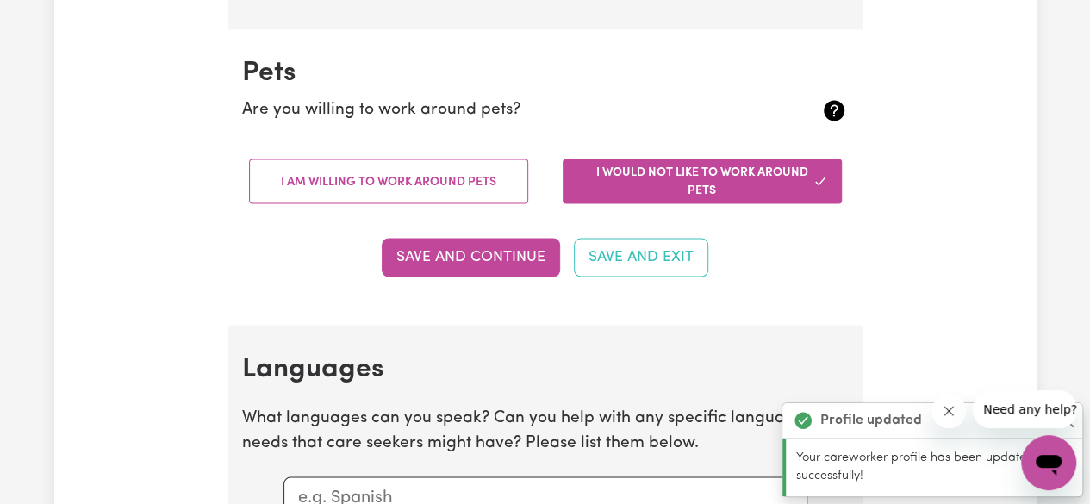
scroll to position [1494, 0]
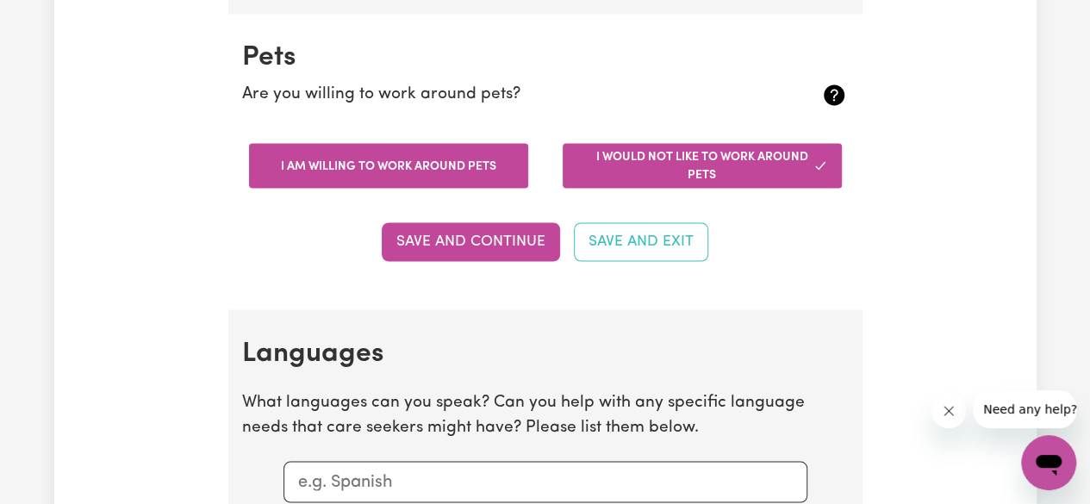
click at [386, 153] on button "I am willing to work around pets" at bounding box center [388, 165] width 279 height 45
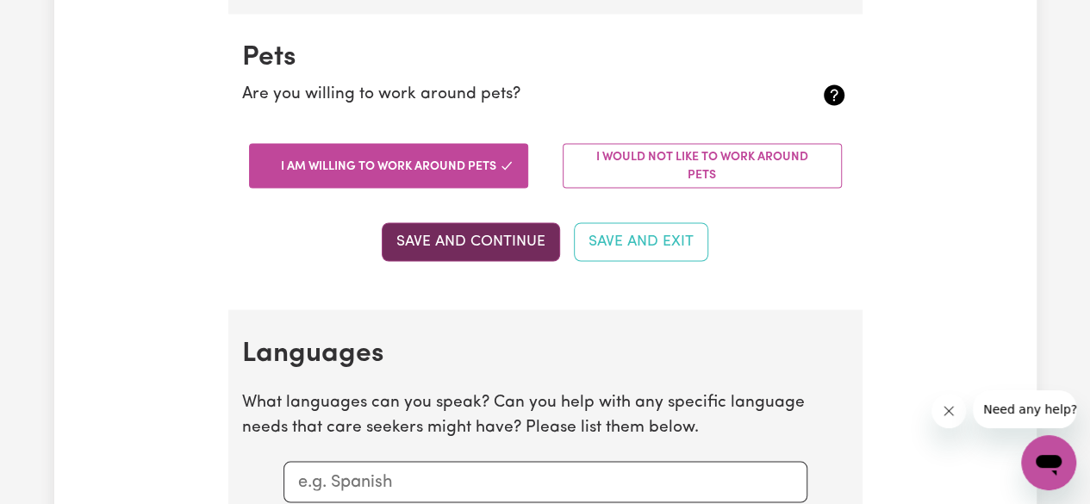
click at [447, 246] on button "Save and Continue" at bounding box center [471, 241] width 178 height 38
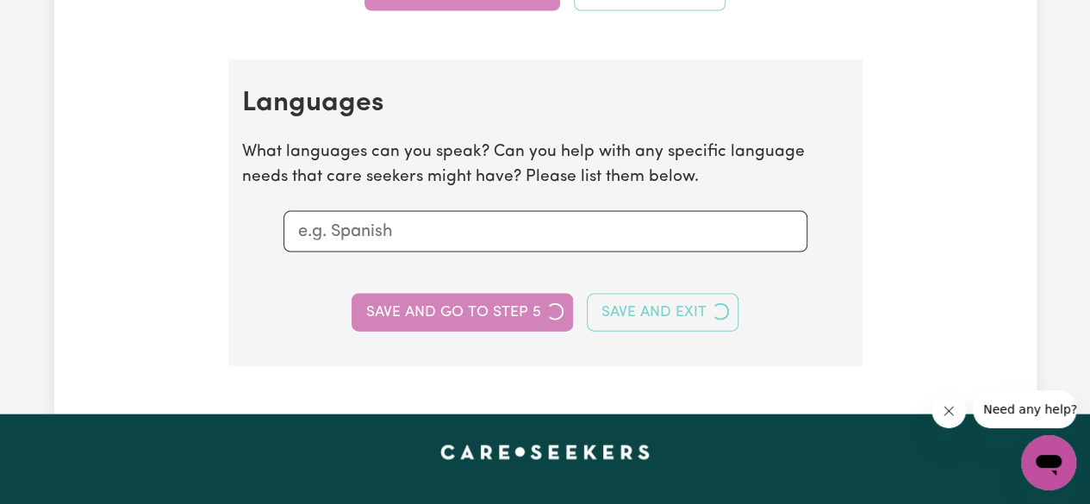
scroll to position [1746, 0]
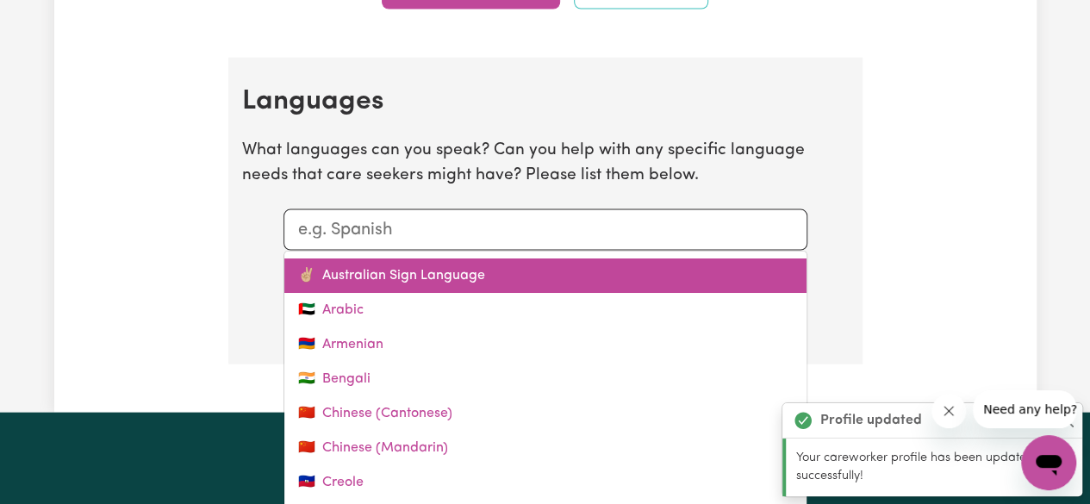
click at [454, 214] on div "✌🏼 Australian Sign Language 🇦🇪 Arabic 🇦🇲 Armenian 🇮🇳 Bengali 🇨🇳 Chinese (Canton…" at bounding box center [546, 229] width 524 height 41
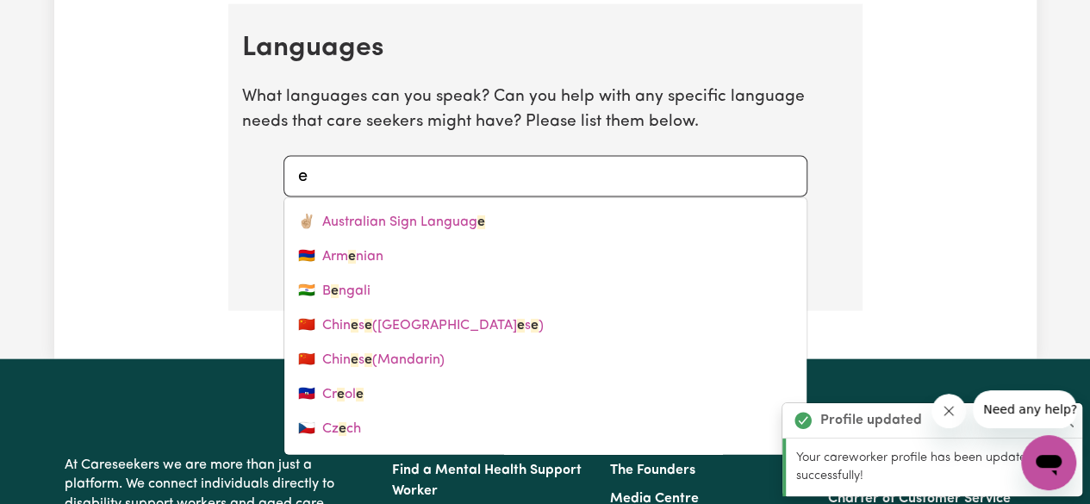
type input "en"
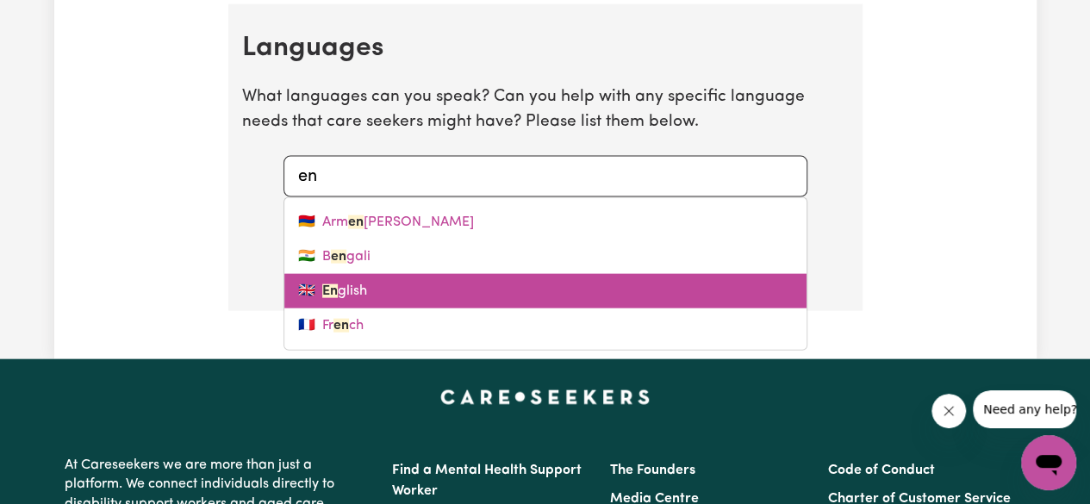
click at [361, 281] on link "🇬🇧 En glish" at bounding box center [545, 291] width 522 height 34
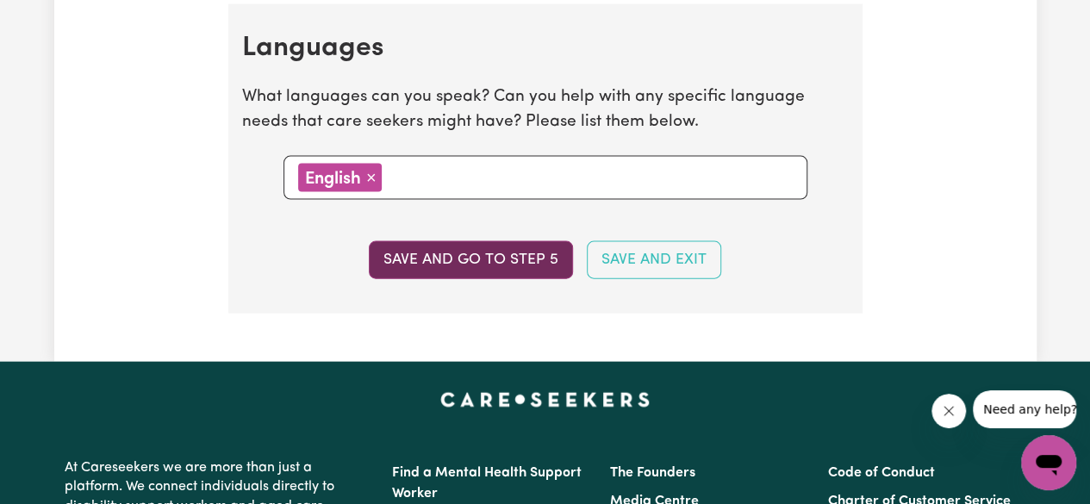
click at [459, 260] on button "Save and go to step 5" at bounding box center [471, 260] width 204 height 38
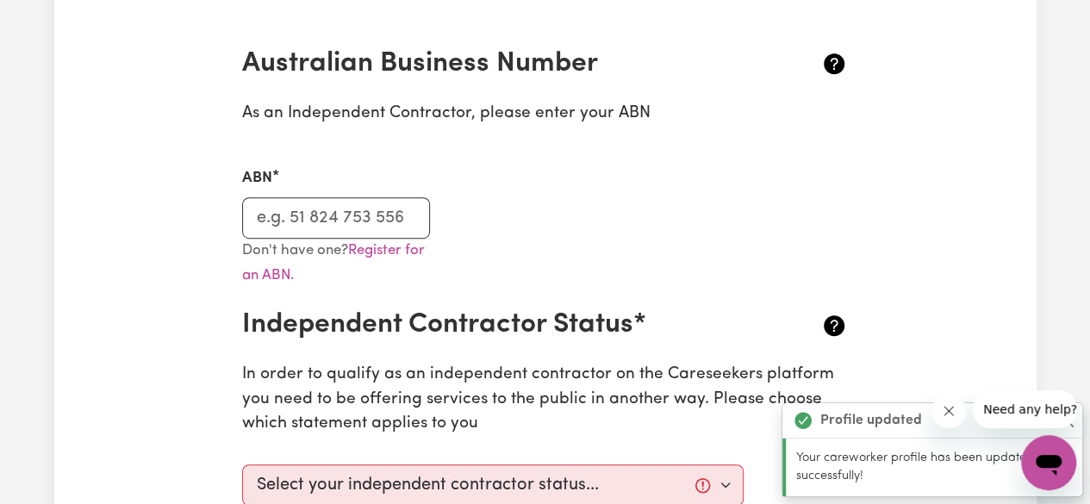
scroll to position [382, 0]
click at [310, 214] on input "ABN" at bounding box center [336, 217] width 189 height 41
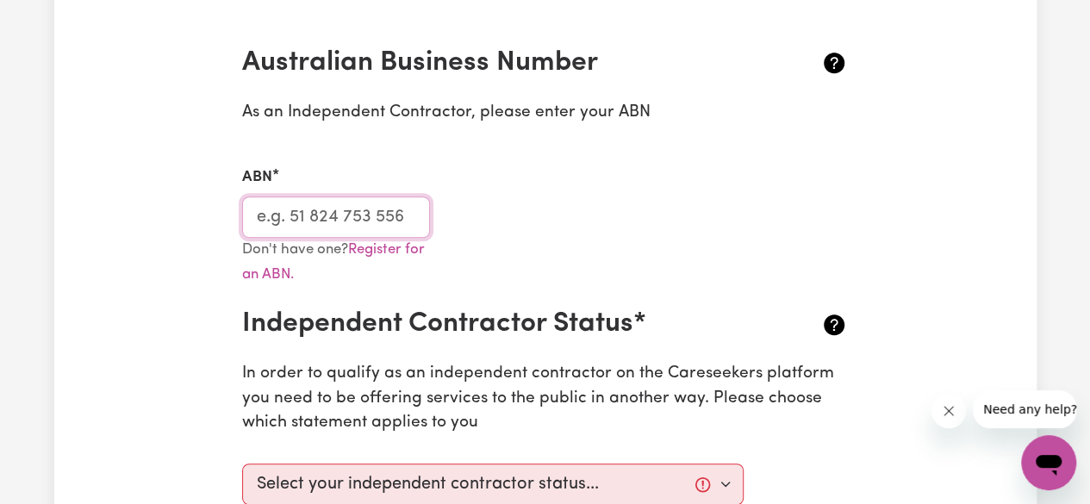
click at [310, 209] on input "ABN" at bounding box center [336, 217] width 189 height 41
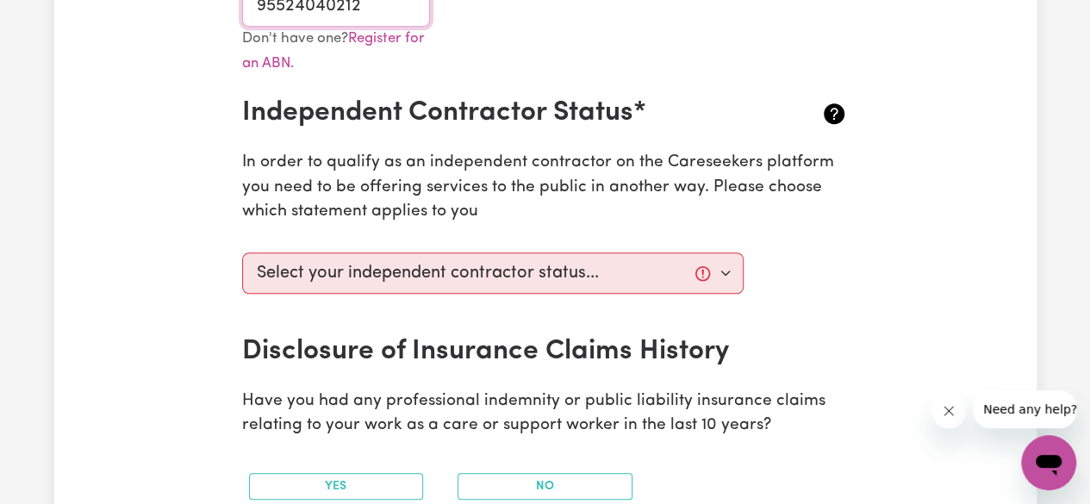
scroll to position [645, 0]
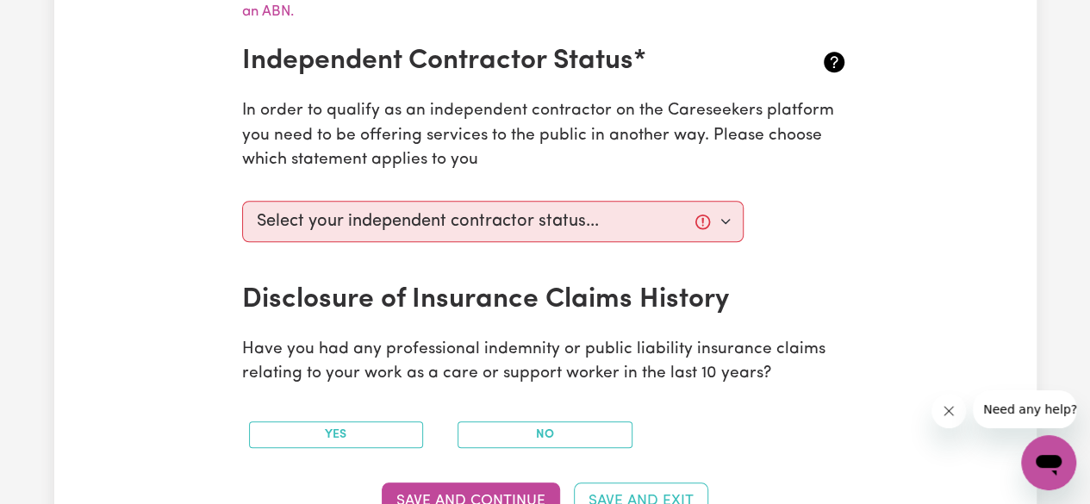
type input "95524040212"
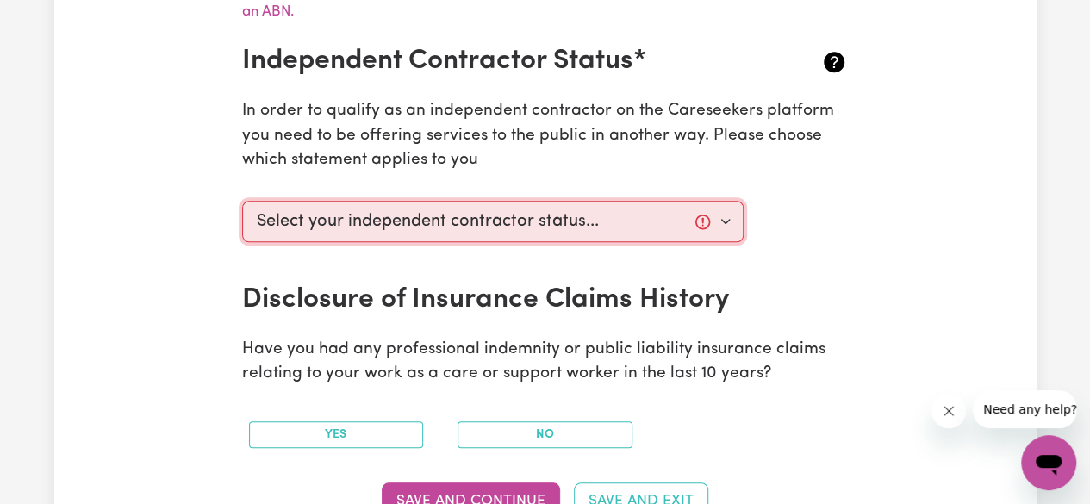
click at [561, 222] on select "Select your independent contractor status... I am providing services through an…" at bounding box center [493, 221] width 503 height 41
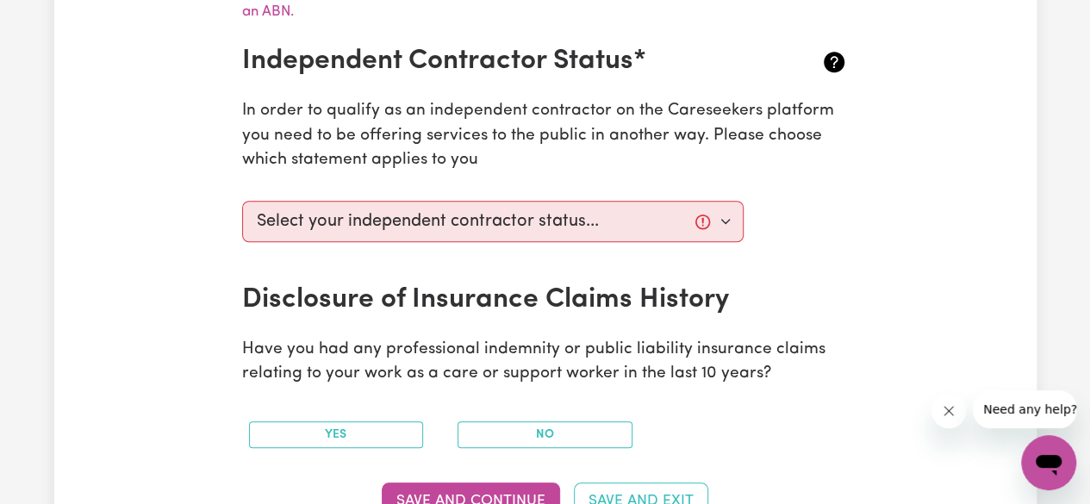
click at [764, 281] on div "Select your independent contractor status... I am providing services through an…" at bounding box center [546, 239] width 628 height 90
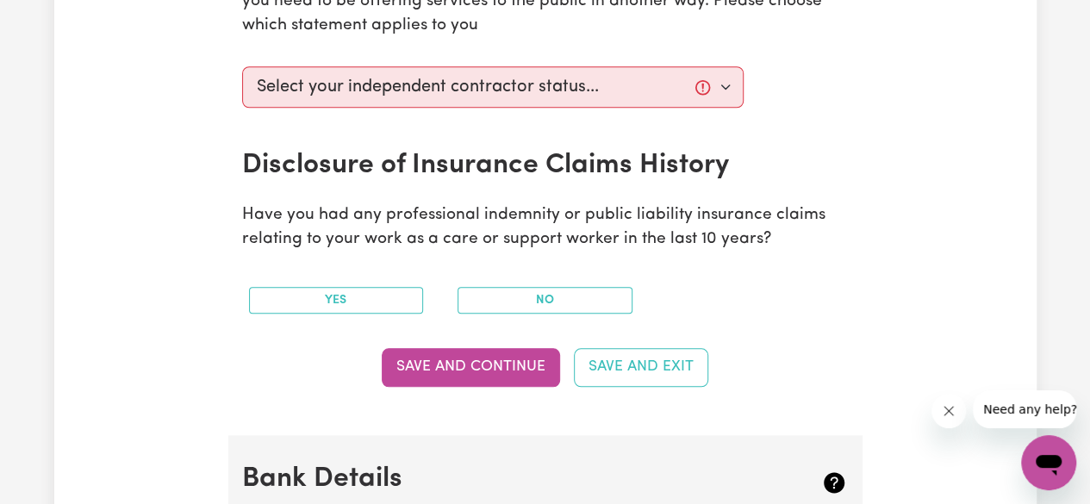
scroll to position [780, 0]
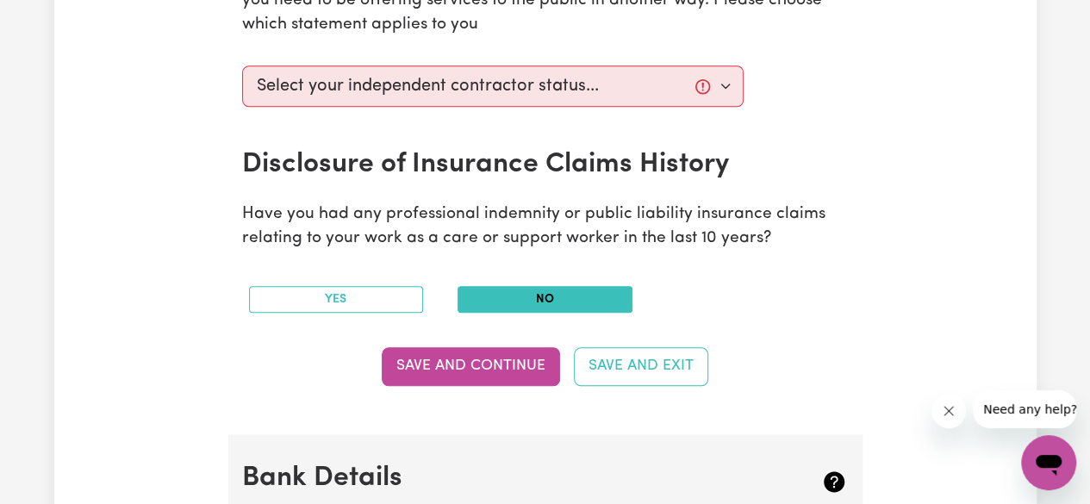
click at [537, 294] on button "No" at bounding box center [545, 299] width 175 height 27
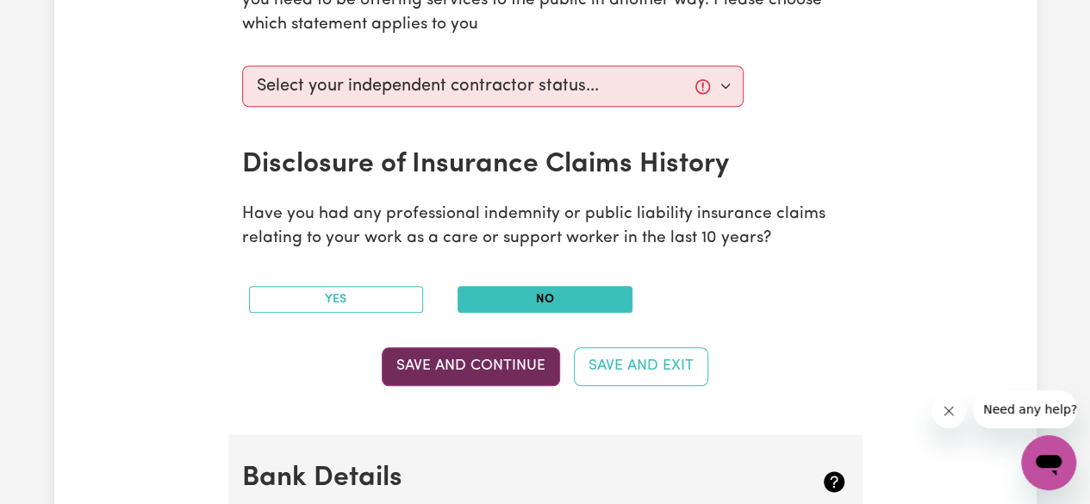
click at [484, 356] on button "Save and Continue" at bounding box center [471, 366] width 178 height 38
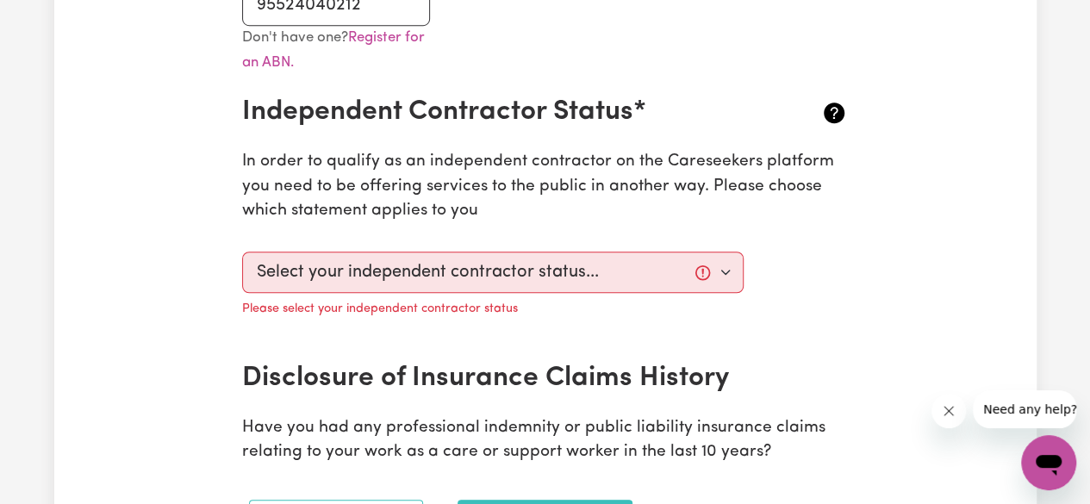
scroll to position [615, 0]
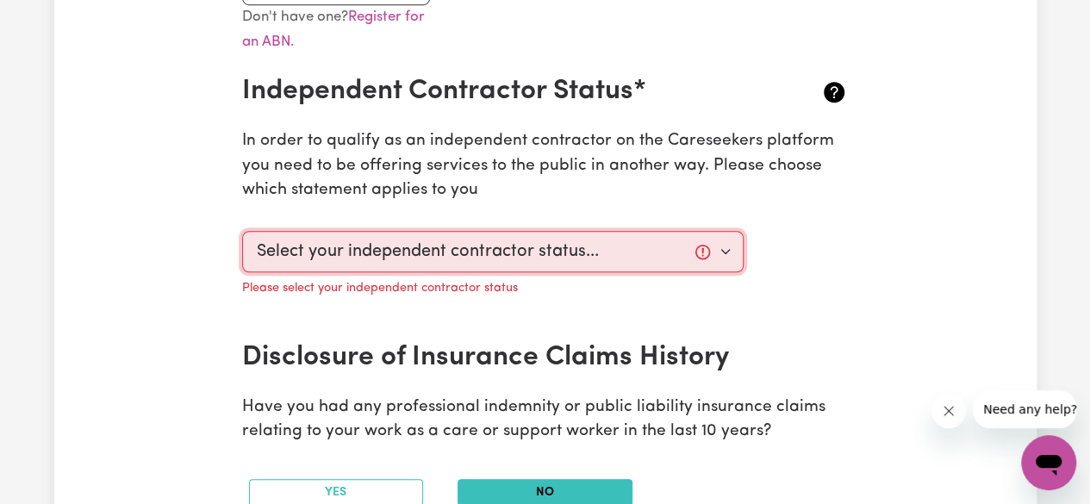
click at [483, 254] on select "Select your independent contractor status... I am providing services through an…" at bounding box center [493, 251] width 503 height 41
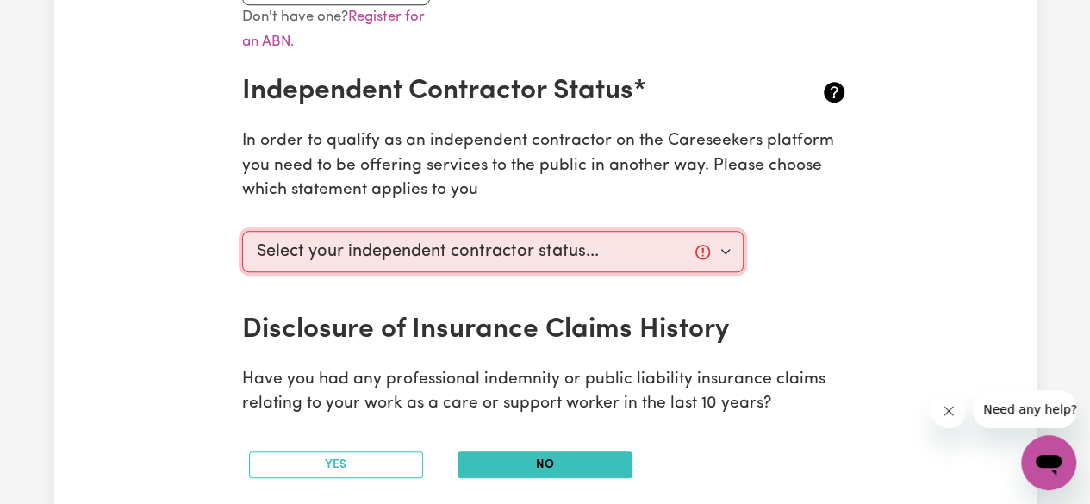
select select "I am working in another industry"
click at [242, 231] on select "Select your independent contractor status... I am providing services through an…" at bounding box center [493, 251] width 503 height 41
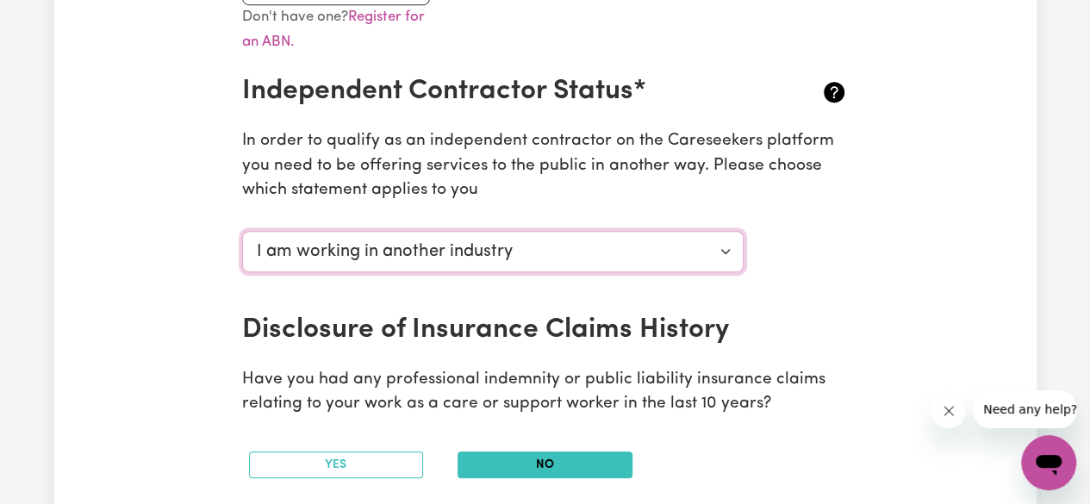
scroll to position [689, 0]
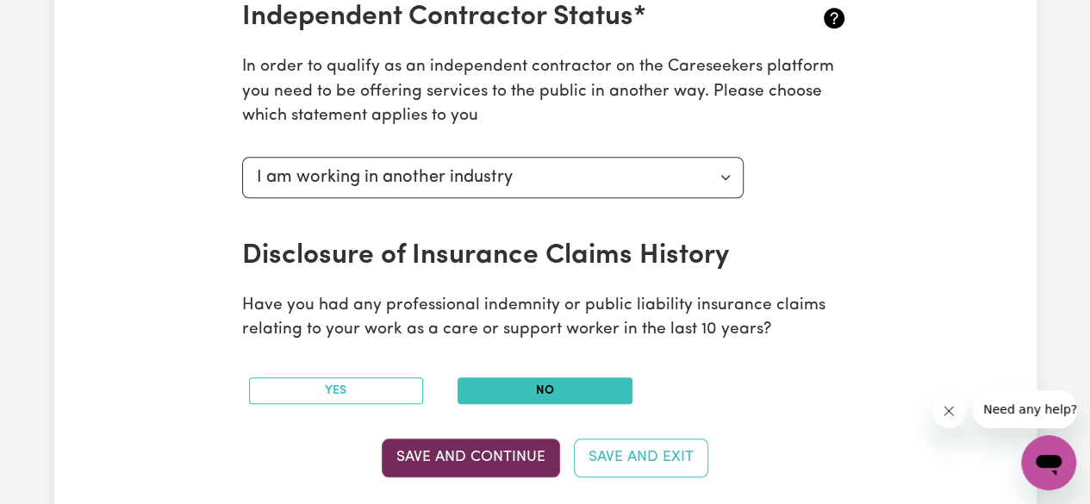
click at [448, 444] on button "Save and Continue" at bounding box center [471, 458] width 178 height 38
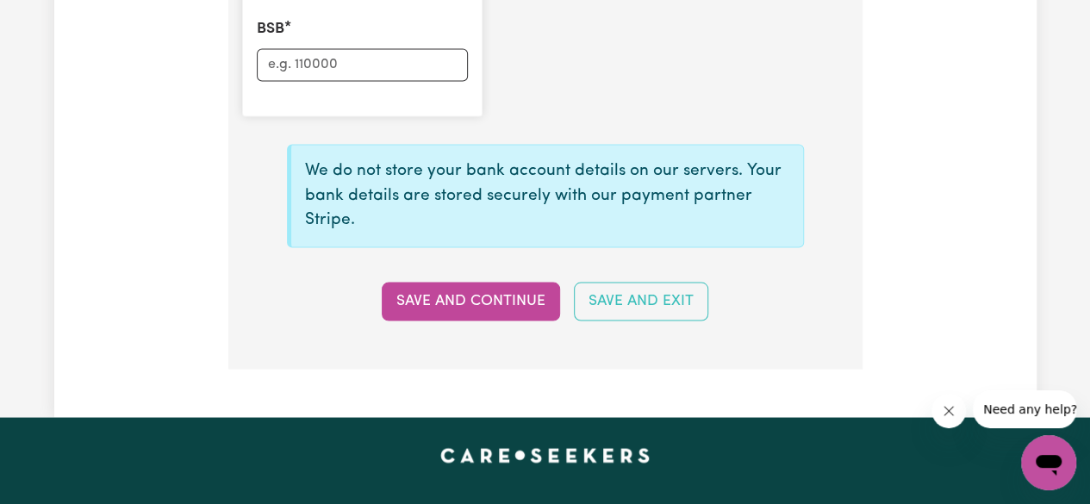
scroll to position [1531, 0]
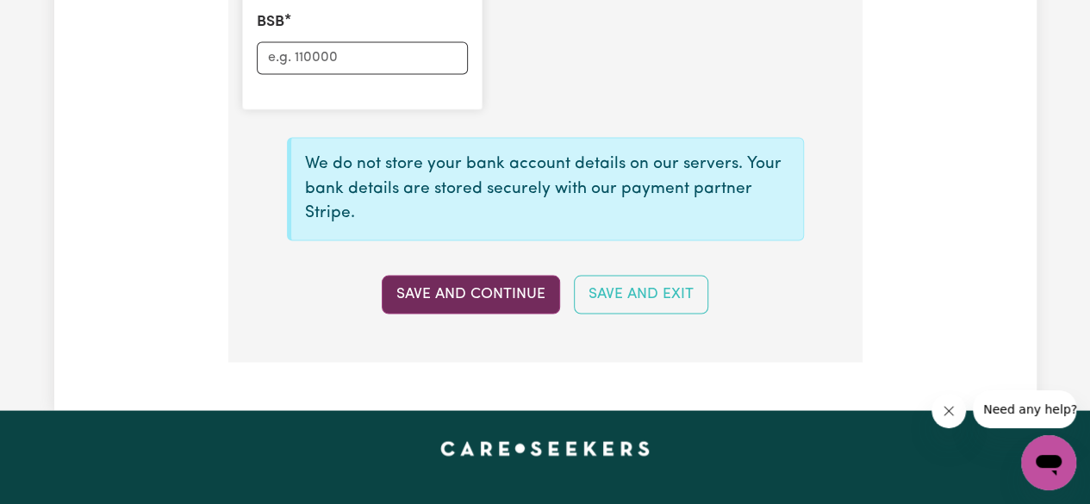
click at [479, 284] on button "Save and Continue" at bounding box center [471, 294] width 178 height 38
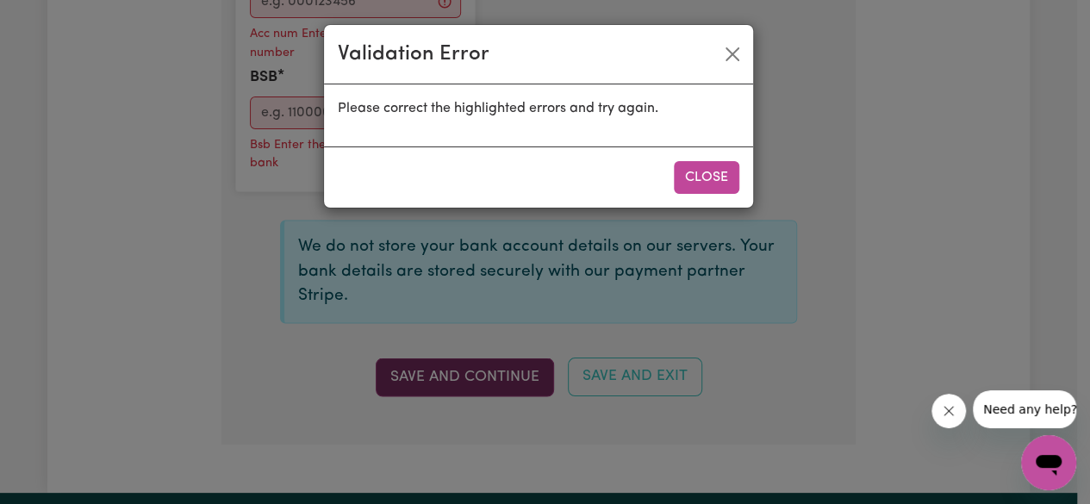
scroll to position [1586, 0]
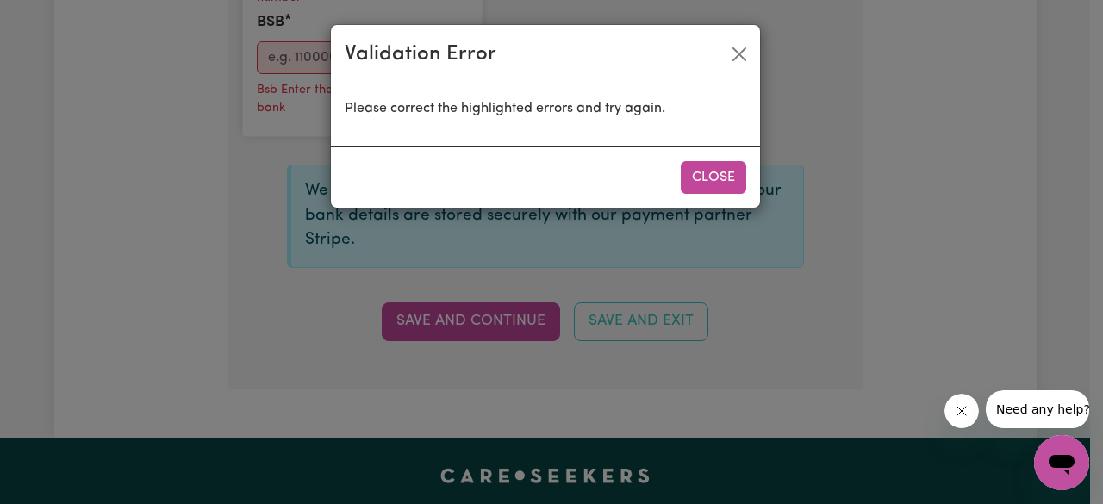
click at [681, 178] on button "Close" at bounding box center [714, 177] width 66 height 33
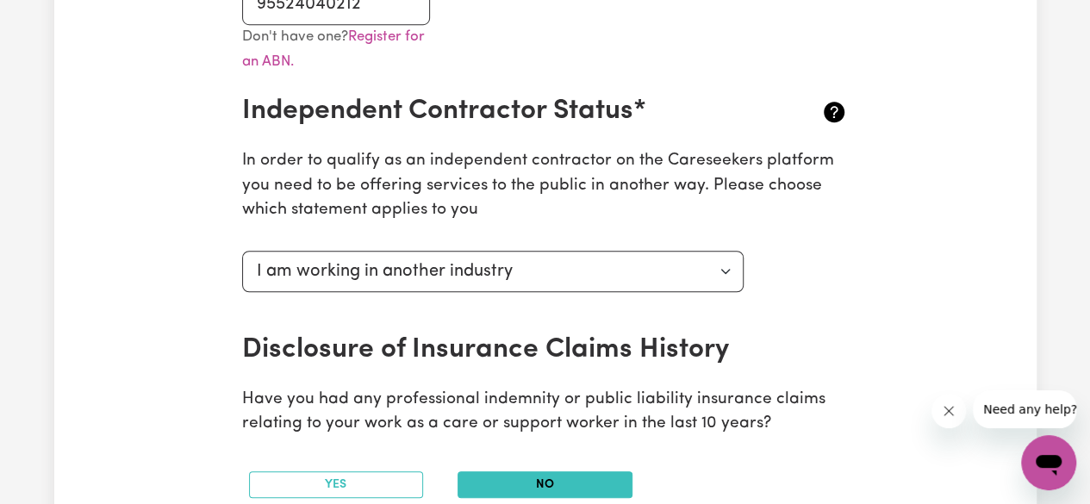
scroll to position [596, 0]
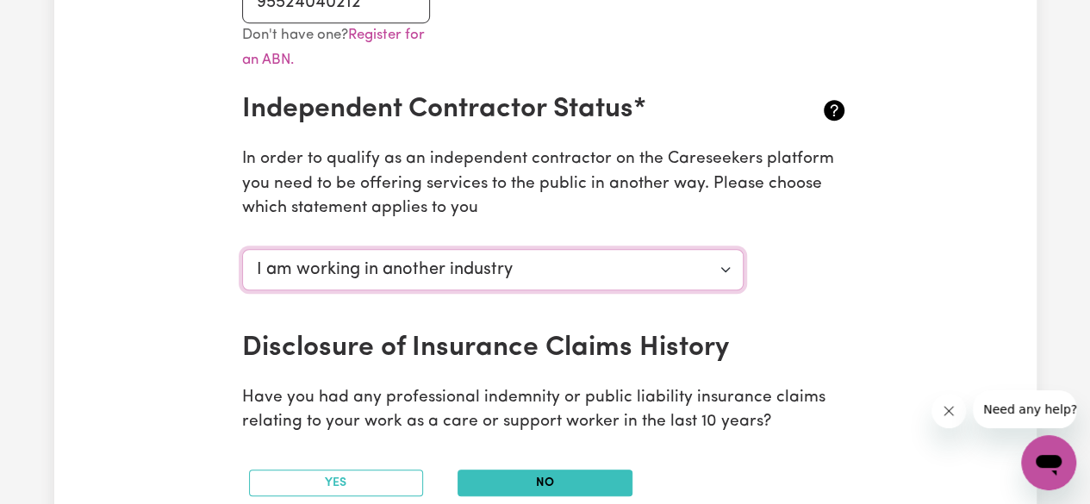
click at [667, 272] on select "Select your independent contractor status... I am providing services through an…" at bounding box center [493, 269] width 503 height 41
click at [541, 215] on p "In order to qualify as an independent contractor on the Careseekers platform yo…" at bounding box center [545, 184] width 607 height 74
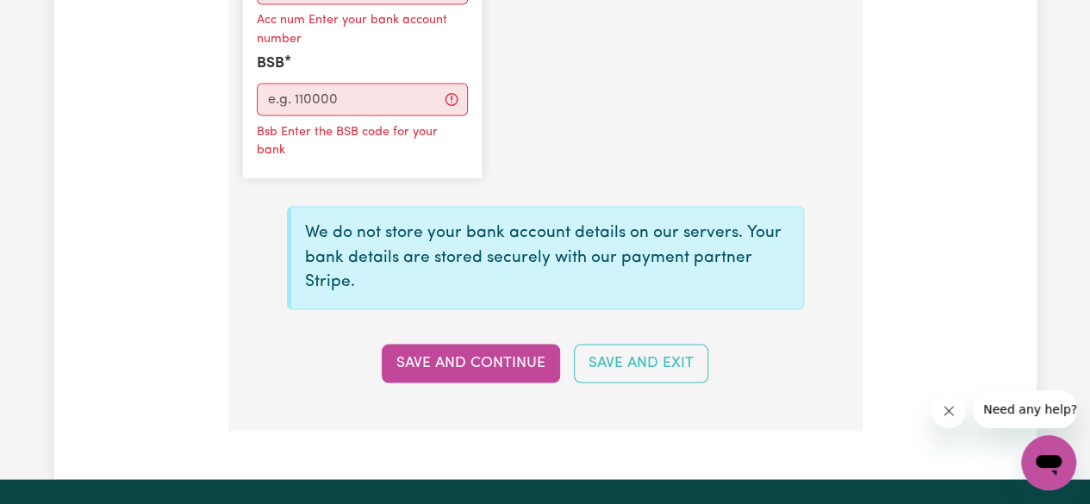
scroll to position [1595, 0]
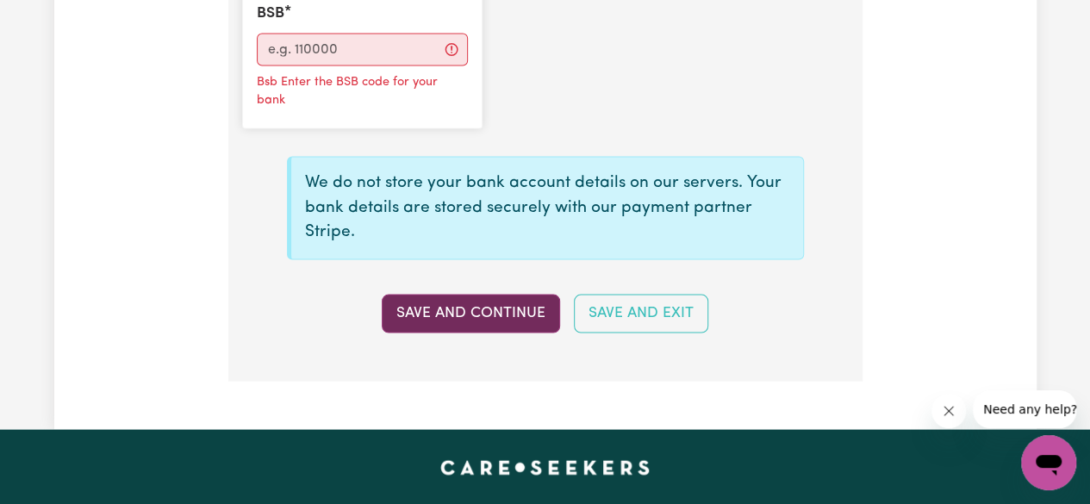
click at [509, 307] on button "Save and Continue" at bounding box center [471, 313] width 178 height 38
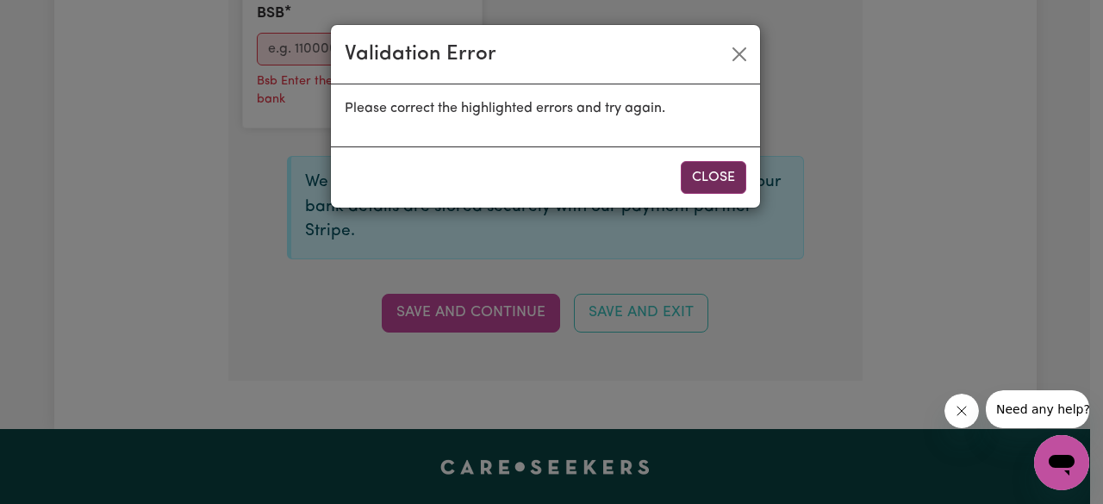
click at [683, 182] on button "Close" at bounding box center [714, 177] width 66 height 33
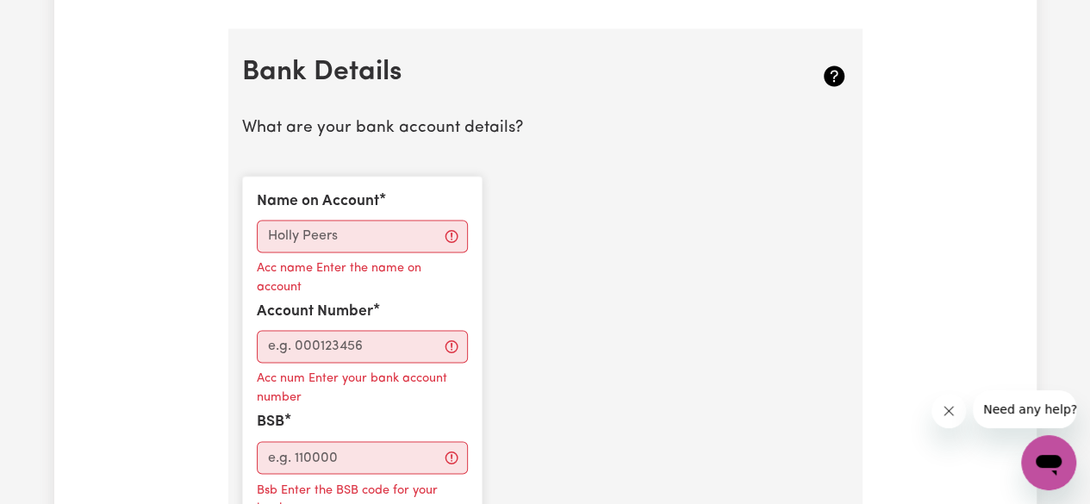
scroll to position [1186, 0]
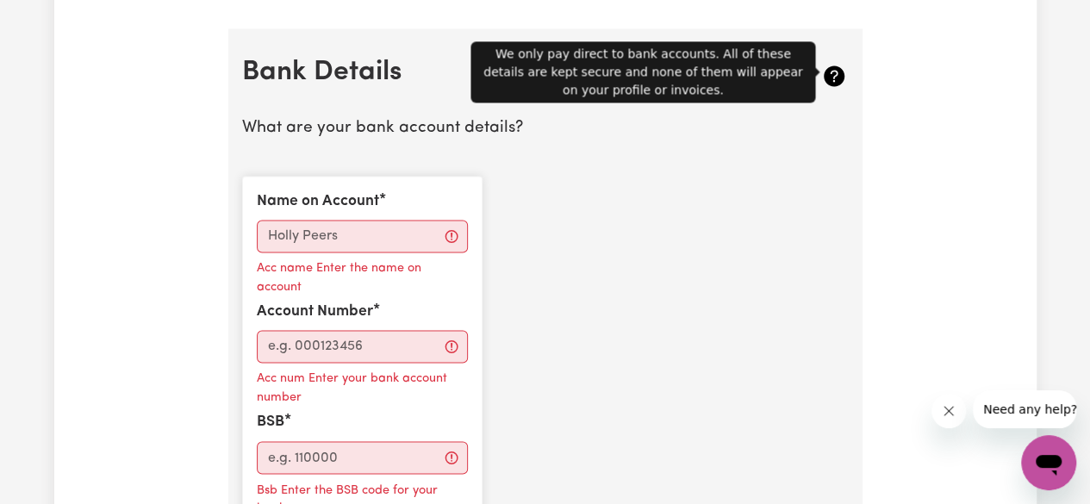
click at [831, 63] on icon at bounding box center [835, 76] width 28 height 28
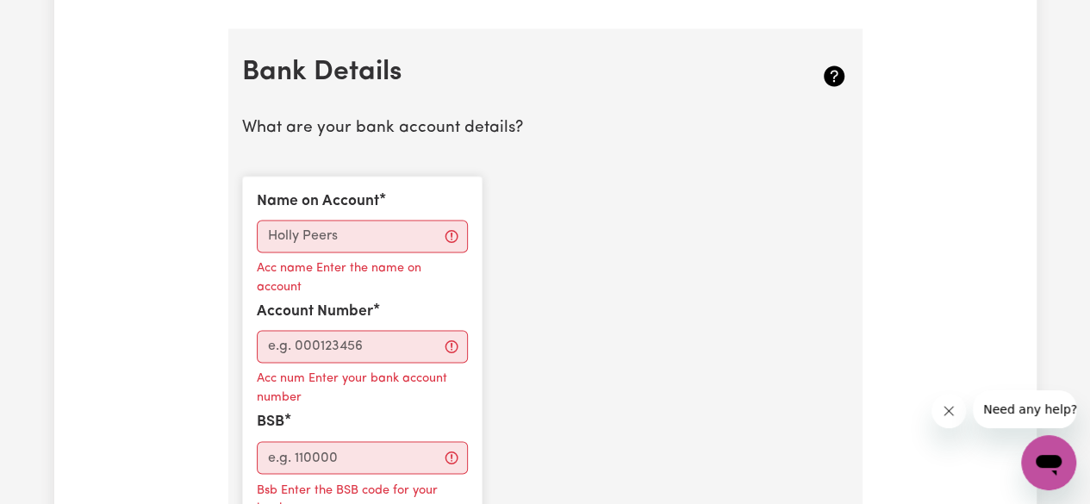
click at [829, 72] on icon at bounding box center [834, 76] width 21 height 21
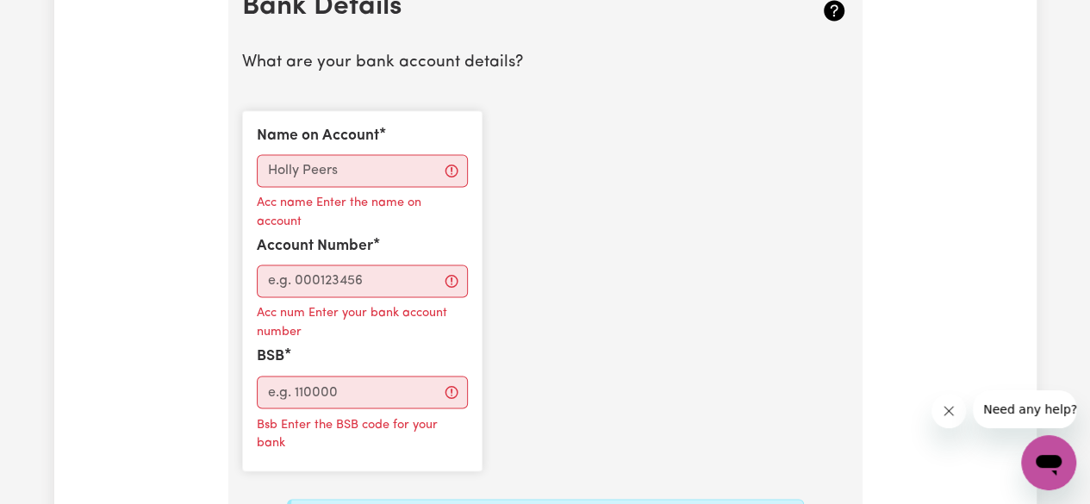
scroll to position [1253, 0]
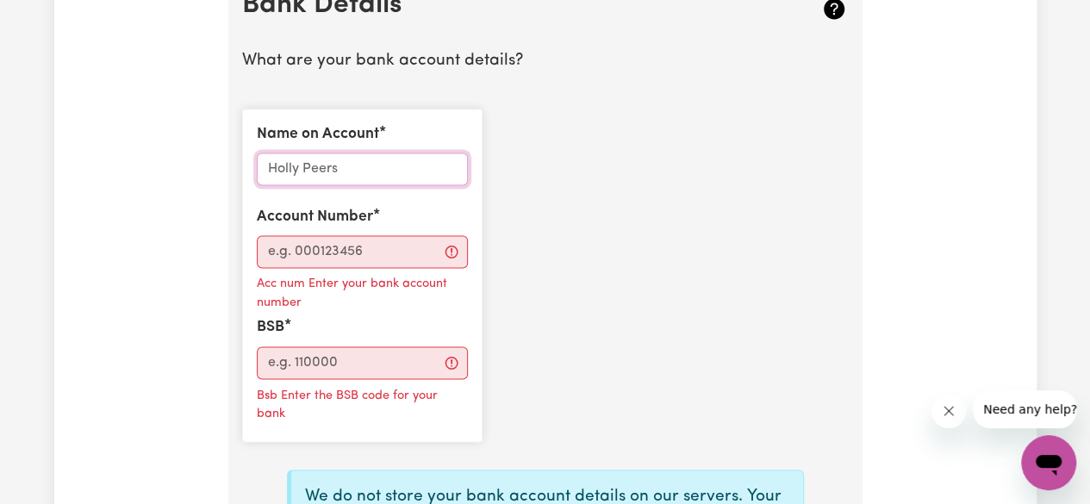
click at [340, 159] on input "Name on Account" at bounding box center [362, 169] width 211 height 33
drag, startPoint x: 305, startPoint y: 161, endPoint x: 256, endPoint y: 156, distance: 49.4
click at [257, 156] on input "[PERSON_NAME] [PERSON_NAME]" at bounding box center [362, 169] width 211 height 33
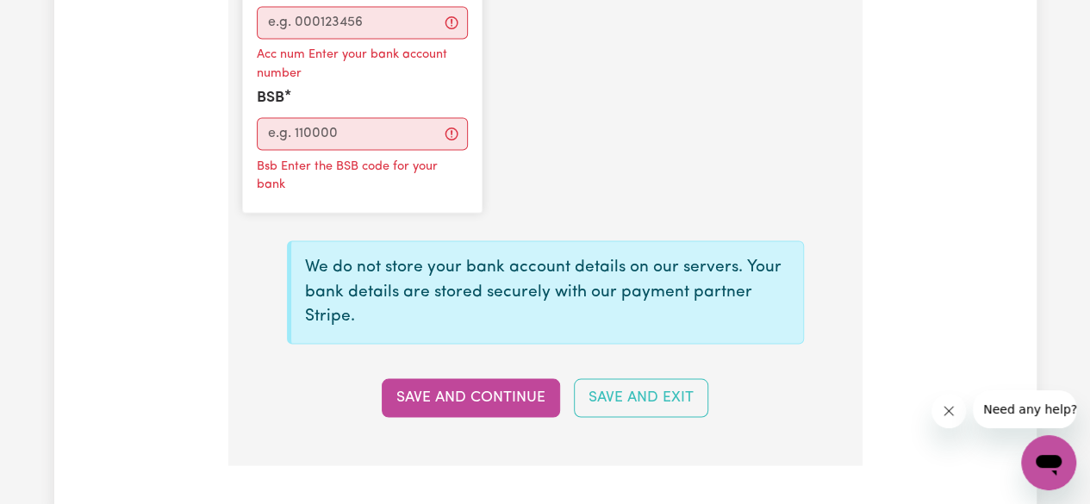
scroll to position [1219, 0]
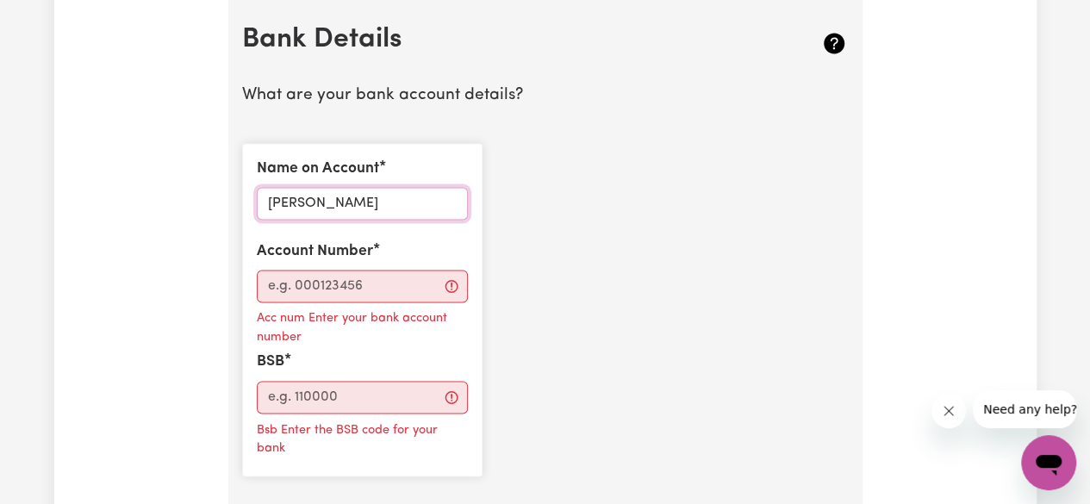
type input "[PERSON_NAME]"
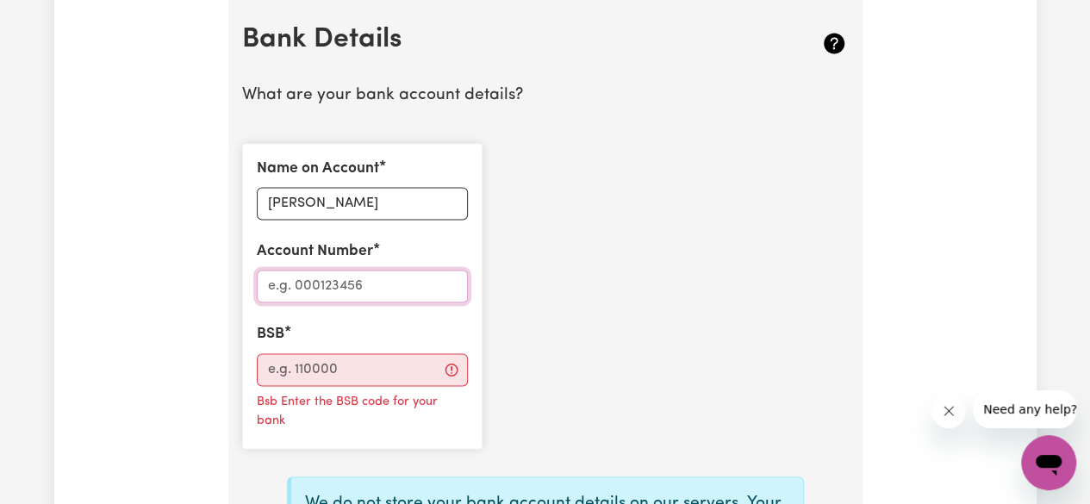
click at [333, 286] on input "Account Number" at bounding box center [362, 286] width 211 height 33
type input "10339789"
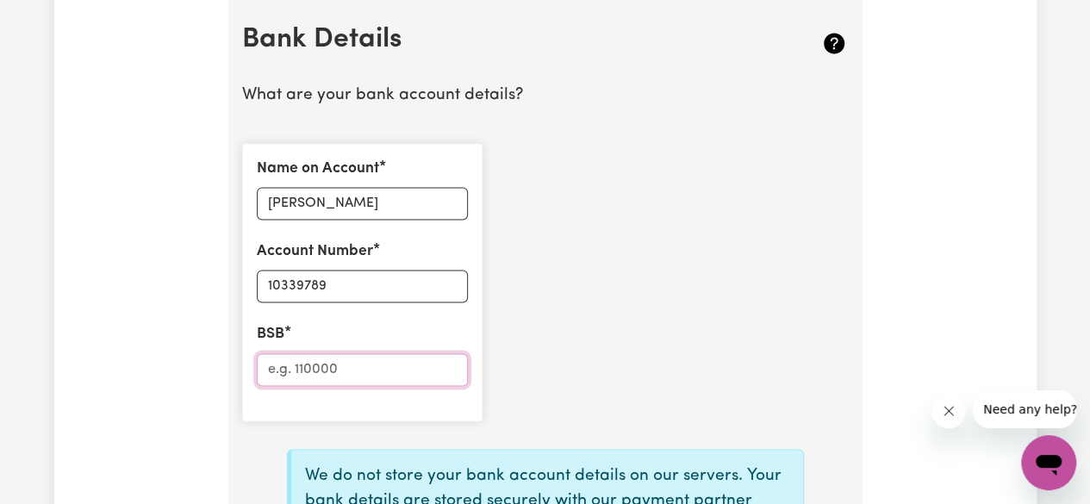
click at [311, 368] on input "BSB" at bounding box center [362, 369] width 211 height 33
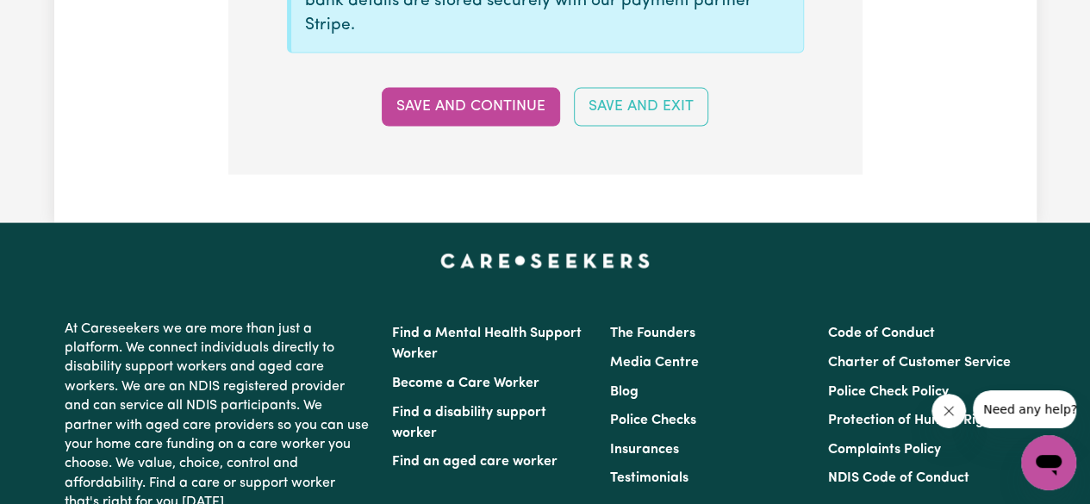
scroll to position [1717, 0]
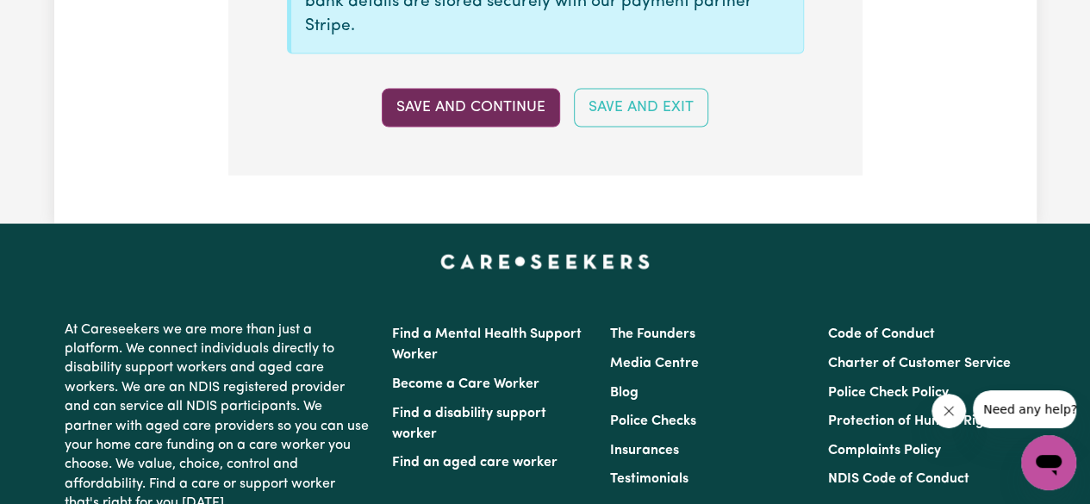
type input "064032"
click at [484, 100] on button "Save and Continue" at bounding box center [471, 108] width 178 height 38
type input "****9789"
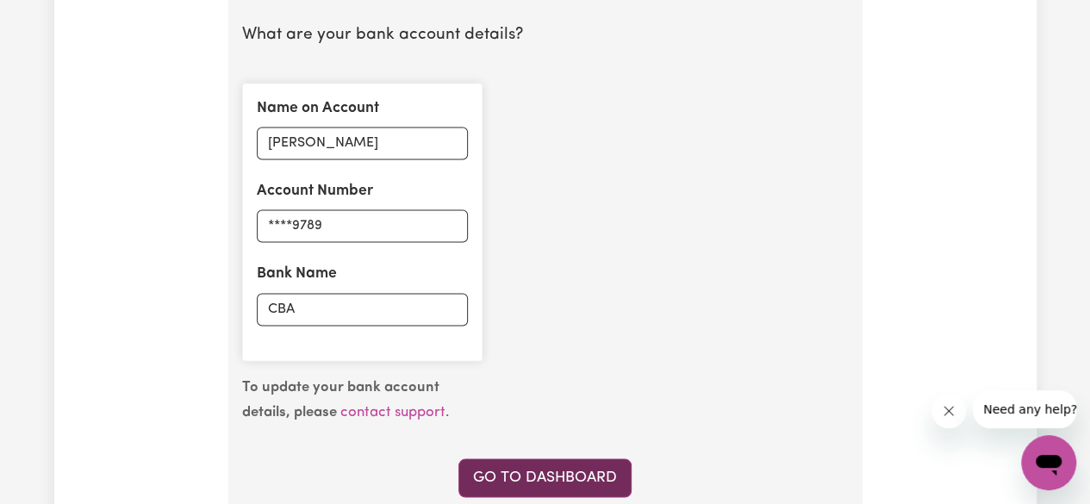
scroll to position [1280, 0]
click at [518, 472] on link "Go to Dashboard" at bounding box center [545, 477] width 173 height 38
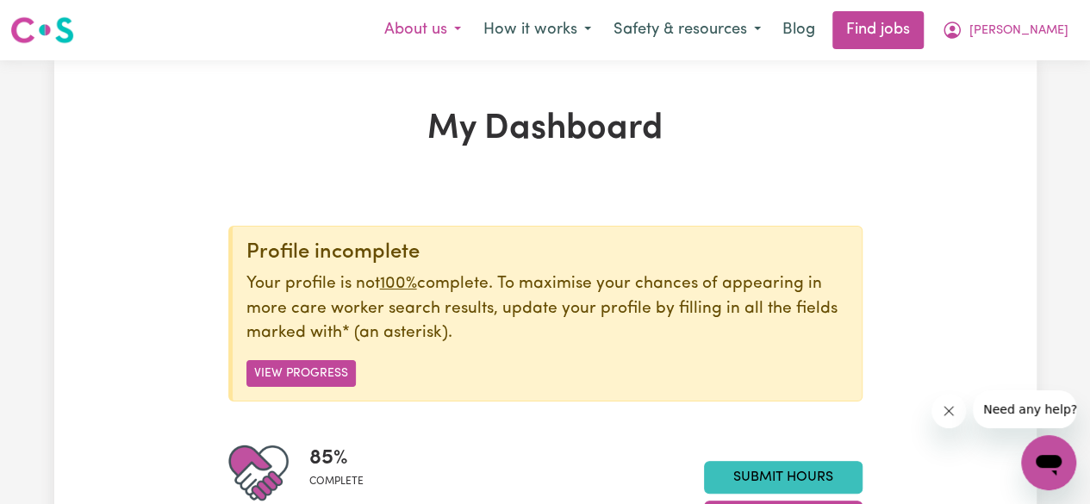
click at [472, 19] on button "About us" at bounding box center [422, 30] width 99 height 36
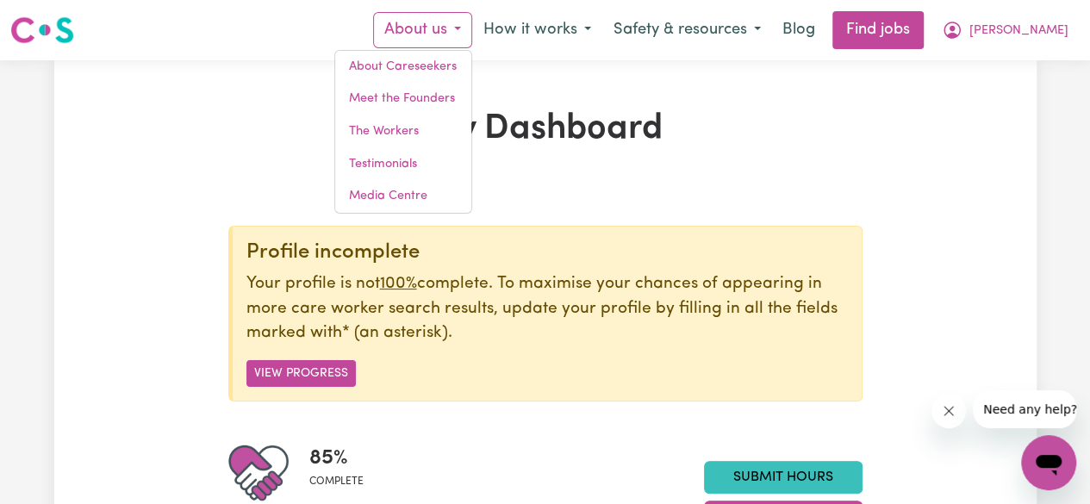
click at [831, 115] on h1 "My Dashboard" at bounding box center [545, 129] width 634 height 41
